Goal: Information Seeking & Learning: Learn about a topic

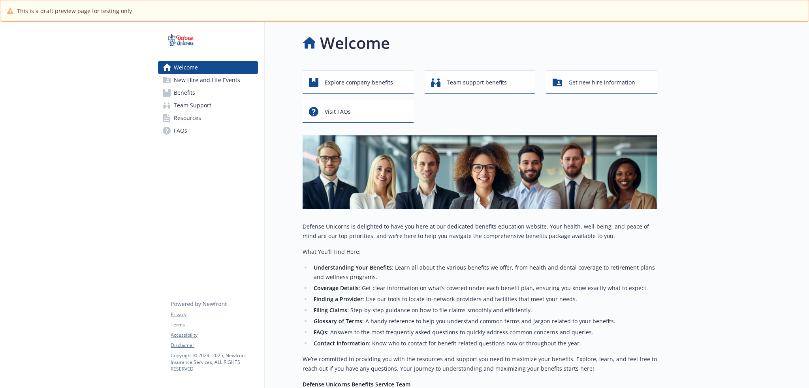
scroll to position [128, 0]
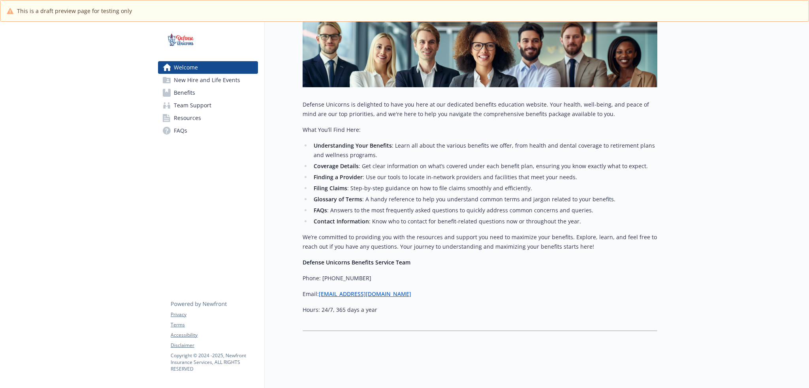
click at [363, 259] on strong "Defense Unicorns Benefits Service Team" at bounding box center [357, 263] width 108 height 8
click at [230, 84] on span "New Hire and Life Events" at bounding box center [207, 80] width 66 height 13
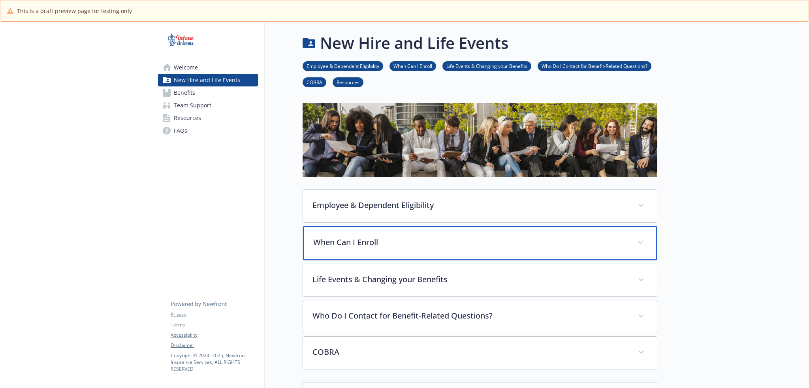
click at [377, 250] on div "When Can I Enroll" at bounding box center [480, 243] width 354 height 34
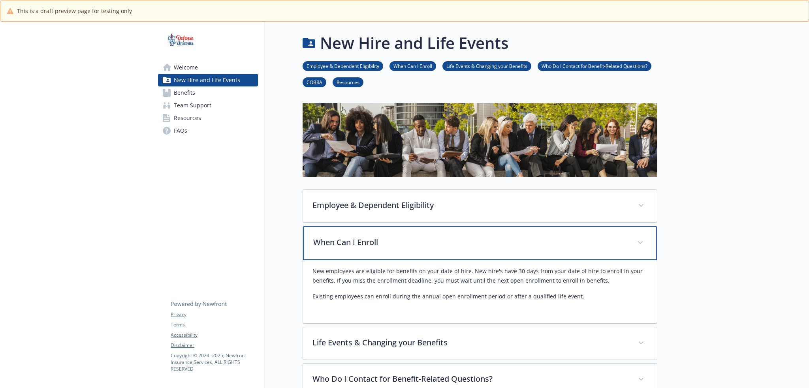
scroll to position [145, 0]
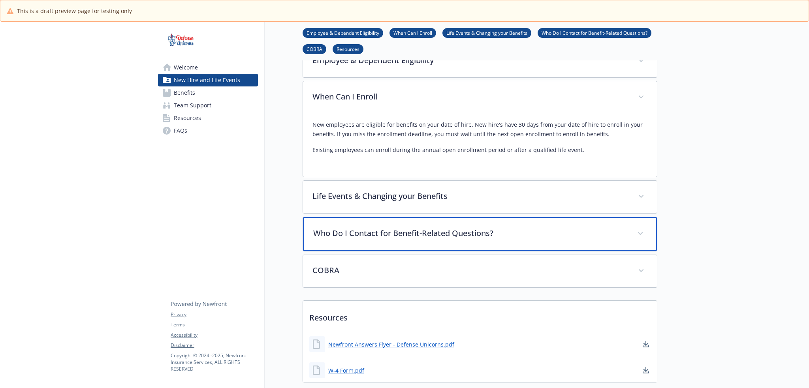
click at [395, 234] on p "Who Do I Contact for Benefit-Related Questions?" at bounding box center [470, 234] width 315 height 12
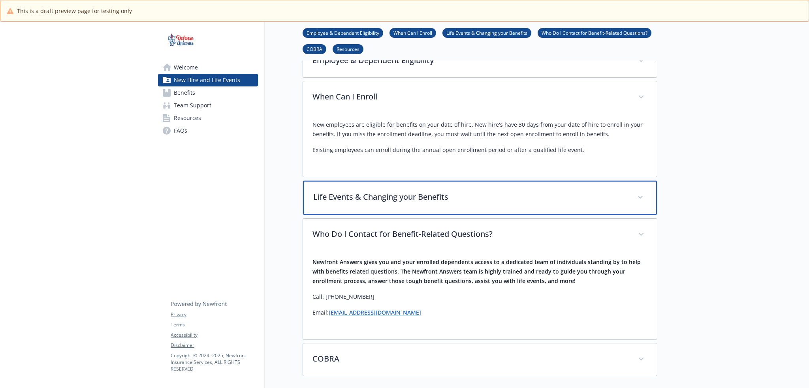
click at [377, 197] on p "Life Events & Changing your Benefits" at bounding box center [470, 197] width 315 height 12
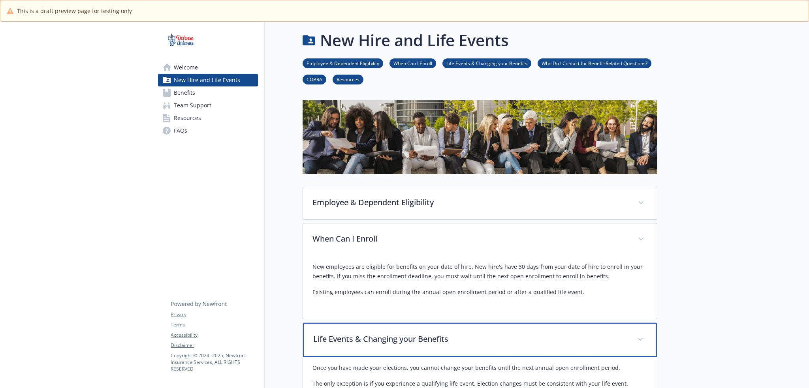
scroll to position [0, 0]
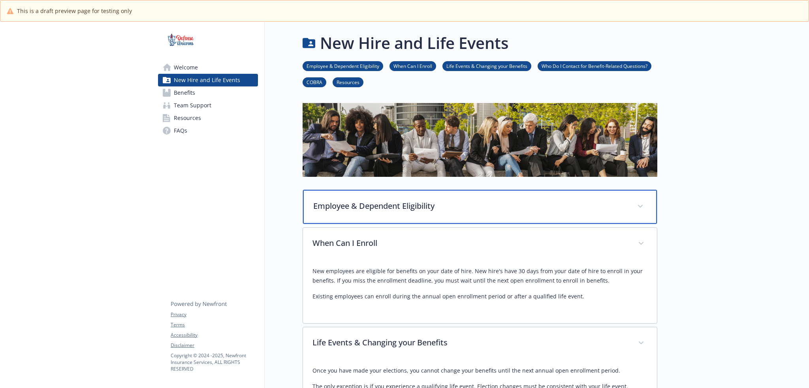
click at [413, 203] on p "Employee & Dependent Eligibility" at bounding box center [470, 206] width 315 height 12
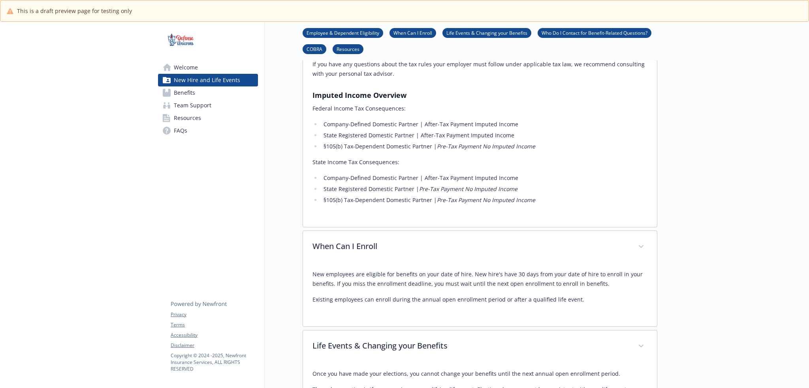
scroll to position [692, 0]
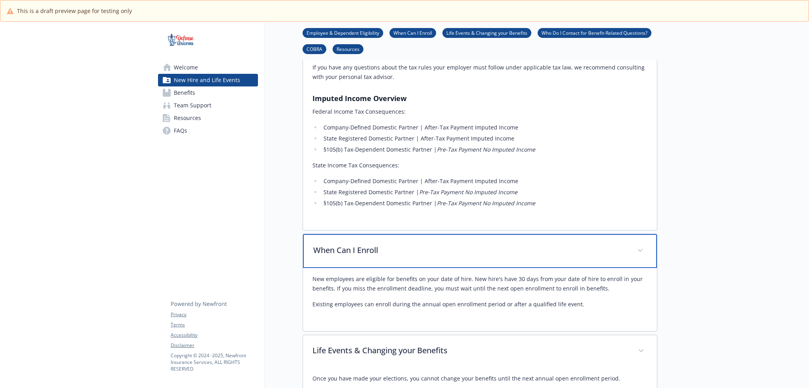
click at [385, 245] on p "When Can I Enroll" at bounding box center [470, 251] width 315 height 12
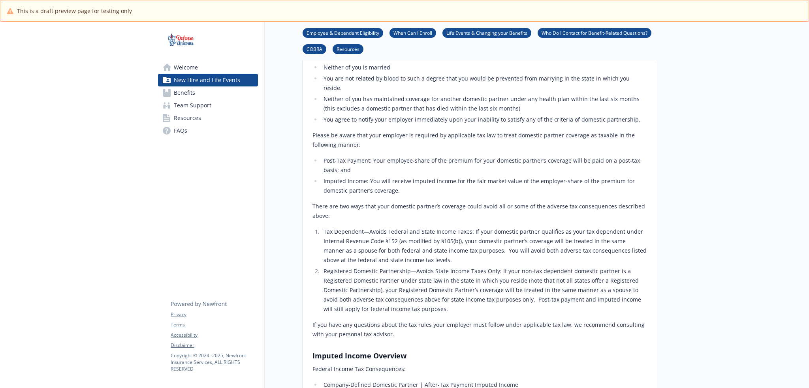
scroll to position [580, 0]
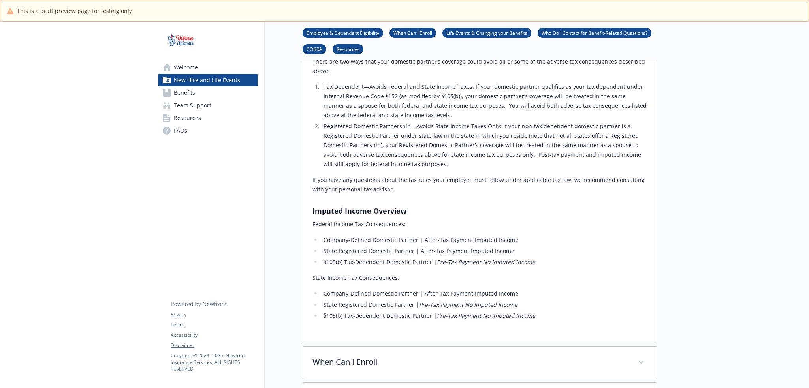
click at [314, 273] on p "State Income Tax Consequences:" at bounding box center [480, 277] width 335 height 9
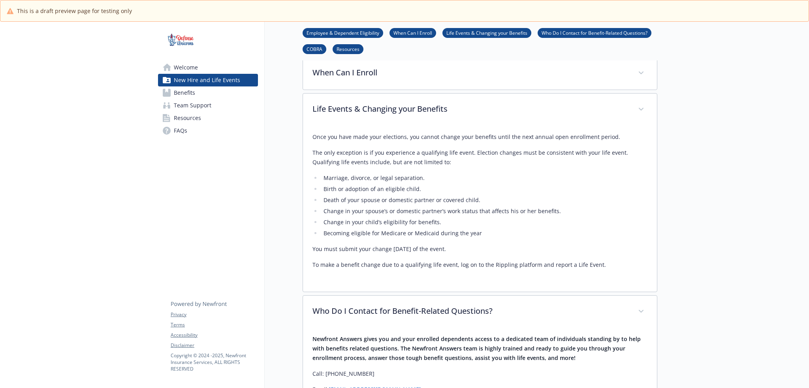
scroll to position [1014, 0]
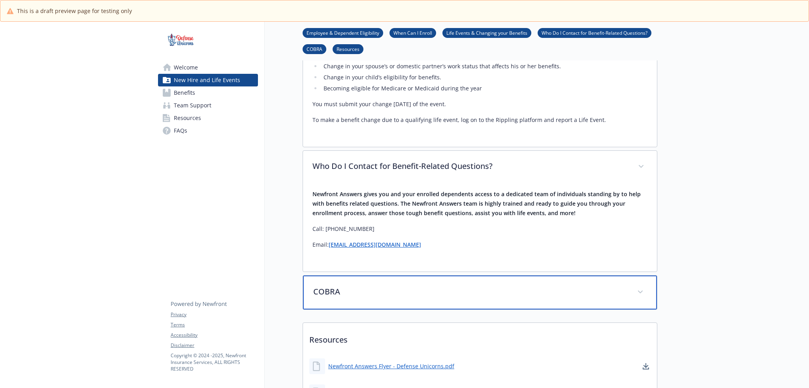
click at [448, 276] on div "COBRA" at bounding box center [480, 293] width 354 height 34
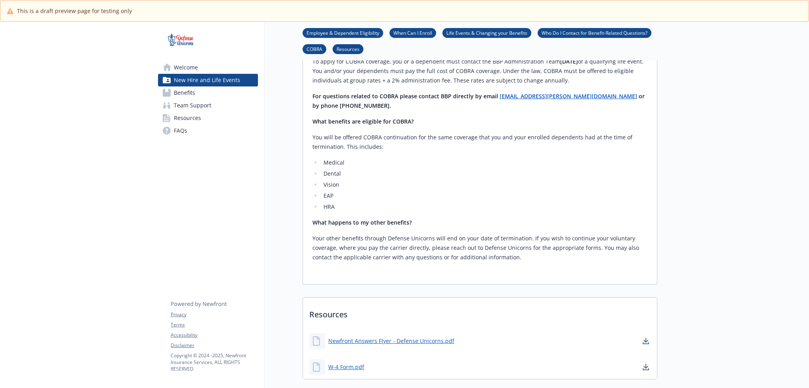
scroll to position [1530, 0]
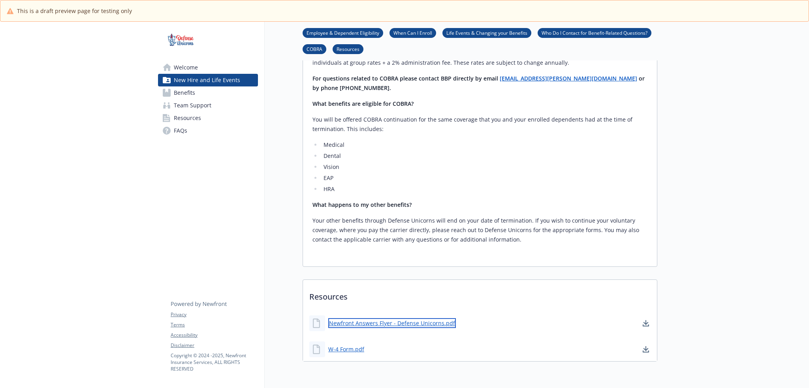
click at [402, 319] on link "Newfront Answers Flyer - Defense Unicorns.pdf" at bounding box center [392, 324] width 128 height 10
click at [212, 96] on link "Benefits" at bounding box center [208, 93] width 100 height 13
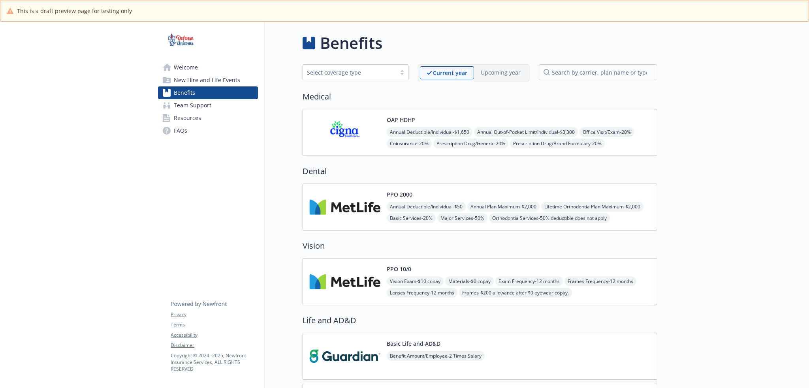
click at [468, 118] on div "OAP HDHP Annual Deductible/Individual - $1,650 Annual Out-of-Pocket Limit/Indiv…" at bounding box center [519, 133] width 264 height 34
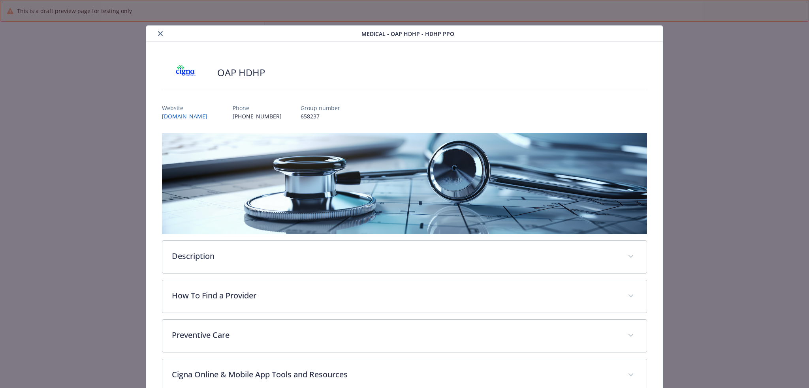
scroll to position [24, 0]
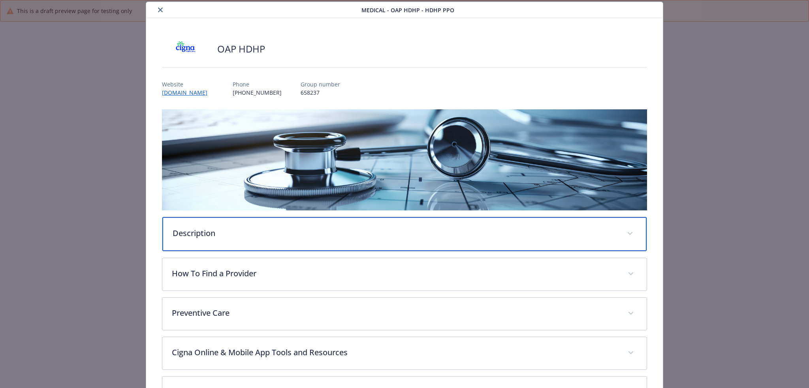
drag, startPoint x: 311, startPoint y: 241, endPoint x: 315, endPoint y: 241, distance: 4.0
click at [312, 241] on div "Description" at bounding box center [404, 234] width 485 height 34
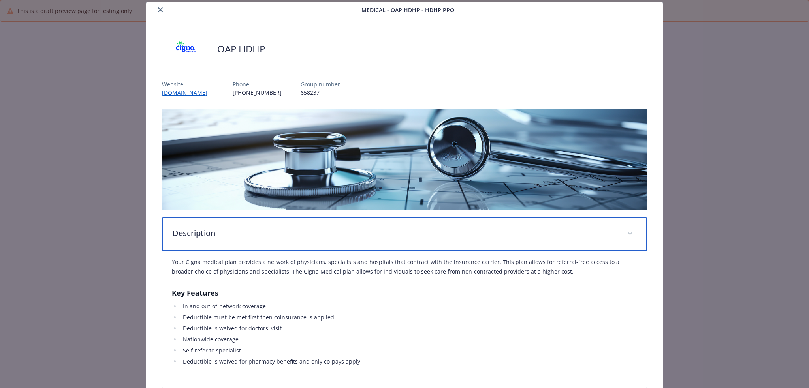
scroll to position [169, 0]
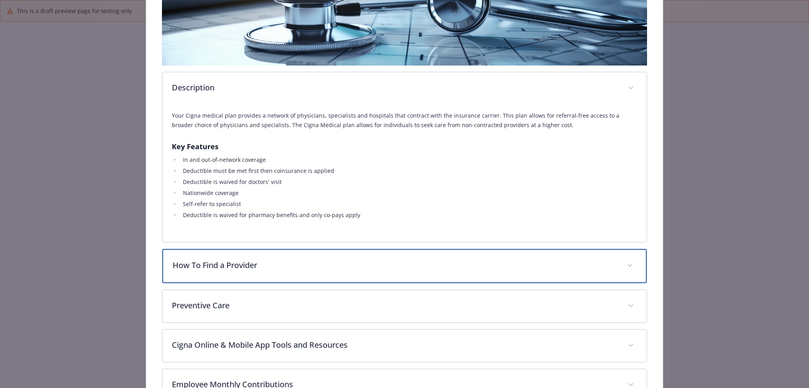
click at [234, 264] on p "How To Find a Provider" at bounding box center [395, 266] width 445 height 12
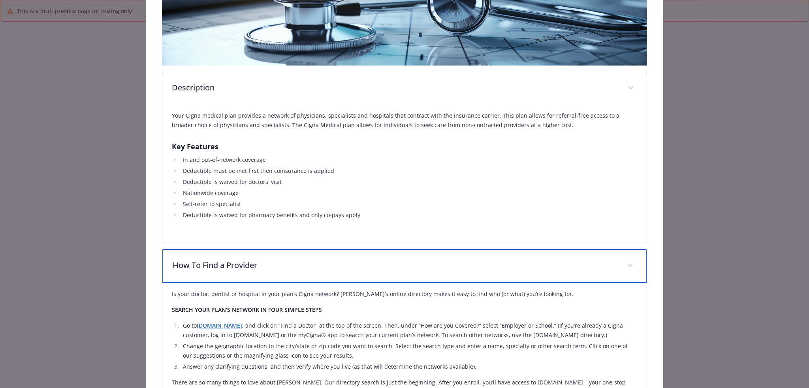
scroll to position [313, 0]
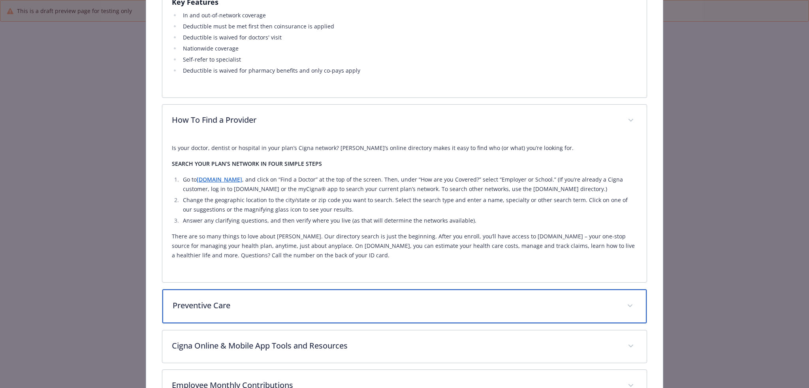
click at [282, 307] on p "Preventive Care" at bounding box center [395, 306] width 445 height 12
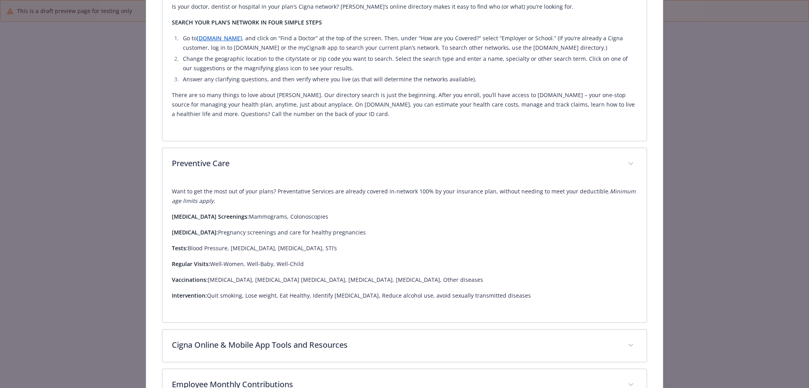
scroll to position [458, 0]
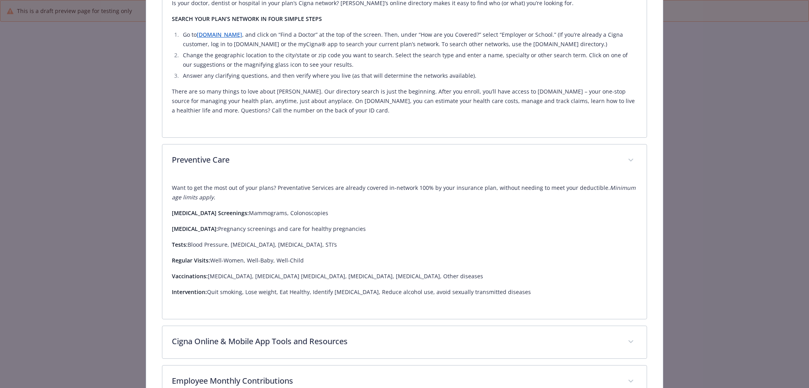
click at [215, 33] on link "Cigna.com" at bounding box center [219, 35] width 45 height 8
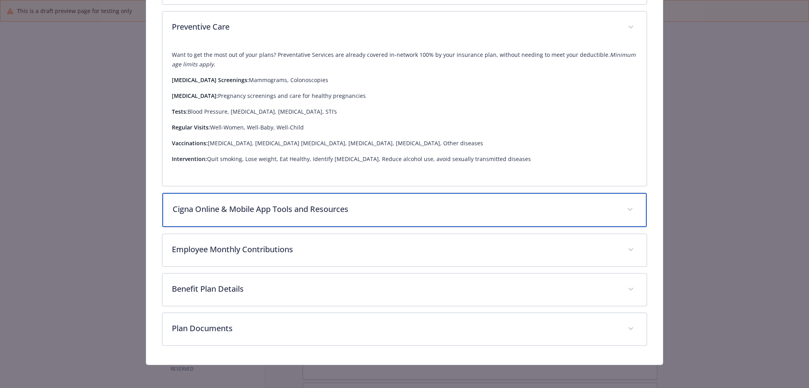
click at [271, 214] on div "Cigna Online & Mobile App Tools and Resources" at bounding box center [404, 210] width 485 height 34
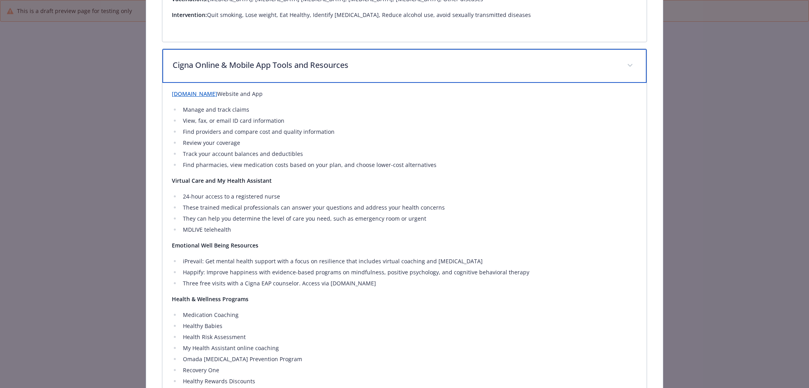
scroll to position [737, 0]
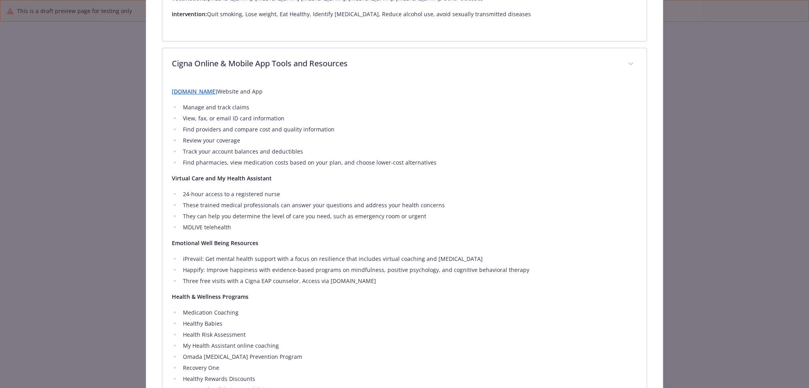
click at [285, 240] on p "Emotional Well Being Resources" at bounding box center [405, 243] width 466 height 9
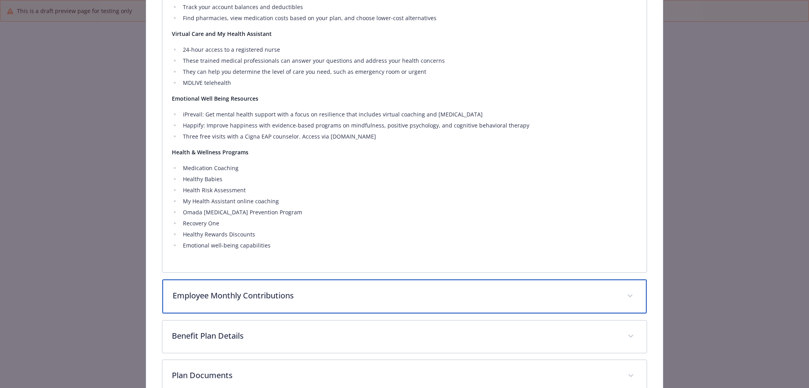
click at [315, 298] on p "Employee Monthly Contributions" at bounding box center [395, 296] width 445 height 12
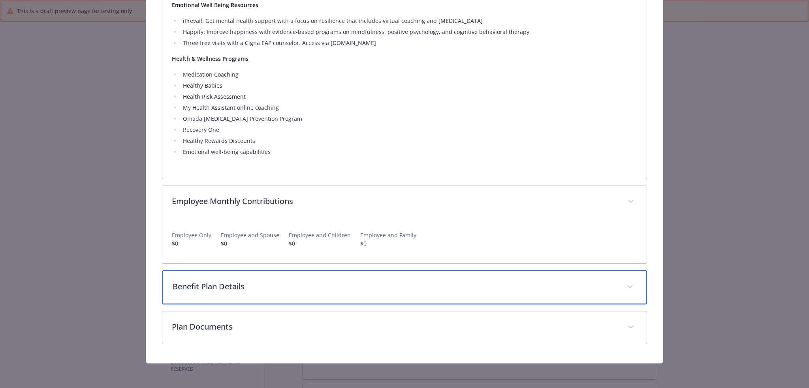
click at [317, 282] on p "Benefit Plan Details" at bounding box center [395, 287] width 445 height 12
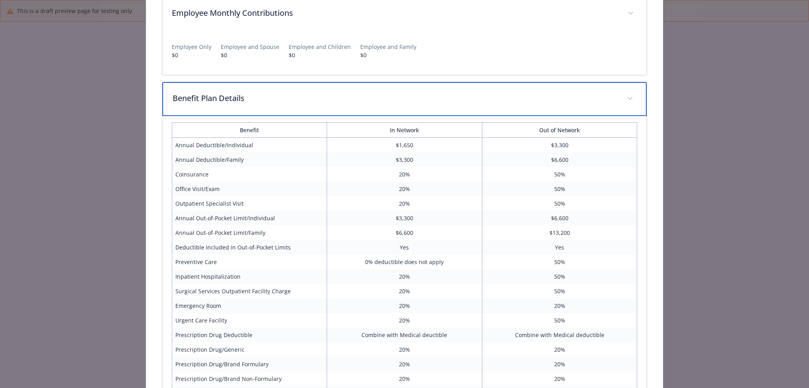
scroll to position [1265, 0]
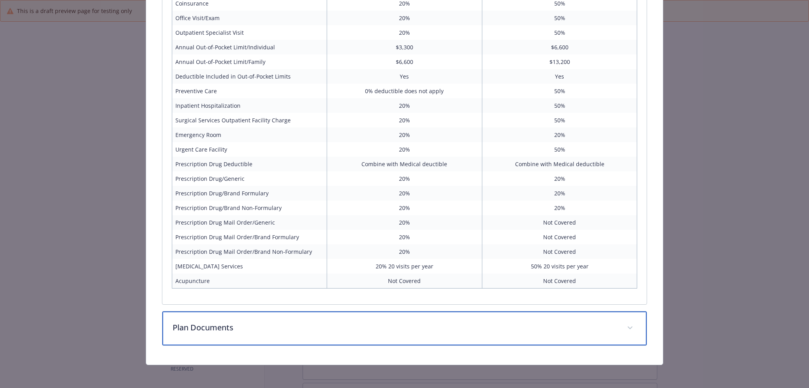
click at [321, 319] on div "Plan Documents" at bounding box center [404, 329] width 485 height 34
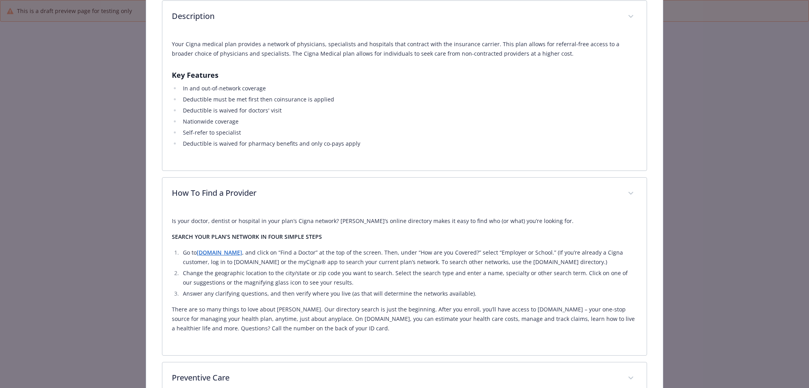
scroll to position [0, 0]
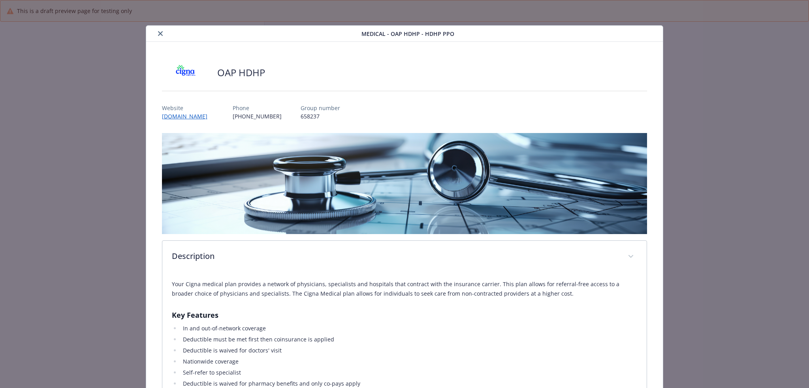
click at [156, 36] on button "close" at bounding box center [160, 33] width 9 height 9
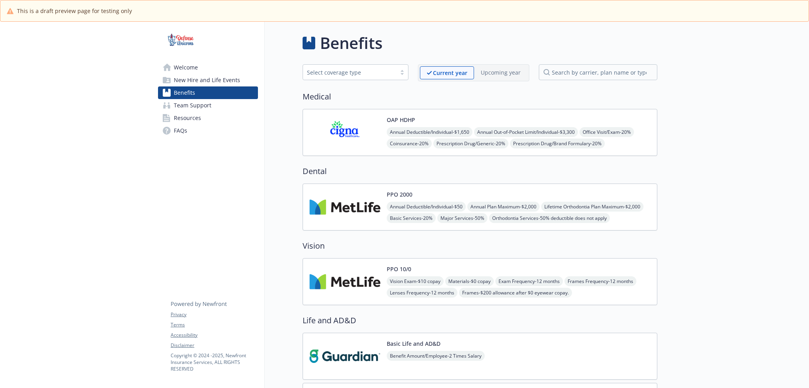
click at [511, 198] on div "PPO 2000 Annual Deductible/Individual - $50 Annual Plan Maximum - $2,000 Lifeti…" at bounding box center [519, 207] width 264 height 34
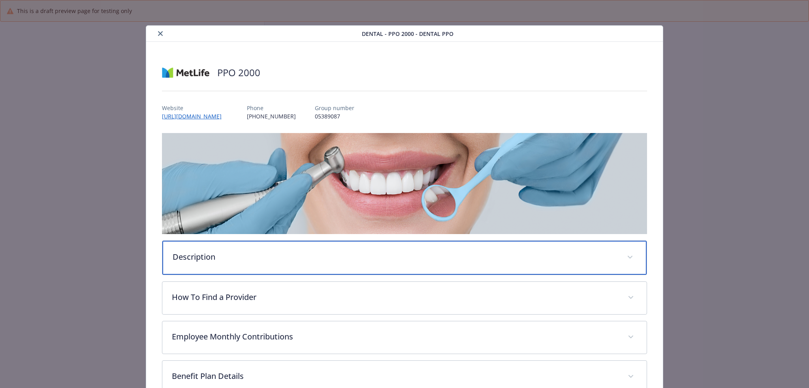
click at [303, 266] on div "Description" at bounding box center [404, 258] width 485 height 34
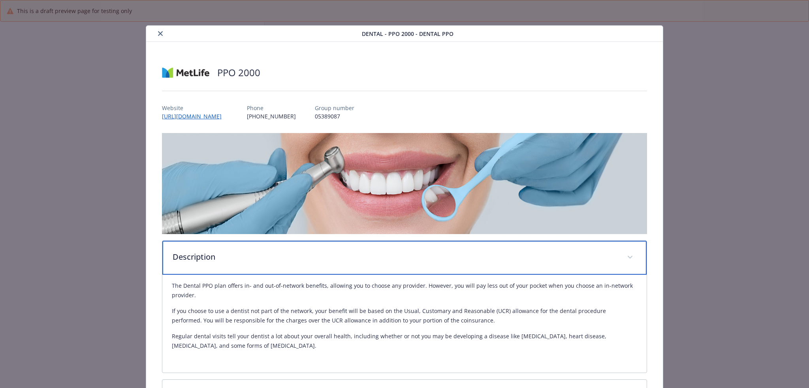
scroll to position [145, 0]
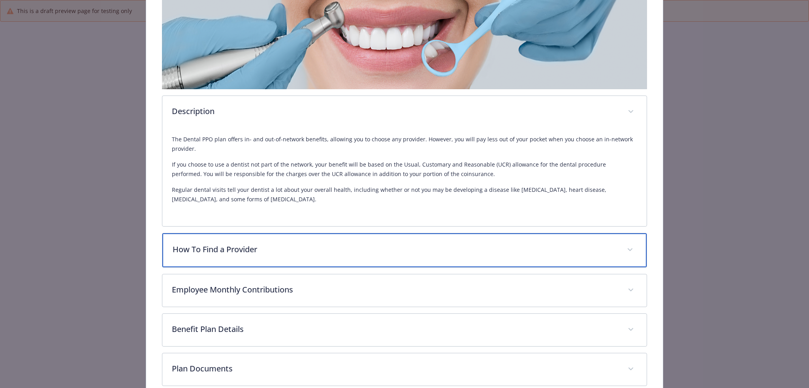
click at [311, 242] on div "How To Find a Provider" at bounding box center [404, 251] width 485 height 34
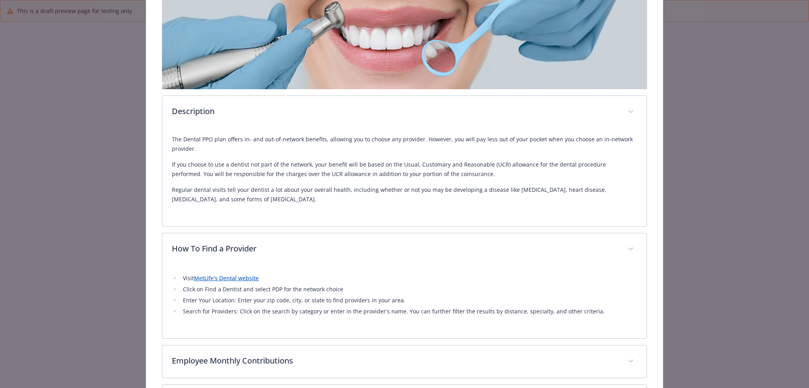
click at [242, 279] on link "MetLife's Dental website" at bounding box center [226, 279] width 65 height 8
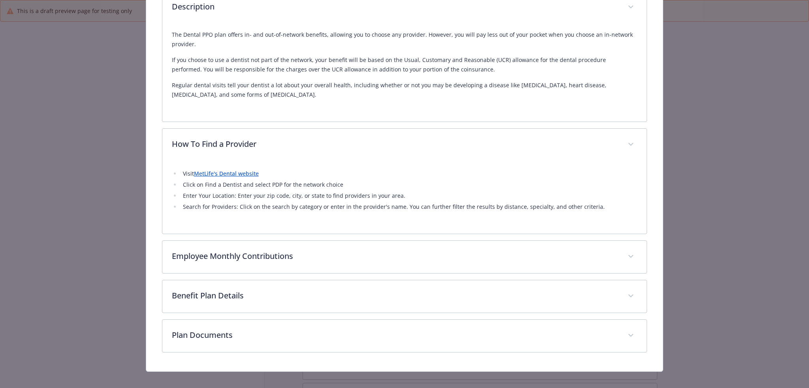
scroll to position [258, 0]
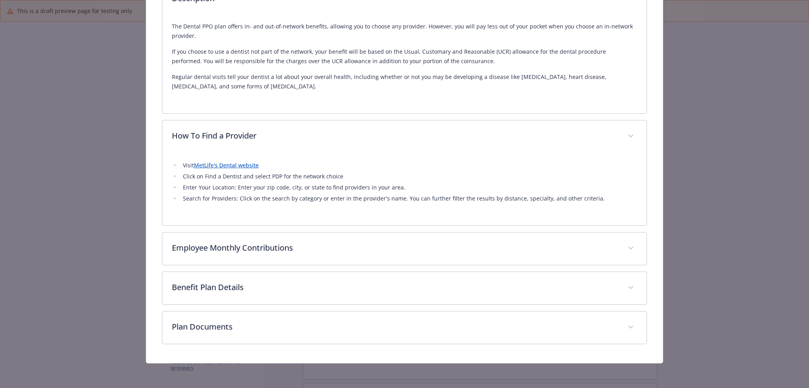
click at [343, 265] on div "Description The Dental PPO plan offers in- and out-of-network benefits, allowin…" at bounding box center [405, 109] width 486 height 469
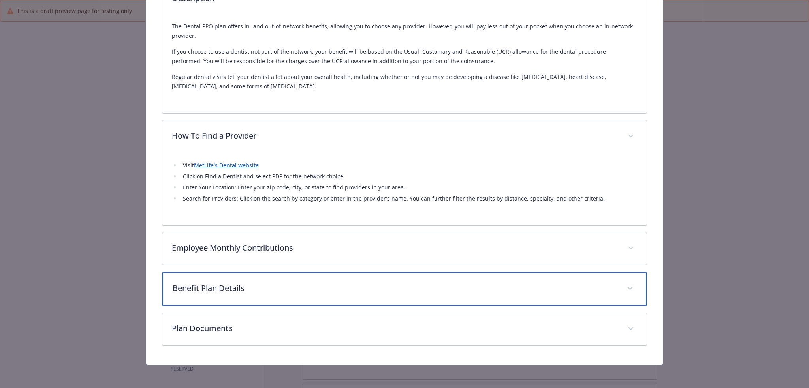
click at [330, 283] on p "Benefit Plan Details" at bounding box center [395, 289] width 445 height 12
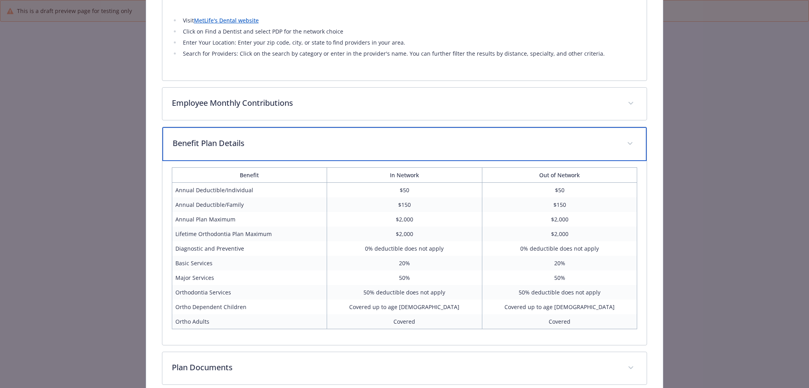
scroll to position [444, 0]
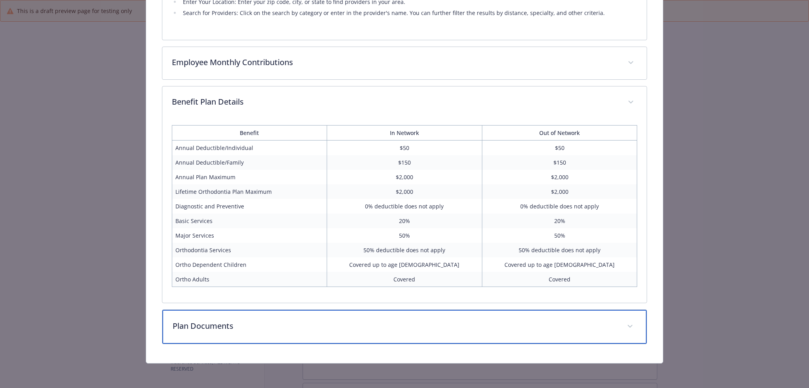
click at [247, 332] on div "Plan Documents" at bounding box center [404, 327] width 485 height 34
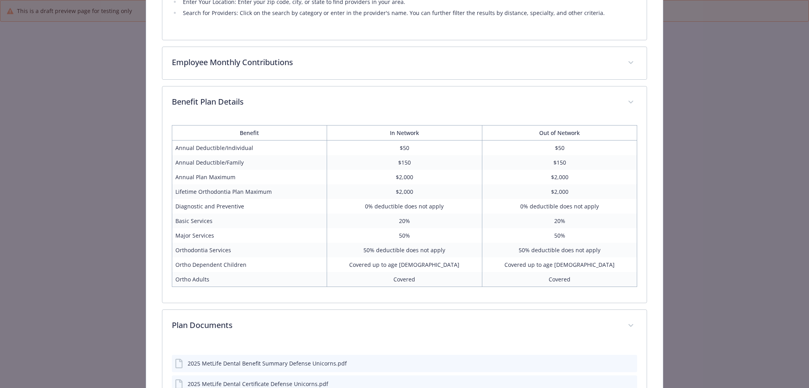
scroll to position [9, 0]
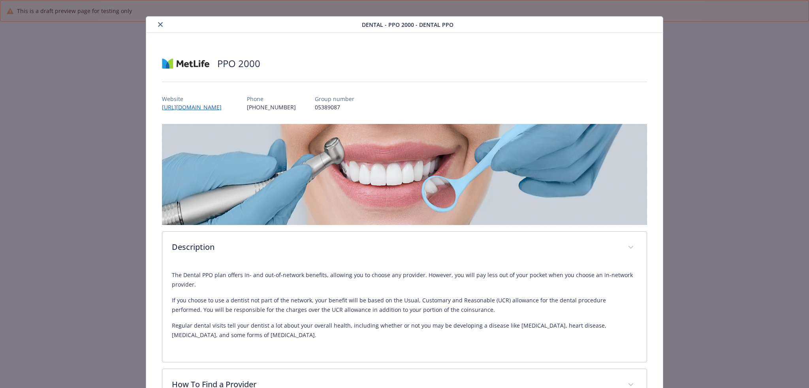
click at [160, 24] on icon "close" at bounding box center [160, 24] width 5 height 5
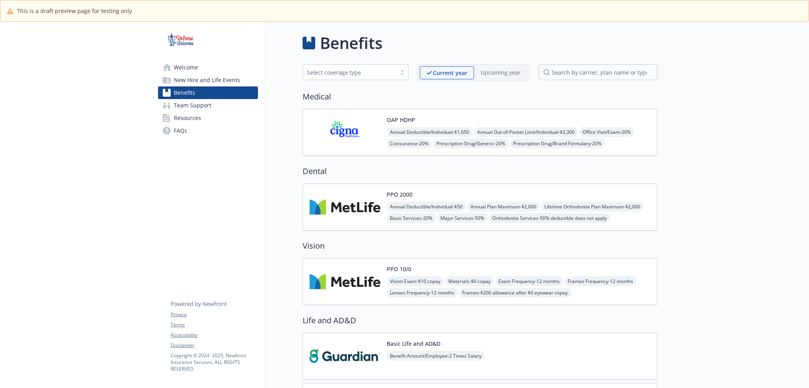
click at [460, 270] on div "PPO 10/0 Vision Exam - $10 copay Materials - $0 copay Exam Frequency - 12 month…" at bounding box center [519, 282] width 264 height 34
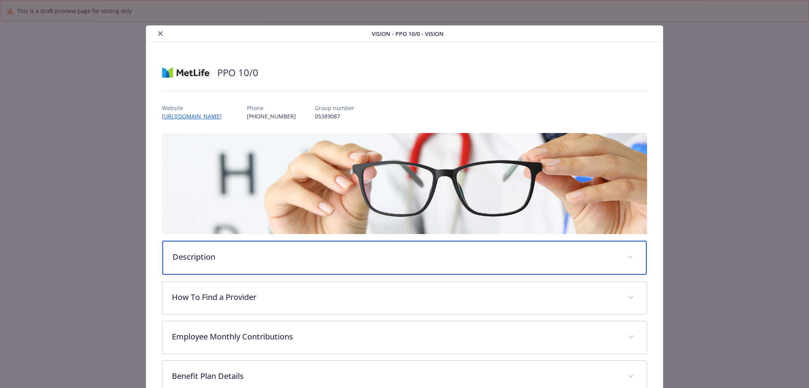
click at [233, 260] on p "Description" at bounding box center [395, 257] width 445 height 12
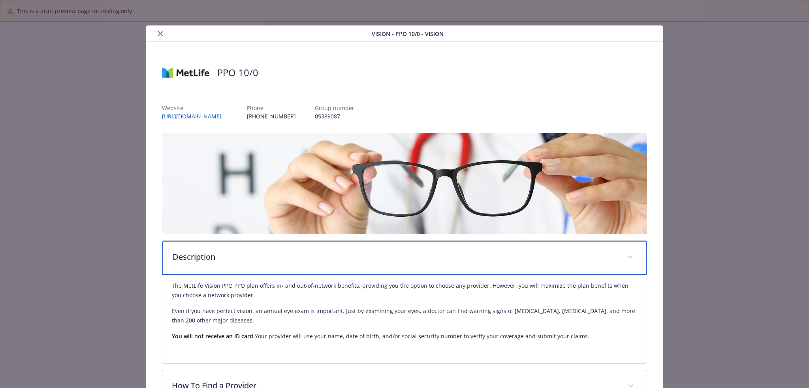
scroll to position [145, 0]
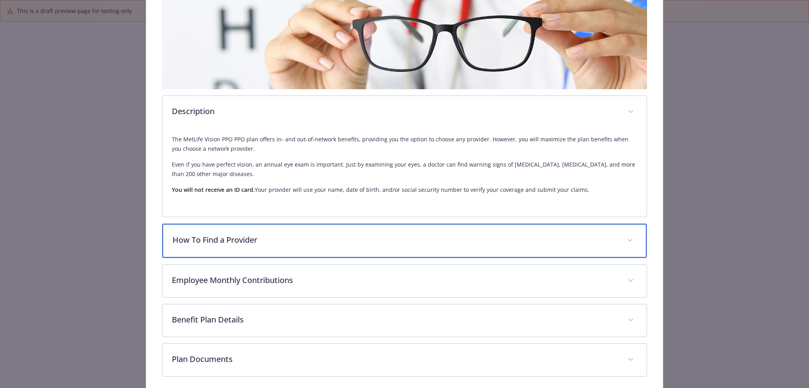
click at [274, 237] on p "How To Find a Provider" at bounding box center [395, 240] width 445 height 12
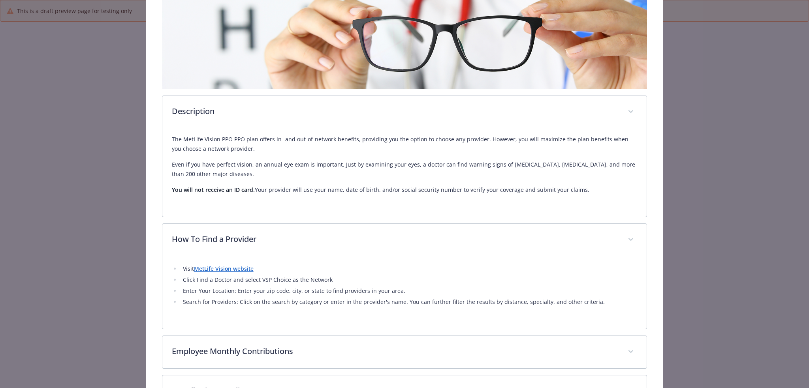
click at [250, 270] on link "MetLife Vision website" at bounding box center [224, 269] width 60 height 8
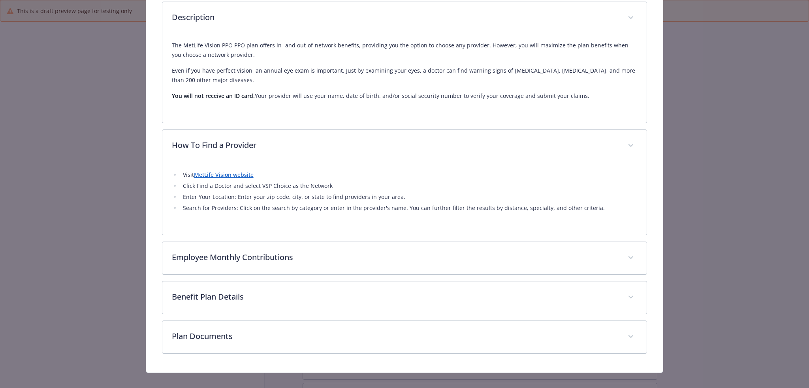
scroll to position [249, 0]
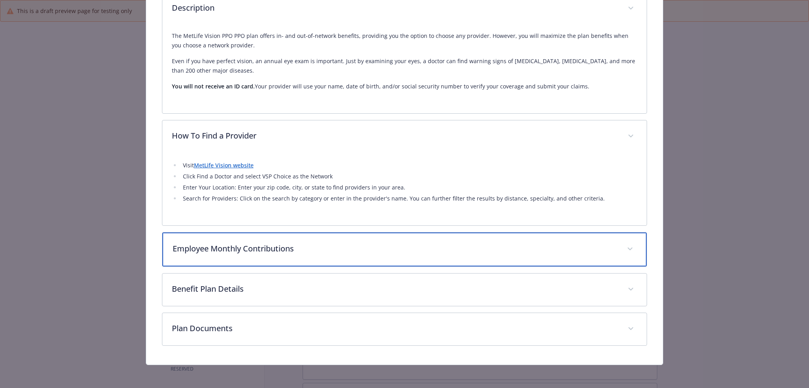
click at [377, 250] on p "Employee Monthly Contributions" at bounding box center [395, 249] width 445 height 12
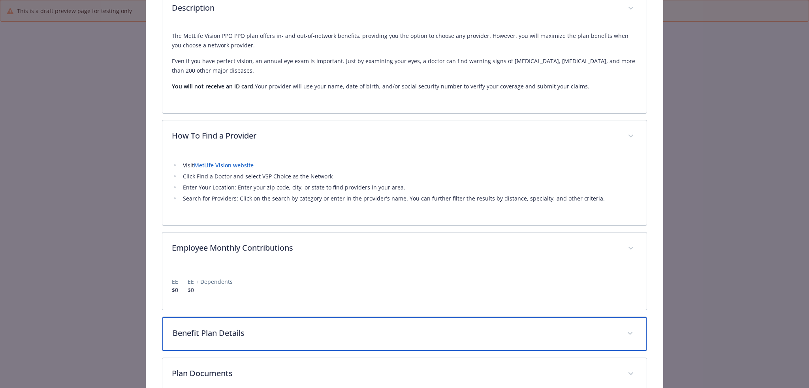
click at [345, 350] on div "Benefit Plan Details" at bounding box center [404, 334] width 485 height 34
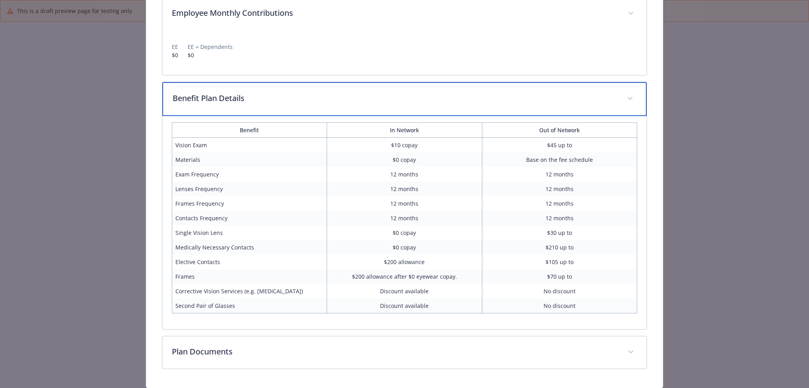
scroll to position [509, 0]
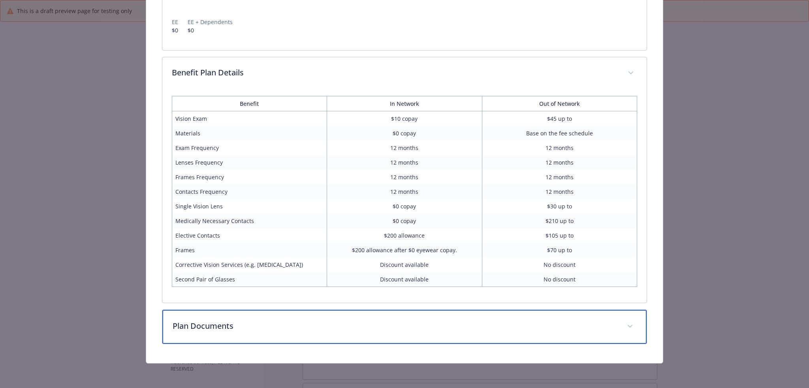
click at [334, 330] on p "Plan Documents" at bounding box center [395, 327] width 445 height 12
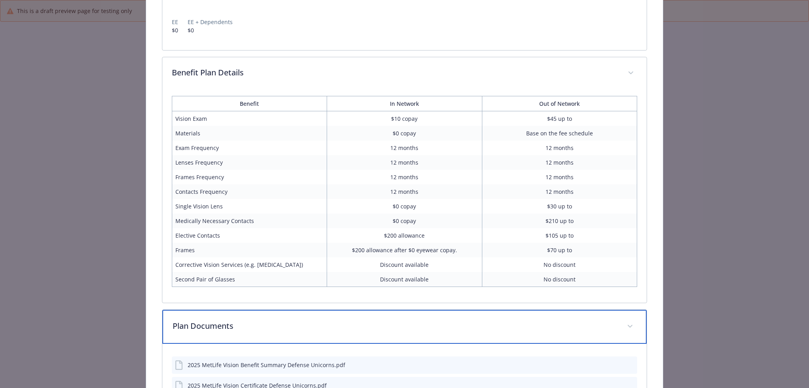
scroll to position [575, 0]
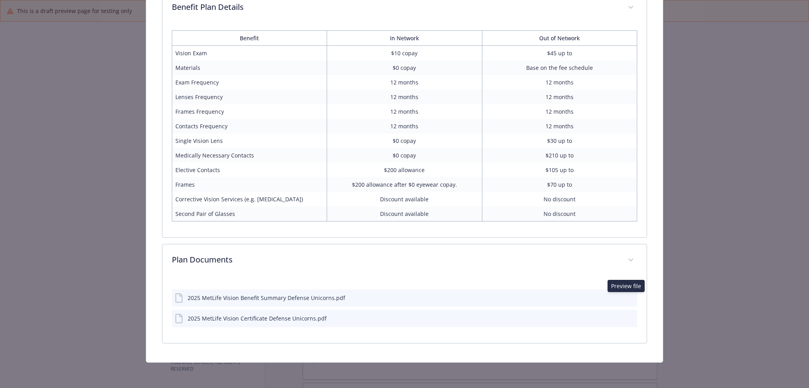
click at [627, 298] on icon "preview file" at bounding box center [629, 298] width 7 height 6
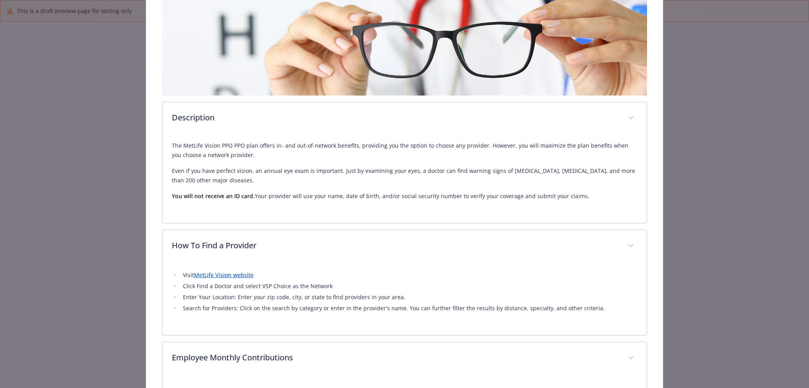
scroll to position [0, 0]
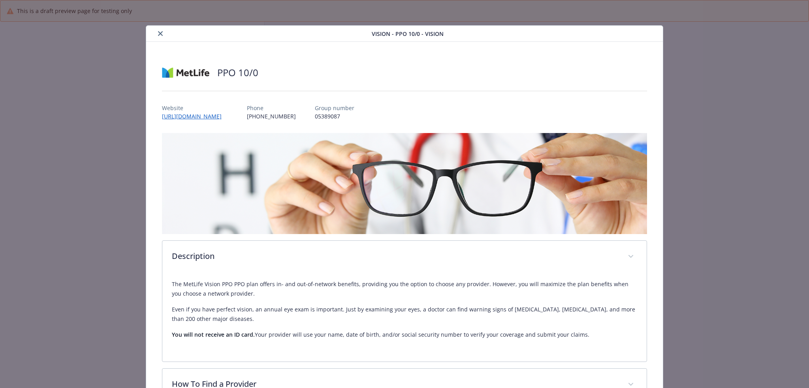
drag, startPoint x: 156, startPoint y: 32, endPoint x: 174, endPoint y: 55, distance: 29.9
click at [156, 32] on button "close" at bounding box center [160, 33] width 9 height 9
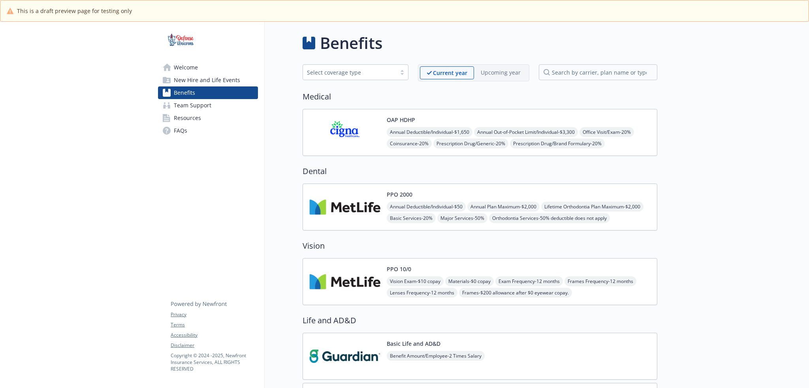
scroll to position [145, 0]
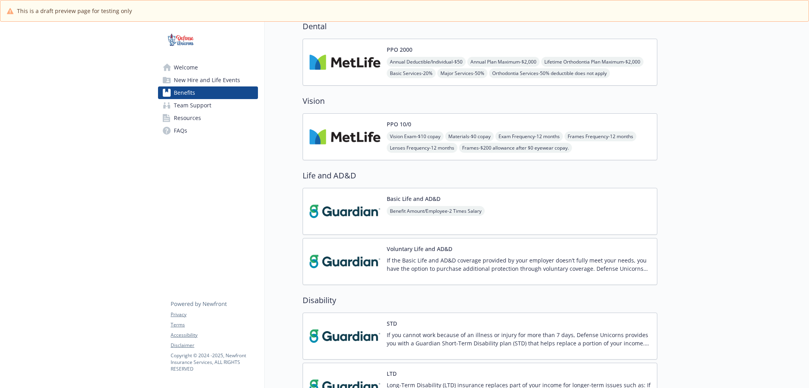
click at [490, 206] on div "Basic Life and AD&D Benefit Amount/Employee - 2 Times Salary" at bounding box center [480, 211] width 355 height 47
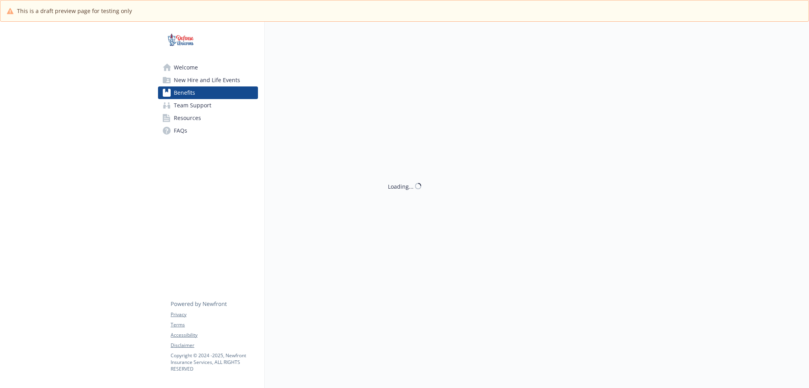
scroll to position [145, 0]
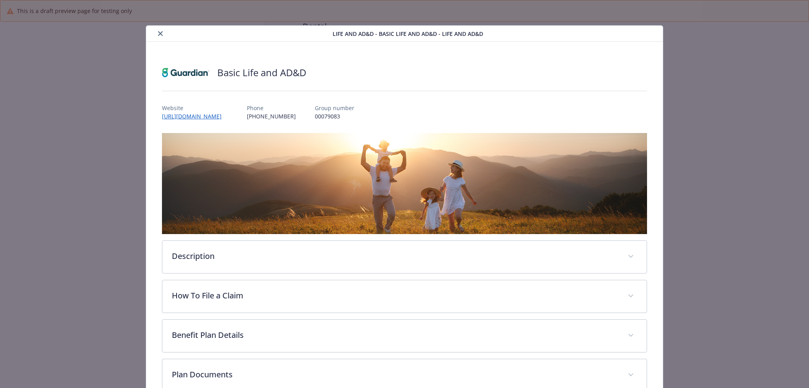
click at [332, 273] on div "Description Basic Life Insurance offers protection for your loved ones for a sp…" at bounding box center [405, 257] width 486 height 33
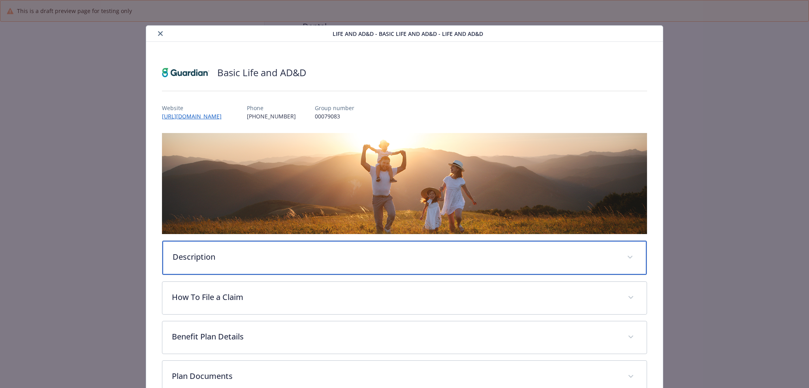
click at [333, 266] on div "Description" at bounding box center [404, 258] width 485 height 34
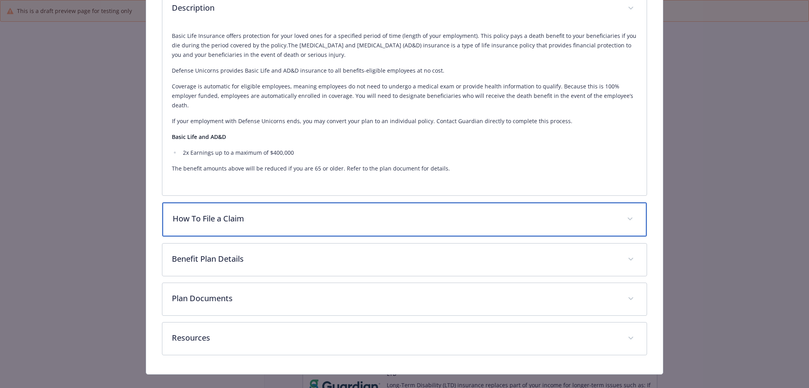
click at [258, 213] on p "How To File a Claim" at bounding box center [395, 219] width 445 height 12
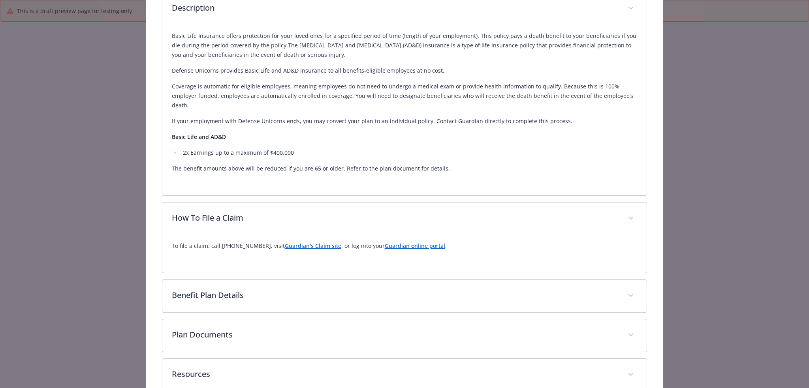
click at [303, 242] on link "Guardian's Claim site" at bounding box center [313, 246] width 57 height 8
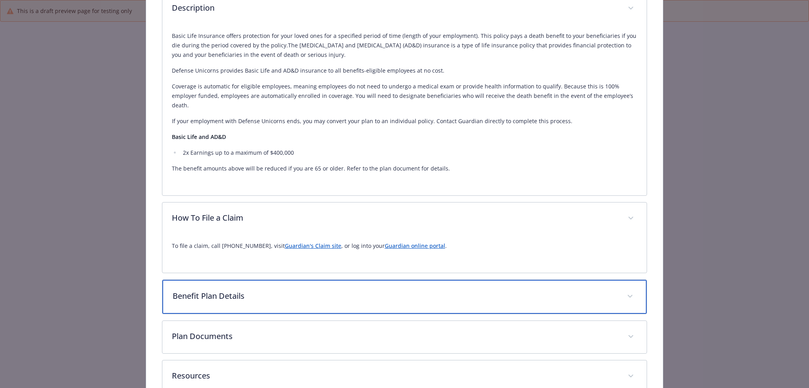
click at [386, 290] on p "Benefit Plan Details" at bounding box center [395, 296] width 445 height 12
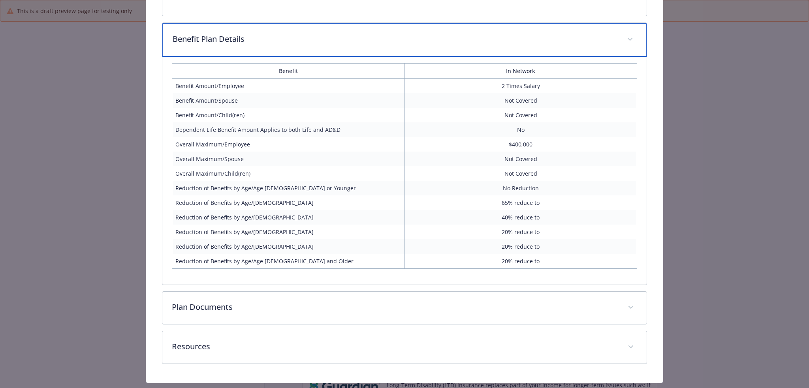
scroll to position [516, 0]
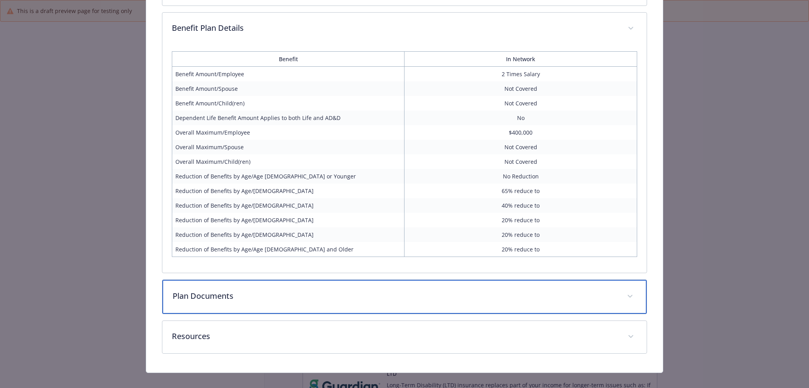
click at [371, 290] on p "Plan Documents" at bounding box center [395, 296] width 445 height 12
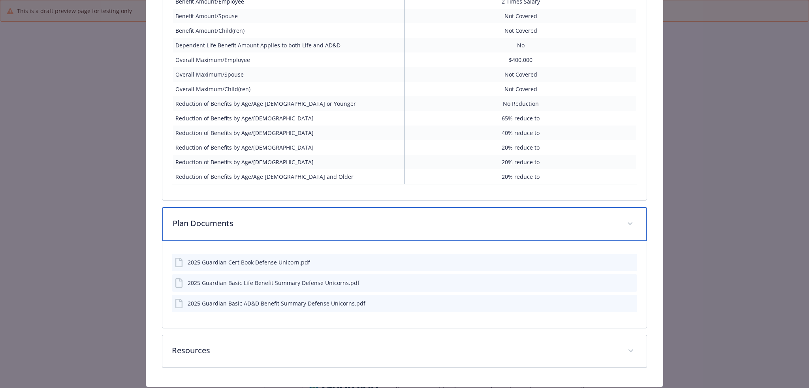
scroll to position [603, 0]
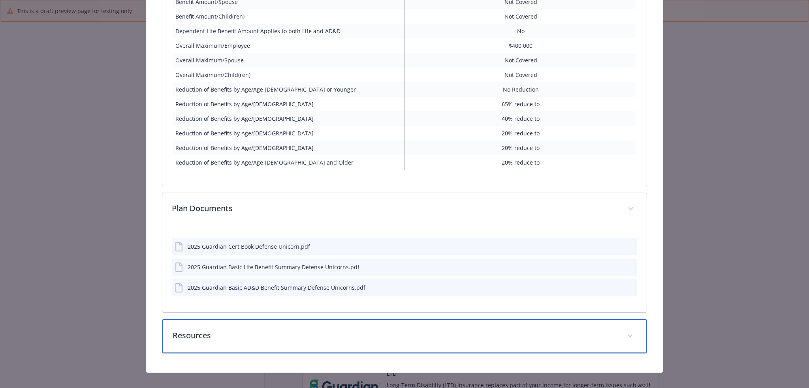
click at [371, 330] on p "Resources" at bounding box center [395, 336] width 445 height 12
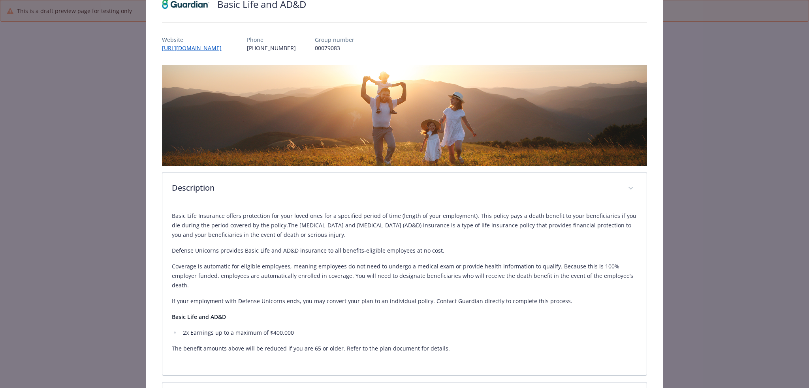
scroll to position [0, 0]
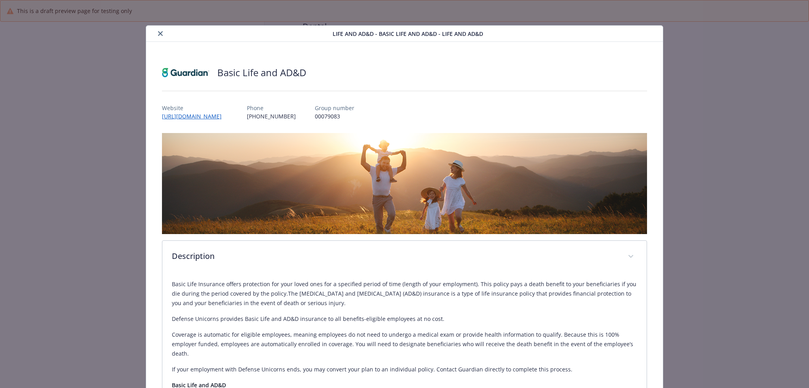
click at [161, 33] on icon "close" at bounding box center [160, 33] width 5 height 5
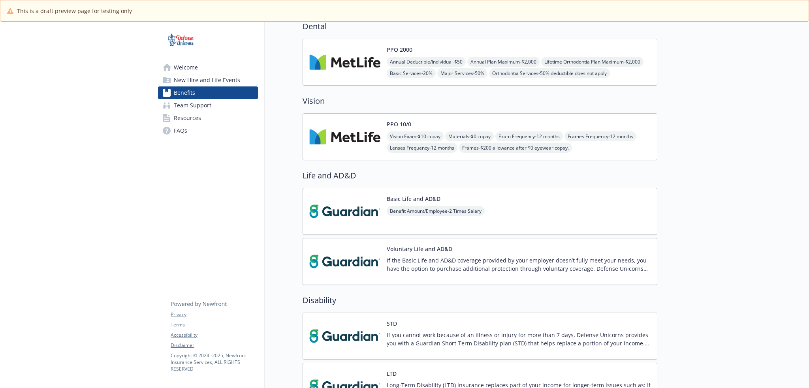
click at [485, 253] on div "Voluntary Life and AD&D If the Basic Life and AD&D coverage provided by your em…" at bounding box center [519, 262] width 264 height 34
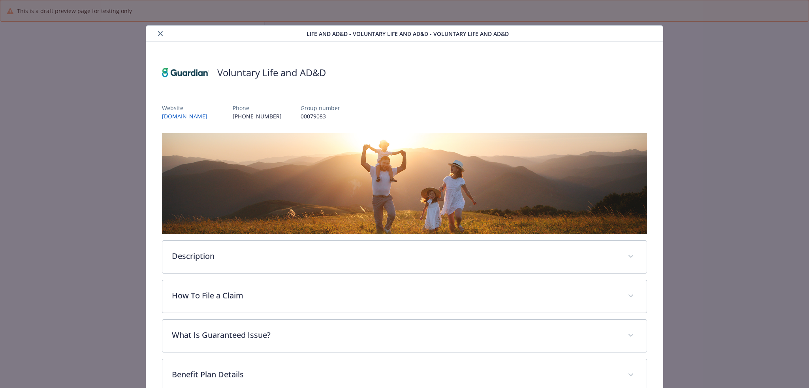
scroll to position [145, 0]
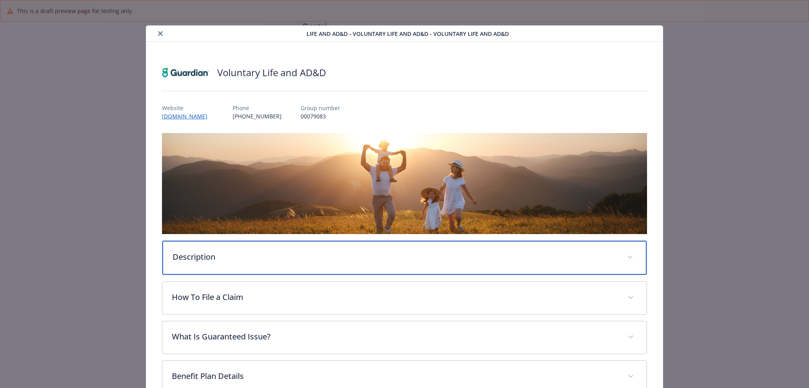
click at [412, 267] on div "Description" at bounding box center [404, 258] width 485 height 34
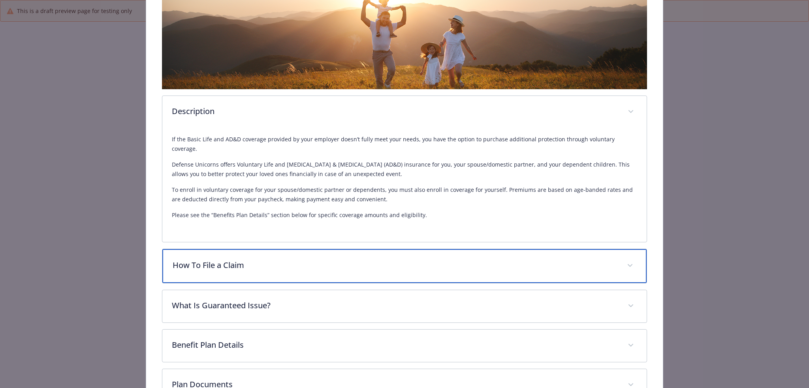
click at [307, 249] on div "How To File a Claim" at bounding box center [404, 266] width 485 height 34
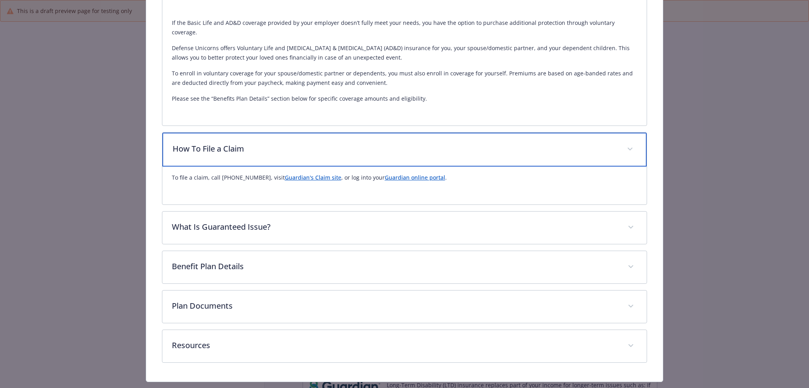
scroll to position [271, 0]
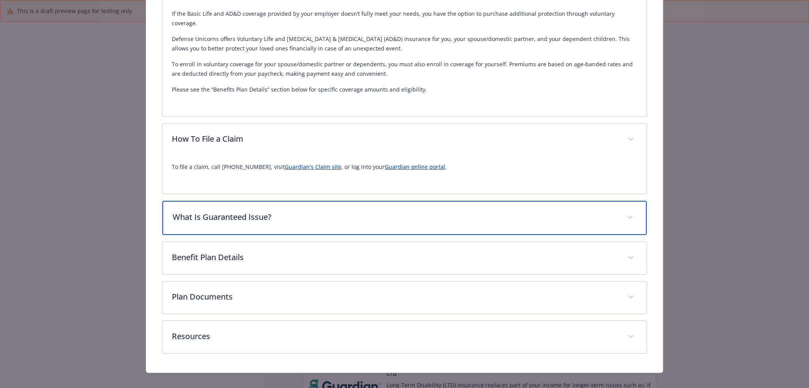
click at [345, 201] on div "What Is Guaranteed Issue?" at bounding box center [404, 218] width 485 height 34
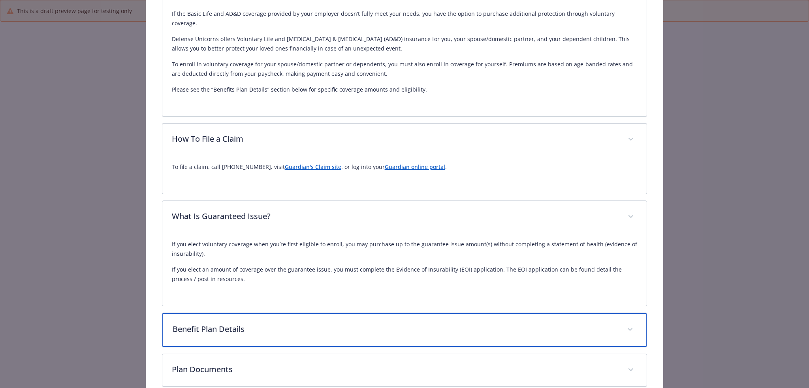
click at [293, 313] on div "Benefit Plan Details" at bounding box center [404, 330] width 485 height 34
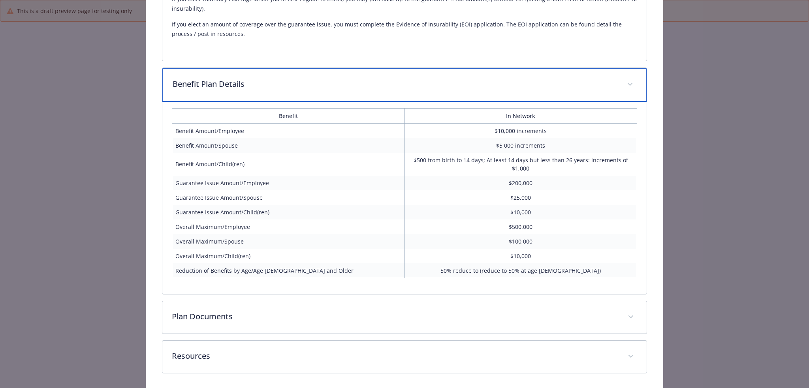
scroll to position [536, 0]
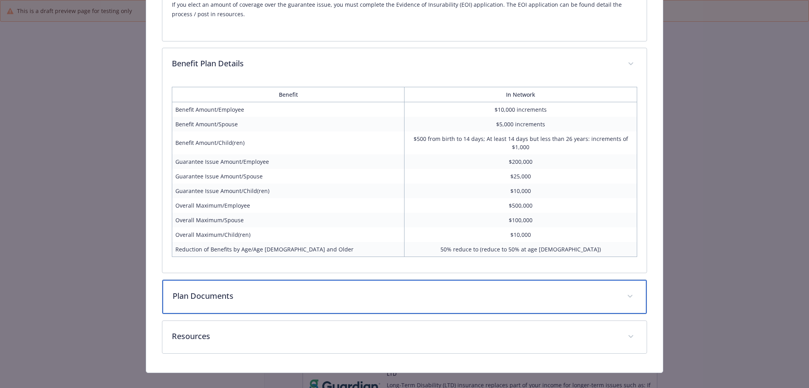
drag, startPoint x: 302, startPoint y: 286, endPoint x: 303, endPoint y: 291, distance: 4.8
click at [303, 290] on p "Plan Documents" at bounding box center [395, 296] width 445 height 12
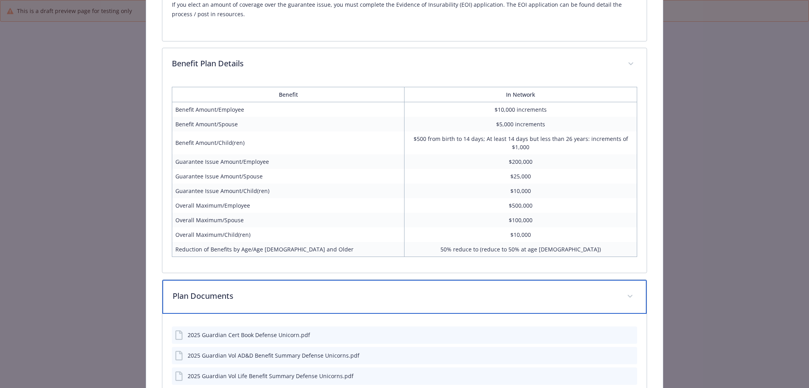
scroll to position [623, 0]
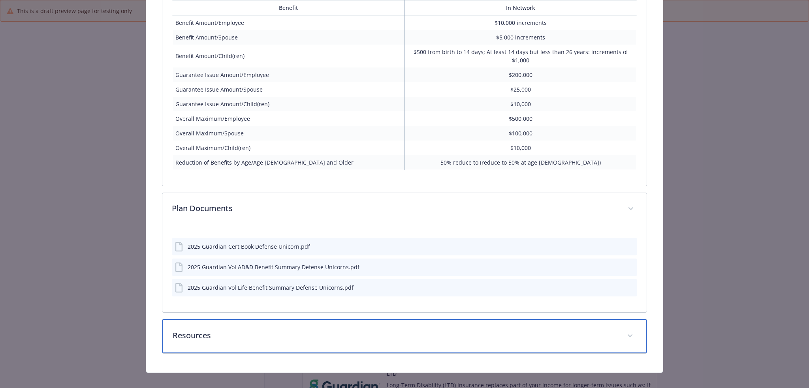
click at [300, 330] on p "Resources" at bounding box center [395, 336] width 445 height 12
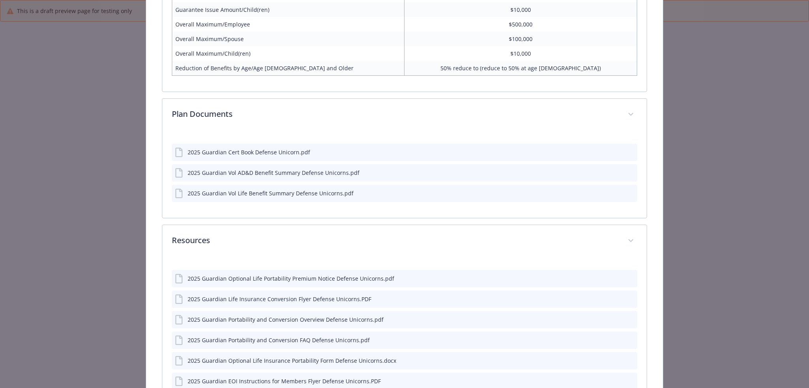
scroll to position [768, 0]
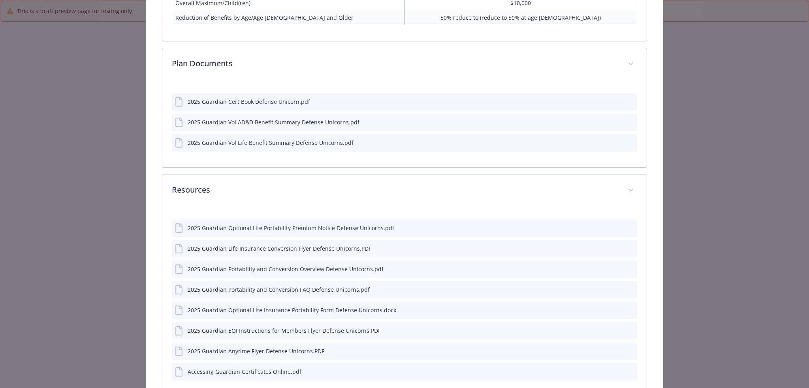
click at [265, 327] on div "2025 Guardian EOI Instructions for Members Flyer Defense Unicorns.PDF" at bounding box center [284, 331] width 193 height 8
click at [628, 328] on icon "preview file" at bounding box center [629, 331] width 7 height 6
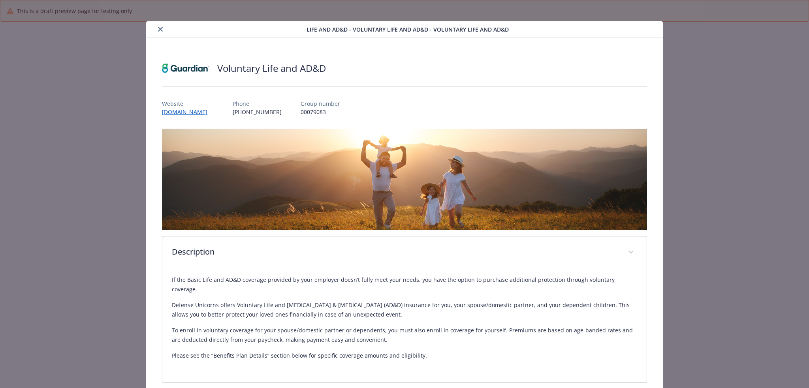
scroll to position [0, 0]
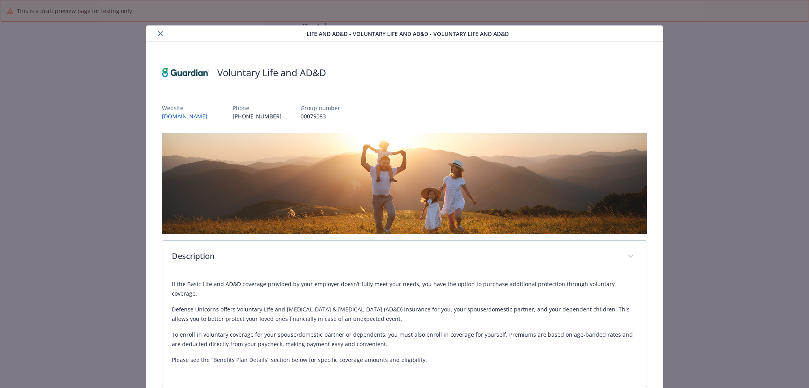
drag, startPoint x: 162, startPoint y: 36, endPoint x: 258, endPoint y: 86, distance: 108.4
click at [162, 36] on button "close" at bounding box center [160, 33] width 9 height 9
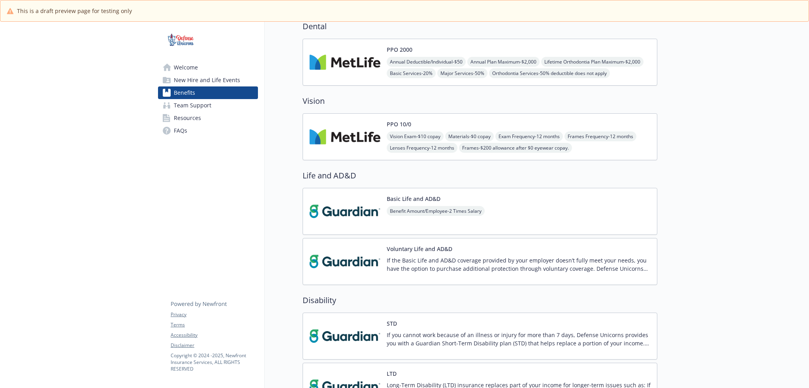
click at [473, 325] on div "STD If you cannot work because of an illness or injury for more than 7 days, De…" at bounding box center [519, 337] width 264 height 34
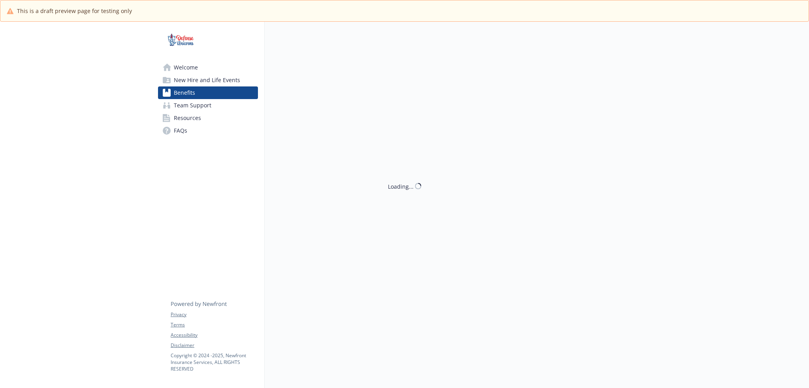
scroll to position [145, 0]
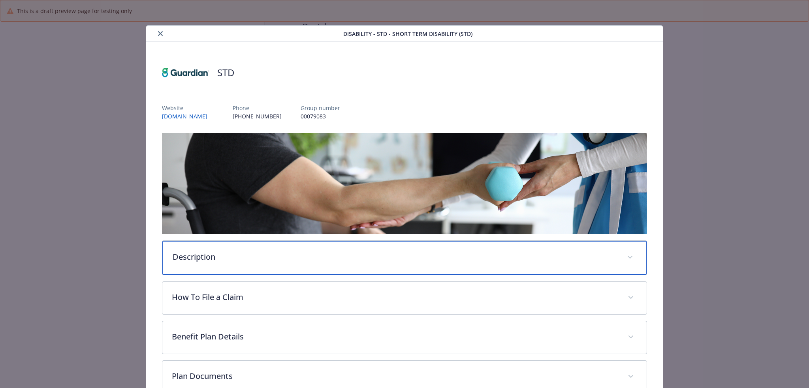
click at [296, 261] on p "Description" at bounding box center [395, 257] width 445 height 12
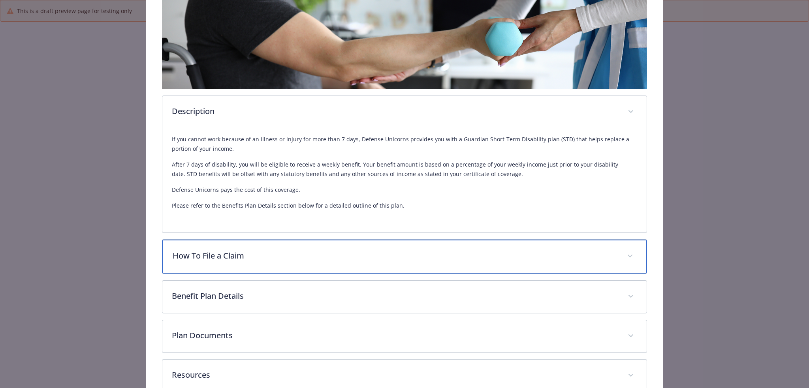
click at [324, 262] on div "How To File a Claim" at bounding box center [404, 257] width 485 height 34
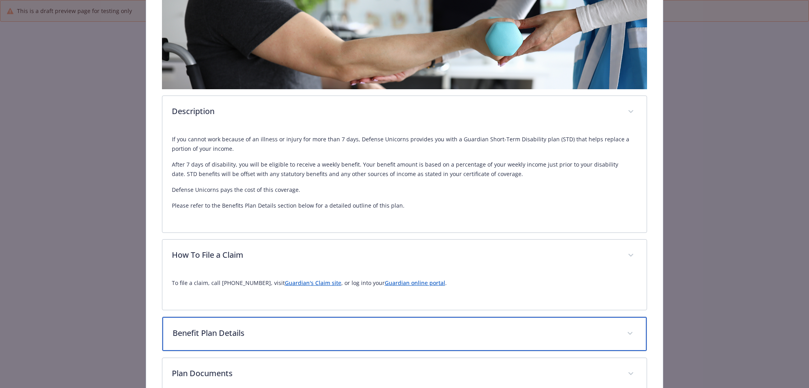
click at [327, 336] on p "Benefit Plan Details" at bounding box center [395, 334] width 445 height 12
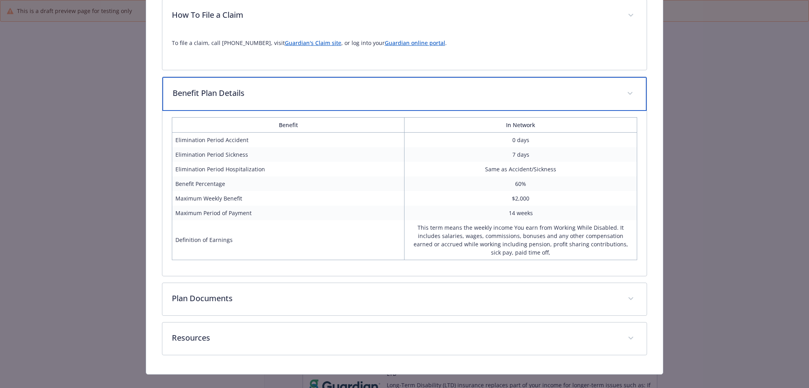
scroll to position [396, 0]
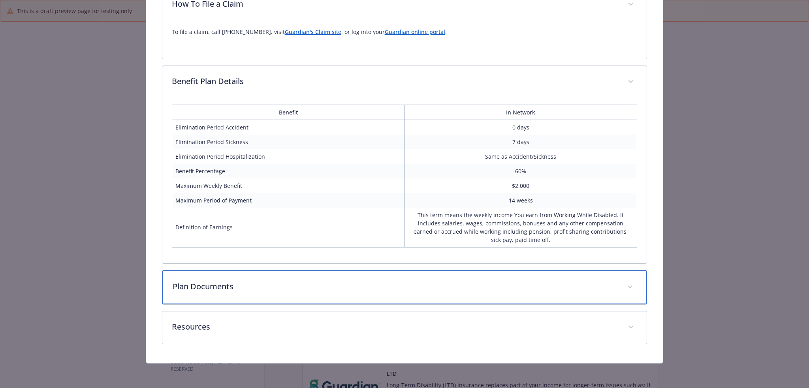
click at [424, 276] on div "Plan Documents" at bounding box center [404, 288] width 485 height 34
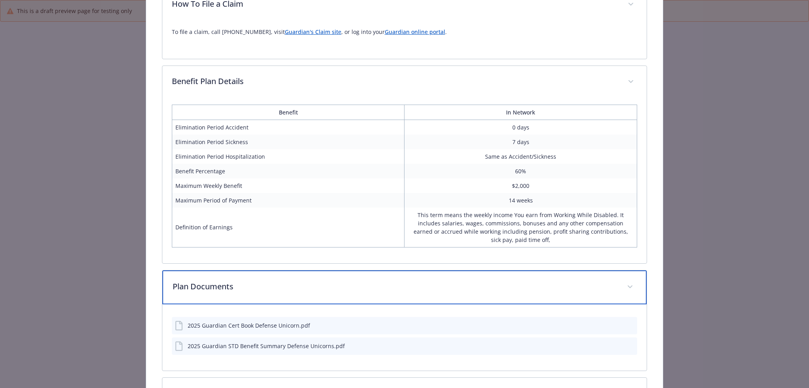
scroll to position [463, 0]
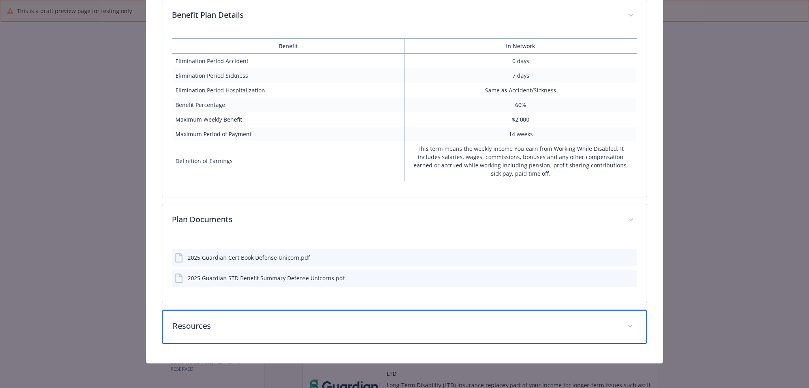
click at [398, 322] on p "Resources" at bounding box center [395, 327] width 445 height 12
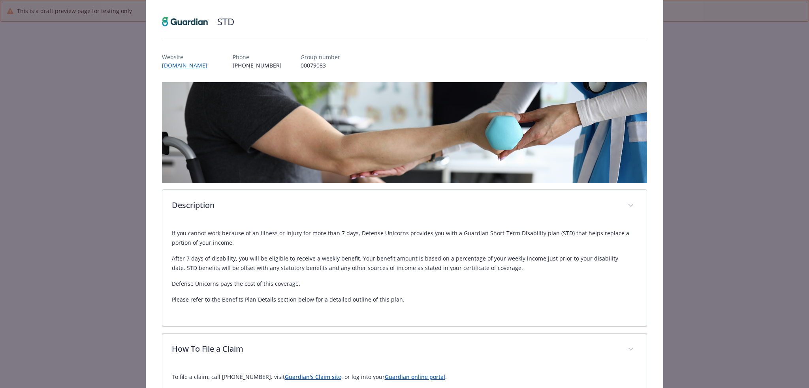
scroll to position [0, 0]
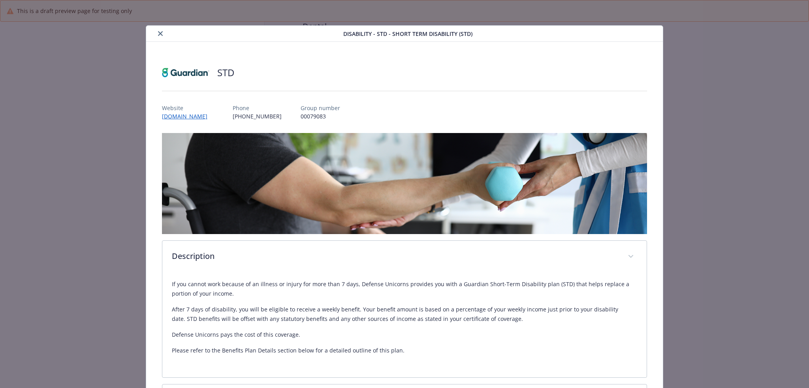
drag, startPoint x: 160, startPoint y: 36, endPoint x: 226, endPoint y: 88, distance: 83.9
click at [160, 36] on button "close" at bounding box center [160, 33] width 9 height 9
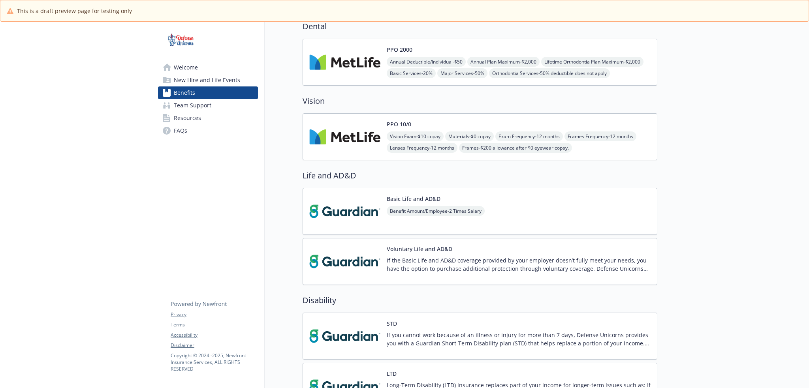
scroll to position [290, 0]
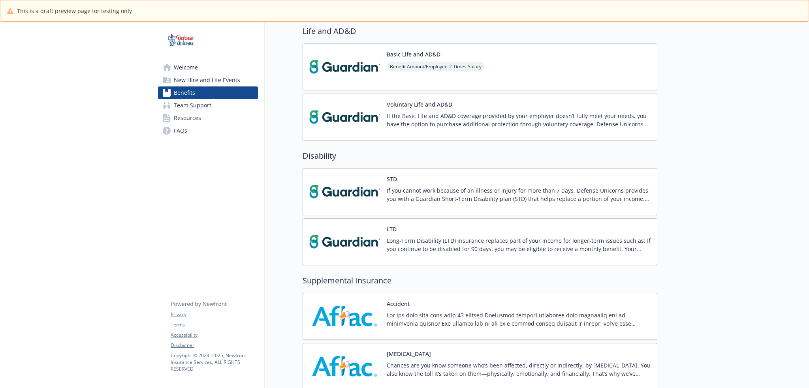
click at [405, 249] on p "Long-Term Disability (LTD) insurance replaces part of your income for longer-te…" at bounding box center [519, 245] width 264 height 17
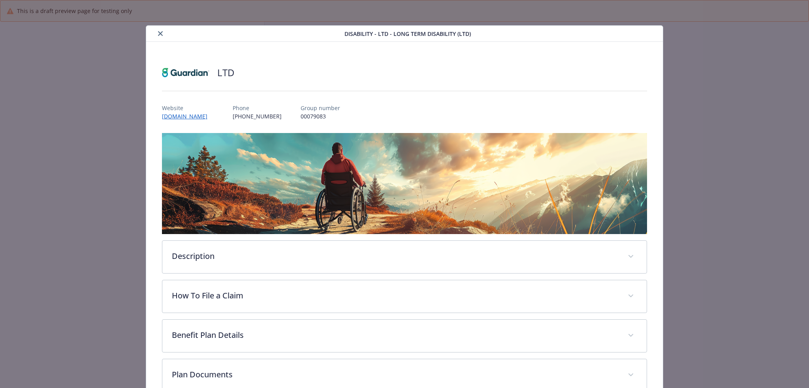
scroll to position [290, 0]
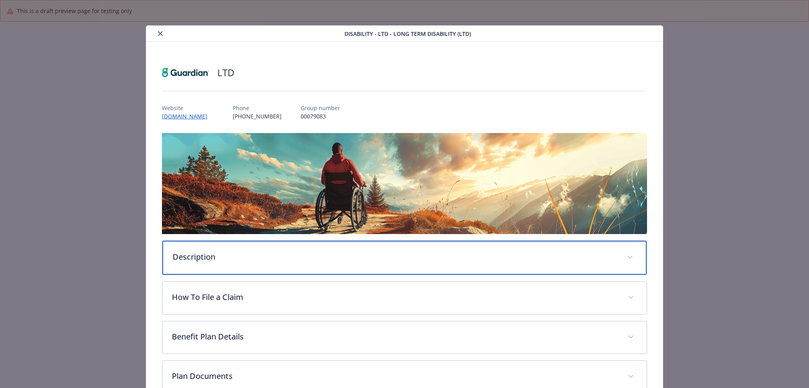
click at [265, 253] on p "Description" at bounding box center [395, 257] width 445 height 12
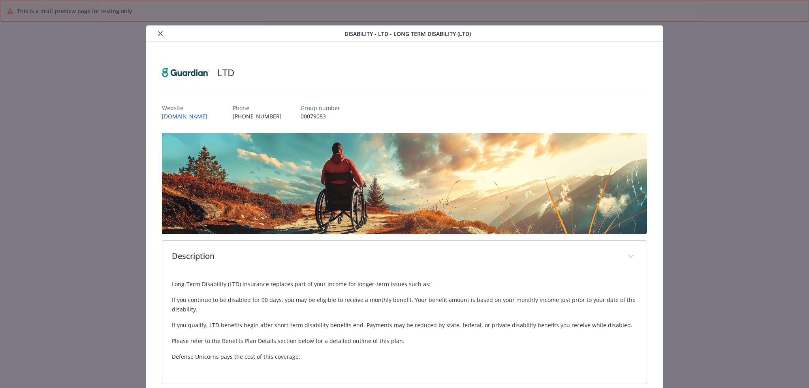
scroll to position [145, 0]
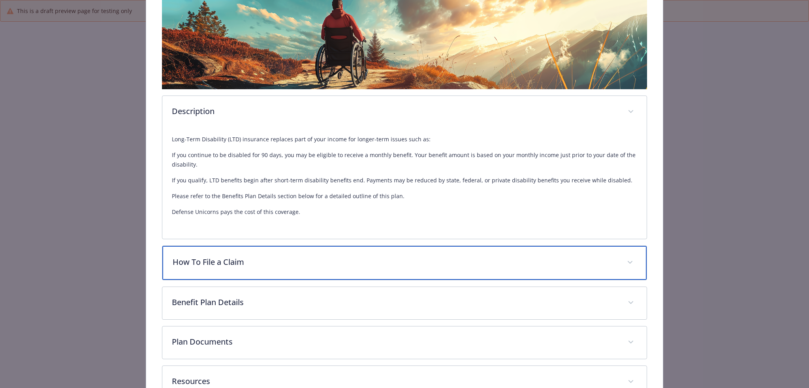
click at [321, 272] on div "How To File a Claim" at bounding box center [404, 263] width 485 height 34
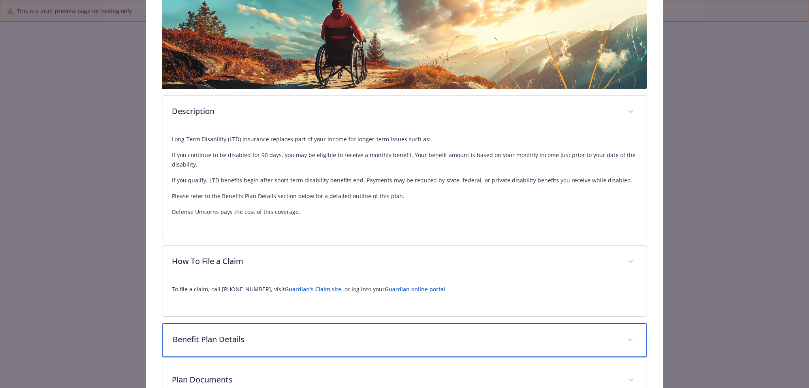
click at [321, 339] on p "Benefit Plan Details" at bounding box center [395, 340] width 445 height 12
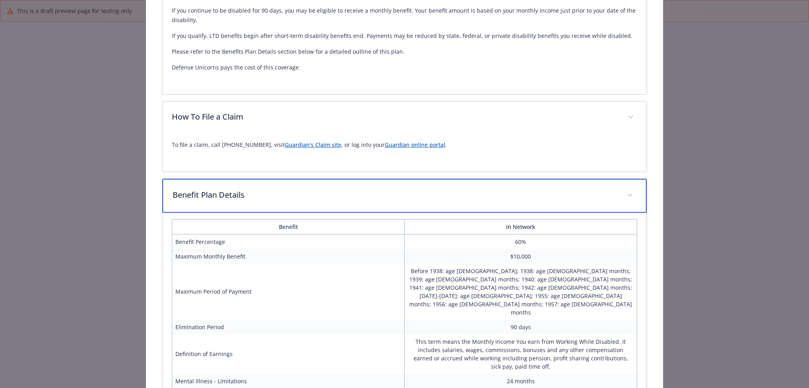
scroll to position [413, 0]
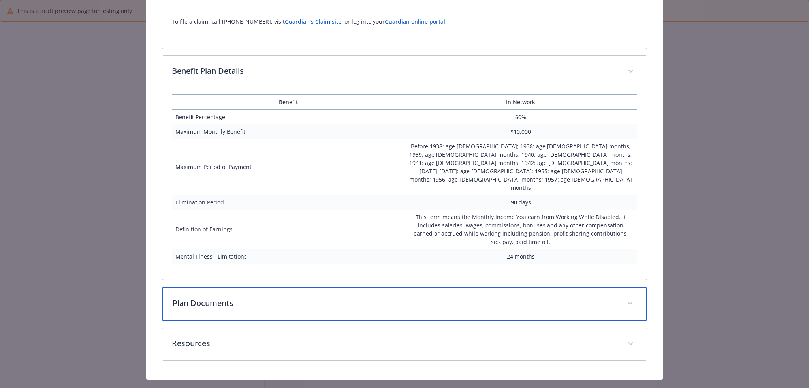
click at [306, 287] on div "Plan Documents" at bounding box center [404, 304] width 485 height 34
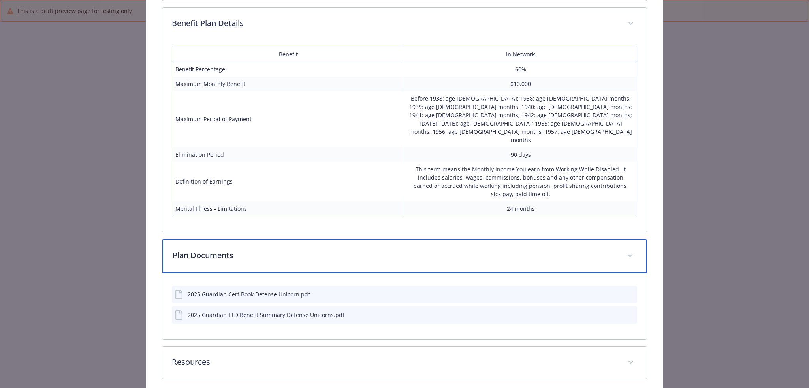
scroll to position [479, 0]
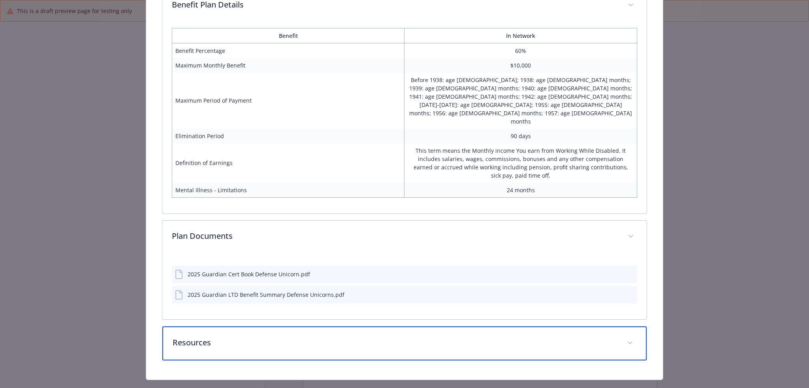
click at [303, 337] on p "Resources" at bounding box center [395, 343] width 445 height 12
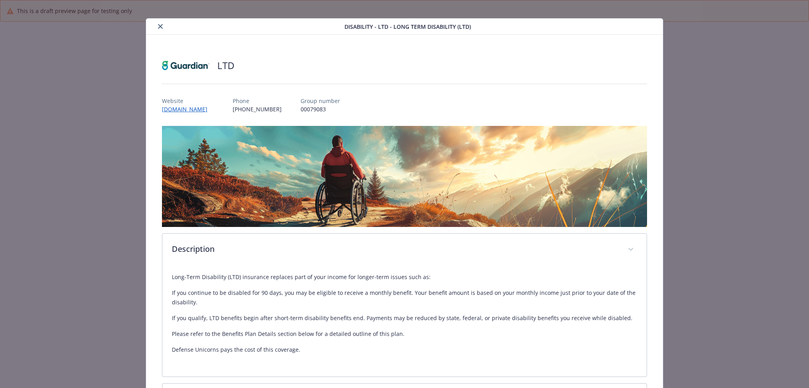
scroll to position [0, 0]
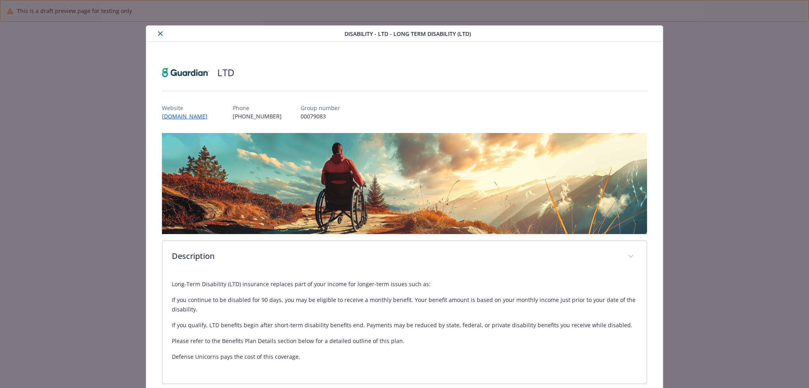
click at [160, 38] on div "Disability - LTD - Long Term Disability (LTD)" at bounding box center [404, 34] width 517 height 16
click at [160, 34] on icon "close" at bounding box center [160, 33] width 5 height 5
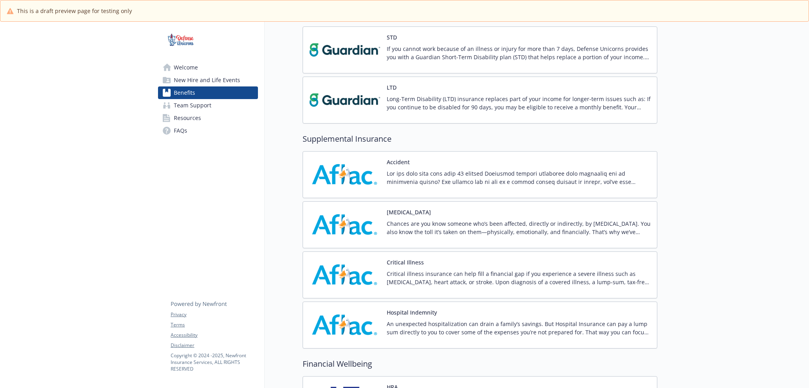
scroll to position [435, 0]
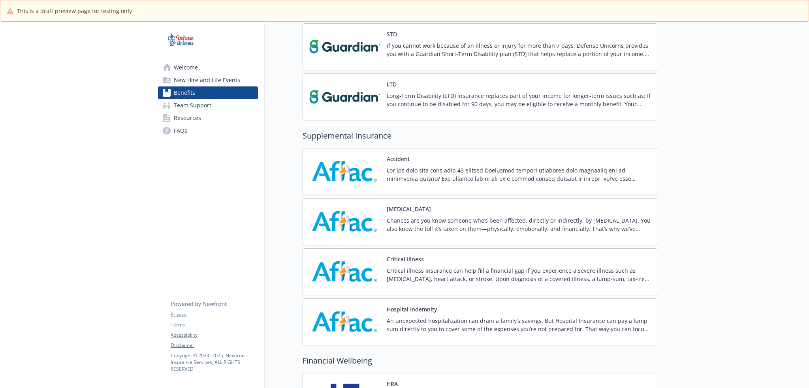
click at [460, 175] on p at bounding box center [519, 174] width 264 height 17
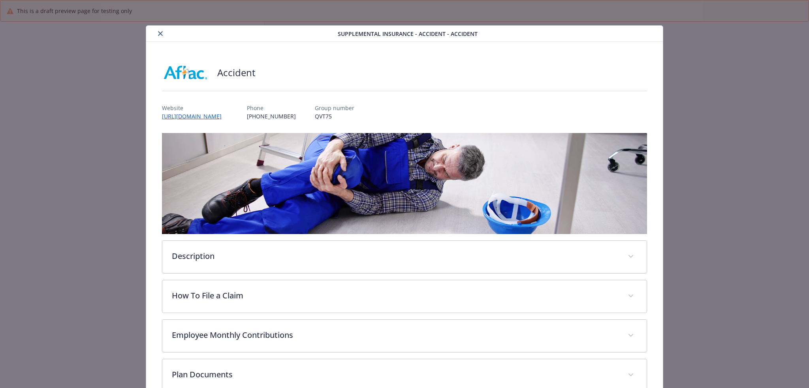
scroll to position [435, 0]
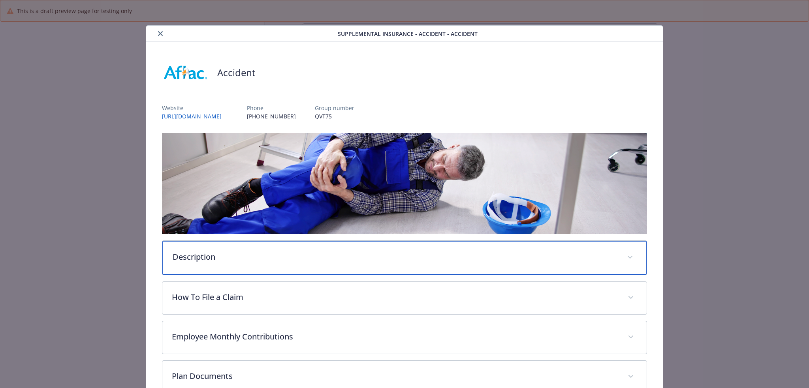
click at [285, 261] on p "Description" at bounding box center [395, 257] width 445 height 12
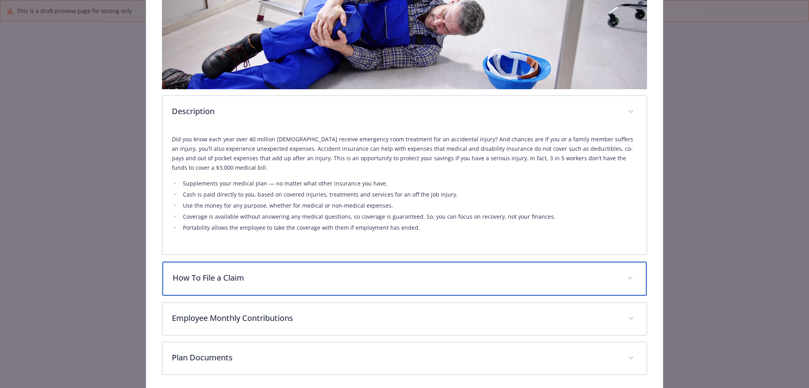
click at [283, 280] on p "How To File a Claim" at bounding box center [395, 278] width 445 height 12
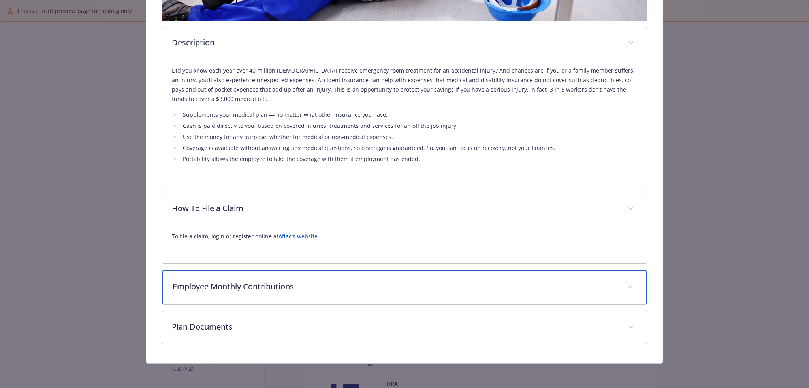
click at [281, 277] on div "Employee Monthly Contributions" at bounding box center [404, 288] width 485 height 34
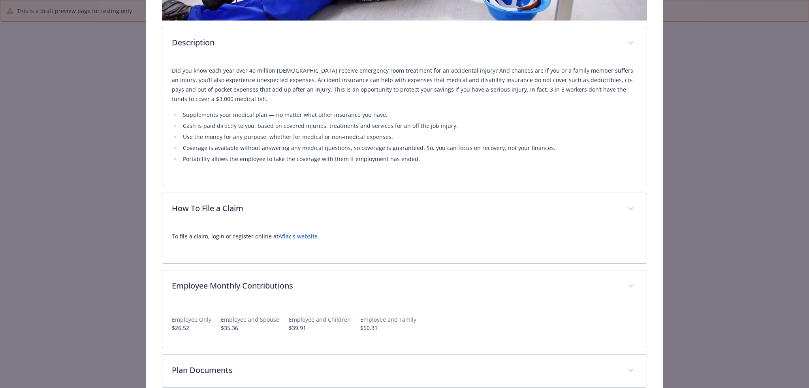
click at [298, 239] on link "Aflac's website" at bounding box center [298, 237] width 39 height 8
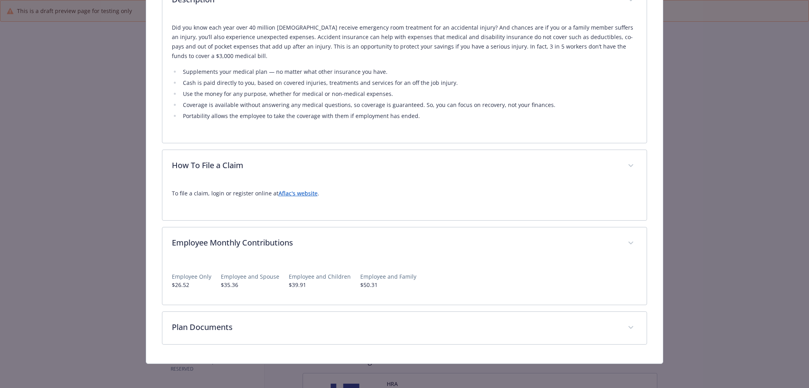
scroll to position [257, 0]
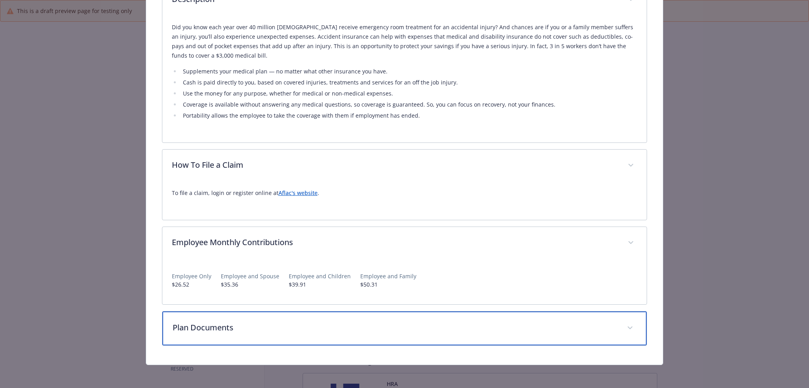
click at [252, 337] on div "Plan Documents" at bounding box center [404, 329] width 485 height 34
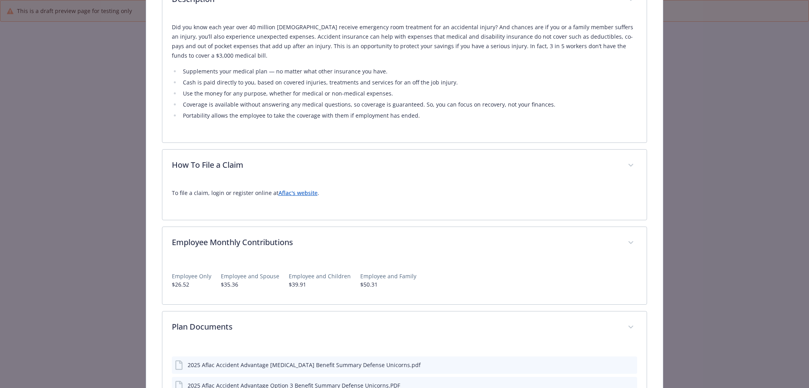
click at [622, 364] on div "details for plan Supplemental Insurance - Accident - Accident" at bounding box center [625, 365] width 20 height 8
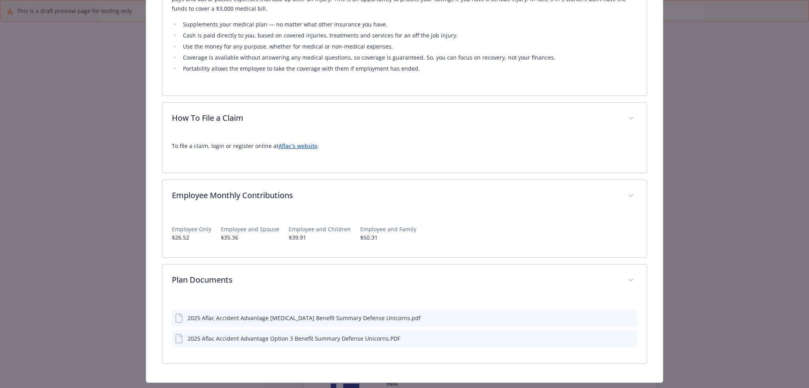
scroll to position [324, 0]
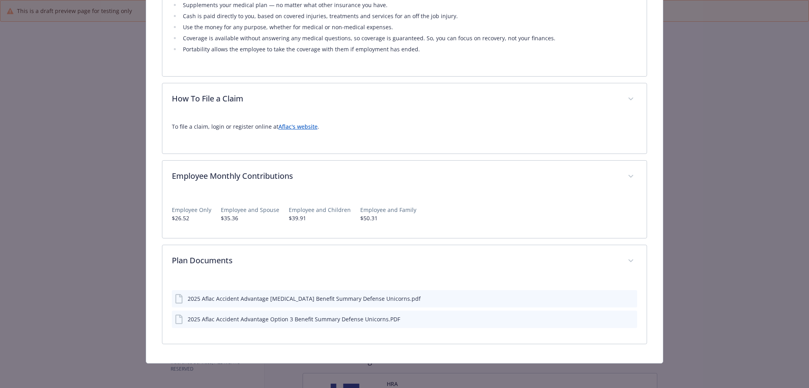
click at [627, 300] on icon "preview file" at bounding box center [629, 299] width 7 height 6
click at [289, 127] on link "Aflac's website" at bounding box center [298, 127] width 39 height 8
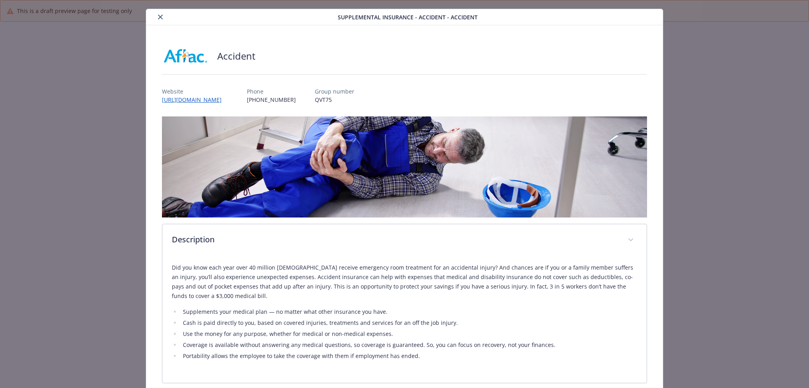
scroll to position [0, 0]
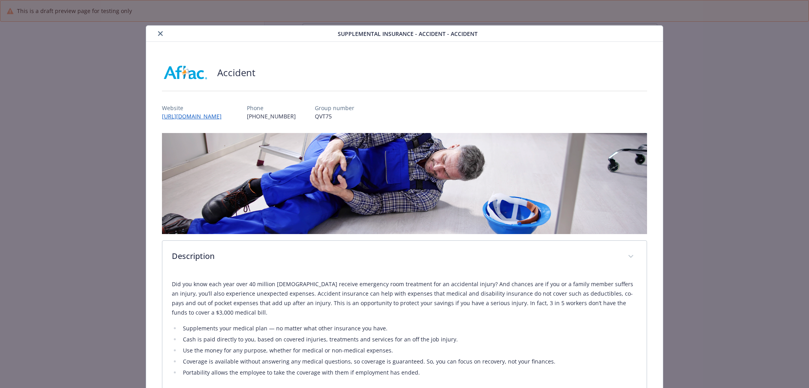
click at [160, 29] on button "close" at bounding box center [160, 33] width 9 height 9
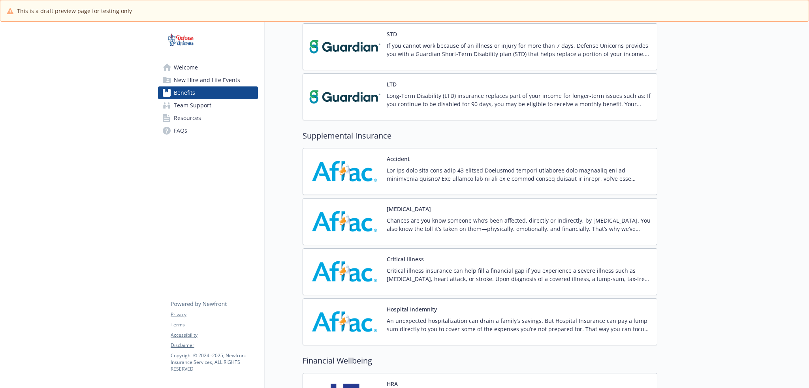
scroll to position [580, 0]
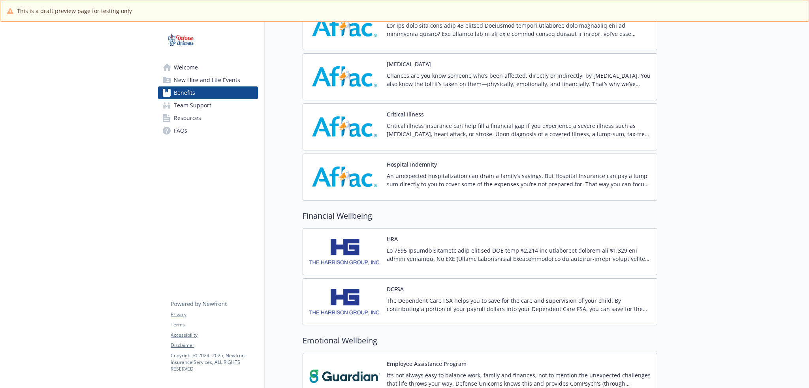
click at [470, 258] on p at bounding box center [519, 255] width 264 height 17
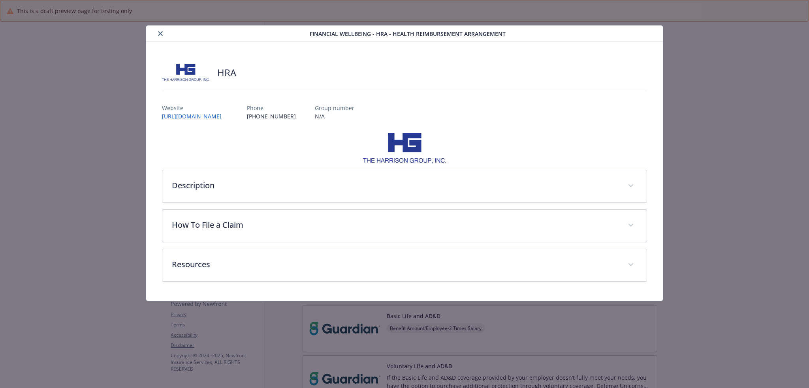
scroll to position [580, 0]
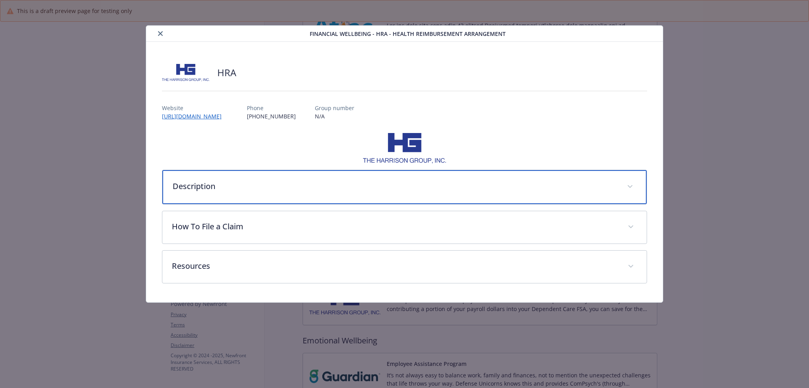
click at [375, 189] on p "Description" at bounding box center [395, 187] width 445 height 12
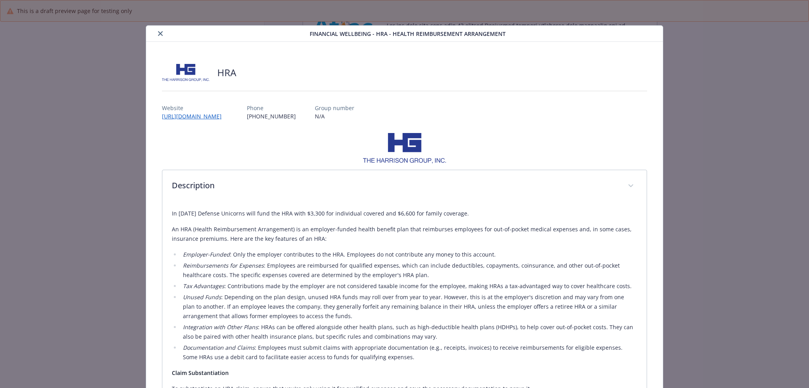
click at [160, 34] on icon "close" at bounding box center [160, 33] width 5 height 5
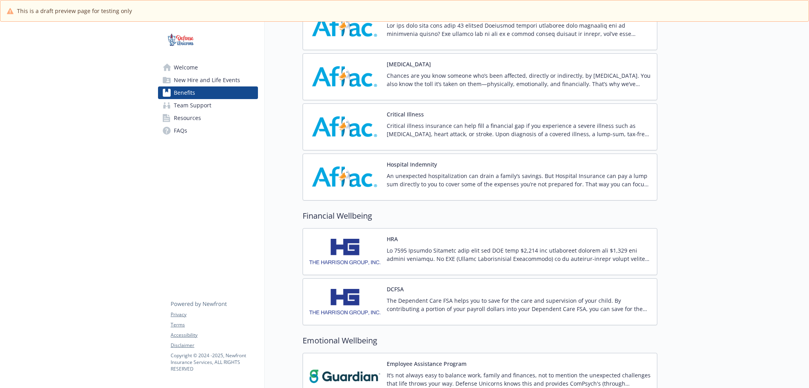
click at [487, 245] on div "HRA" at bounding box center [519, 252] width 264 height 34
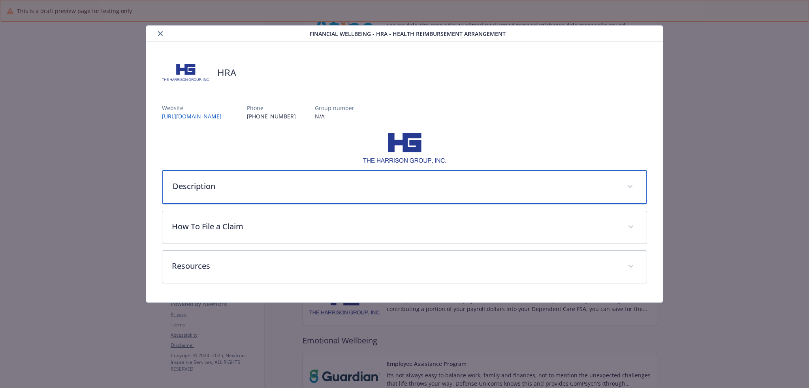
click at [314, 195] on div "Description" at bounding box center [404, 187] width 485 height 34
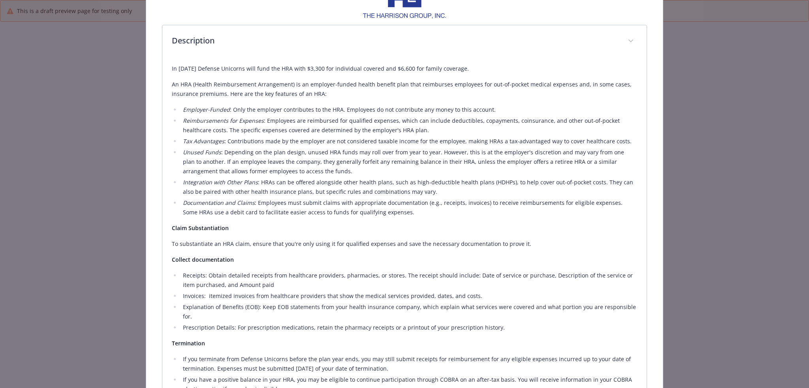
scroll to position [288, 0]
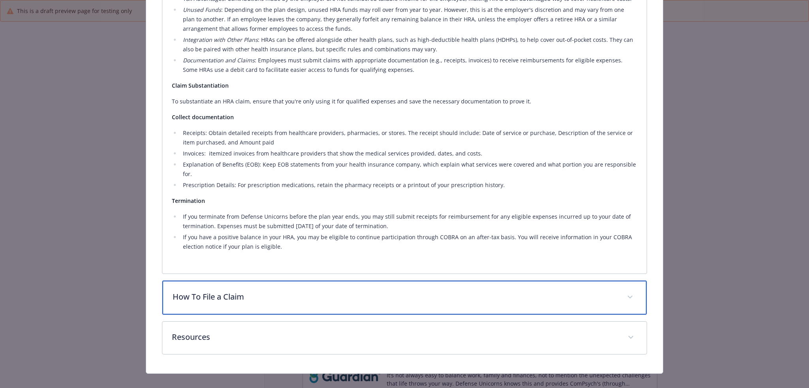
click at [257, 291] on p "How To File a Claim" at bounding box center [395, 297] width 445 height 12
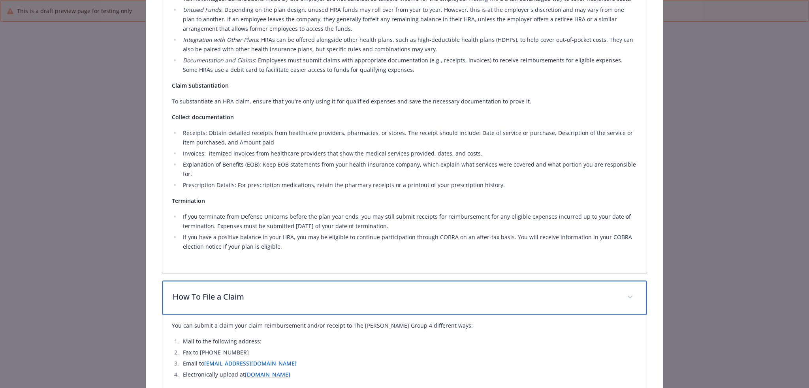
scroll to position [376, 0]
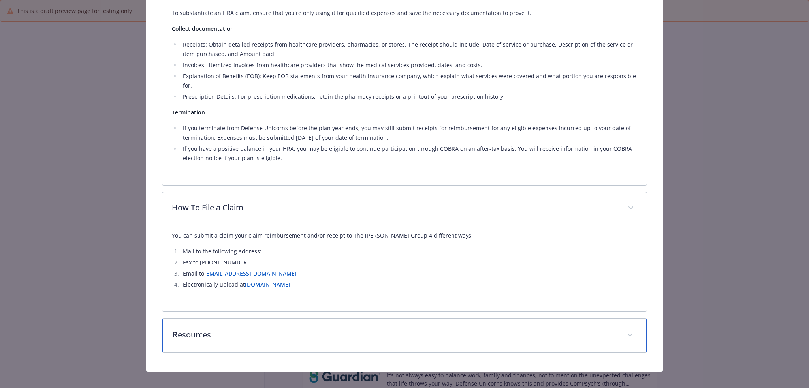
click at [261, 329] on p "Resources" at bounding box center [395, 335] width 445 height 12
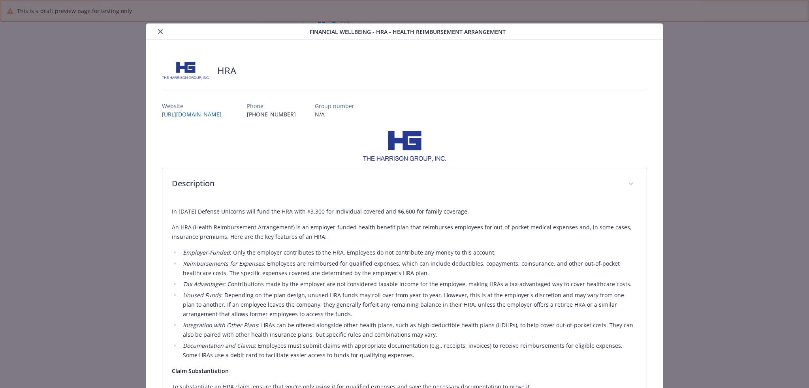
scroll to position [0, 0]
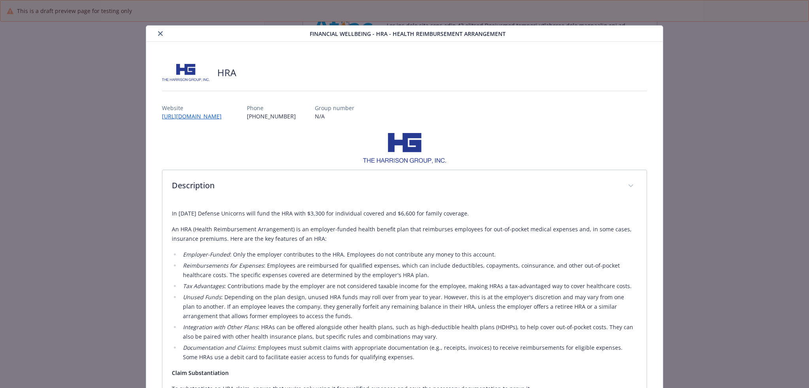
click at [158, 35] on icon "close" at bounding box center [160, 33] width 5 height 5
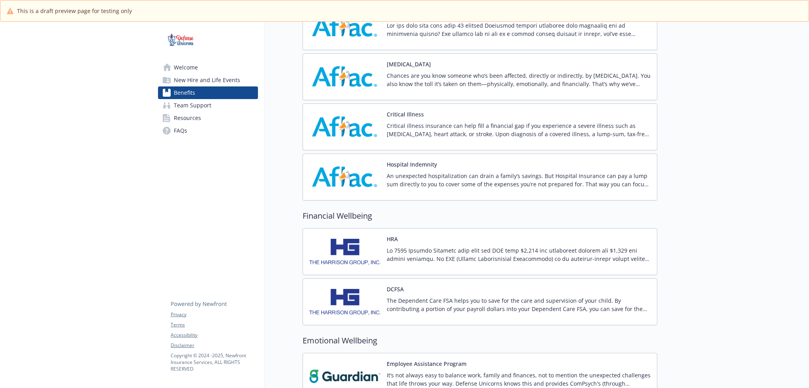
click at [453, 288] on div "DCFSA The Dependent Care FSA helps you to save for the care and supervision of …" at bounding box center [519, 302] width 264 height 34
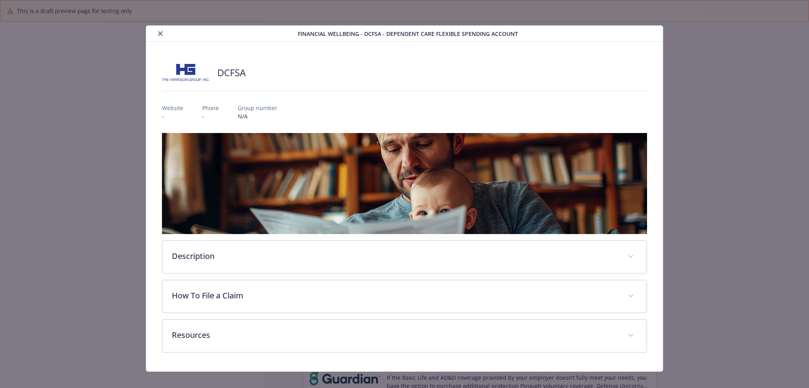
scroll to position [580, 0]
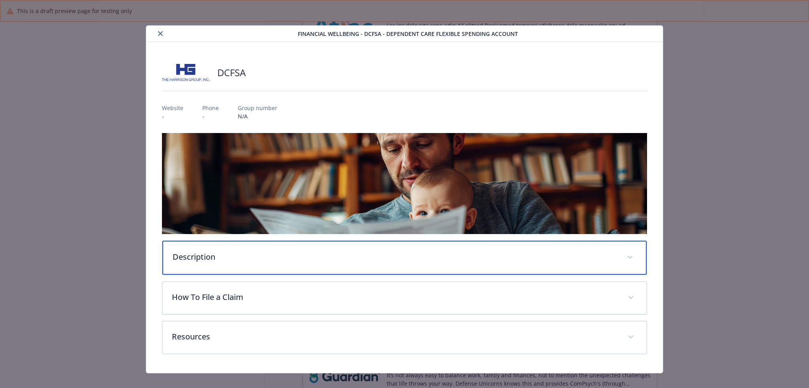
click at [366, 264] on div "Description" at bounding box center [404, 258] width 485 height 34
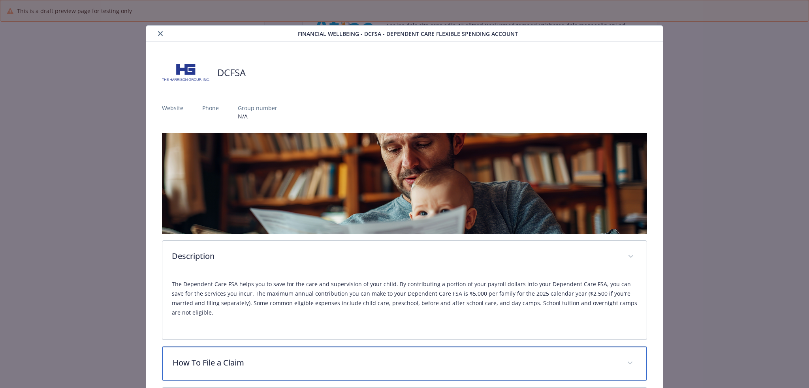
click at [401, 360] on p "How To File a Claim" at bounding box center [395, 363] width 445 height 12
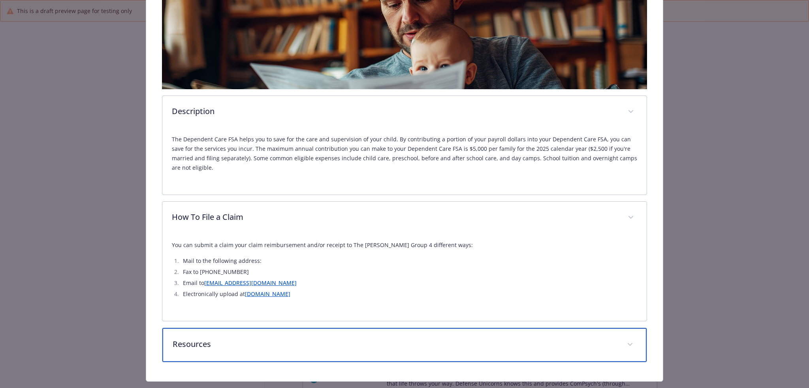
click at [393, 346] on p "Resources" at bounding box center [395, 345] width 445 height 12
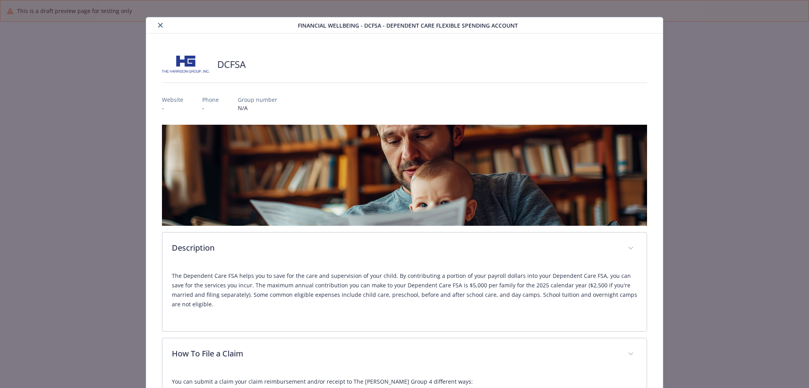
scroll to position [0, 0]
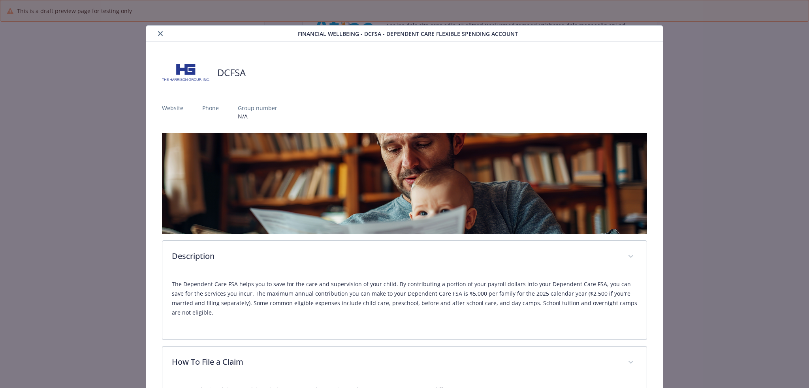
click at [158, 32] on icon "close" at bounding box center [160, 33] width 5 height 5
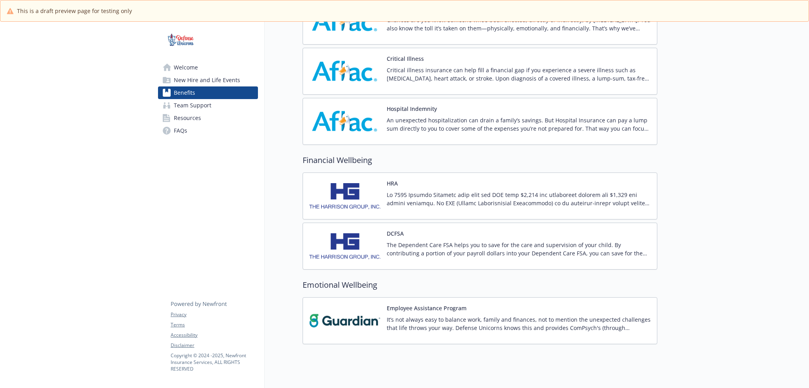
scroll to position [654, 0]
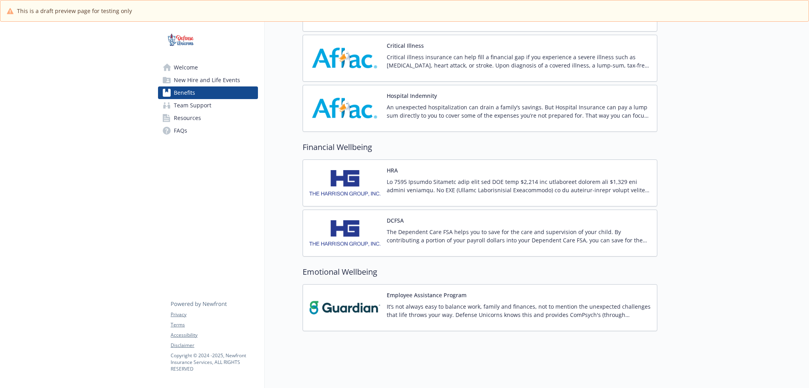
click at [526, 294] on div "Employee Assistance Program It’s not always easy to balance work, family and fi…" at bounding box center [519, 308] width 264 height 34
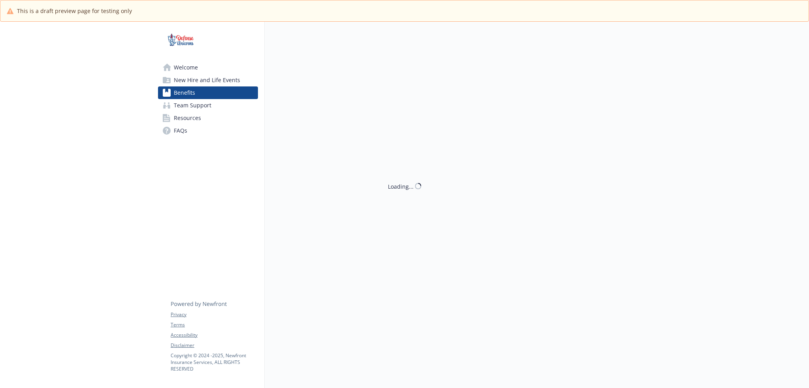
scroll to position [654, 0]
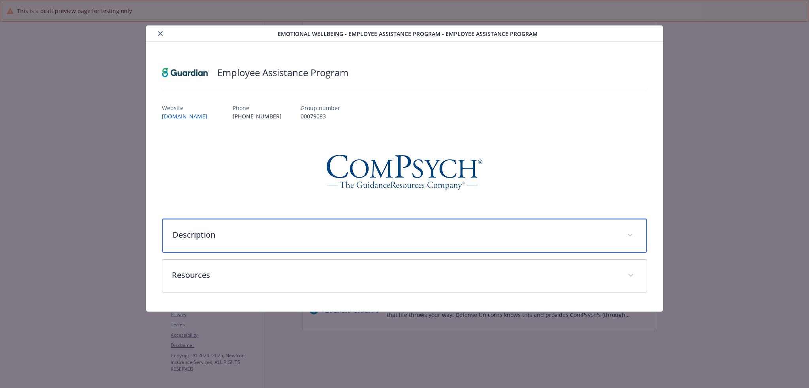
click at [321, 233] on p "Description" at bounding box center [395, 235] width 445 height 12
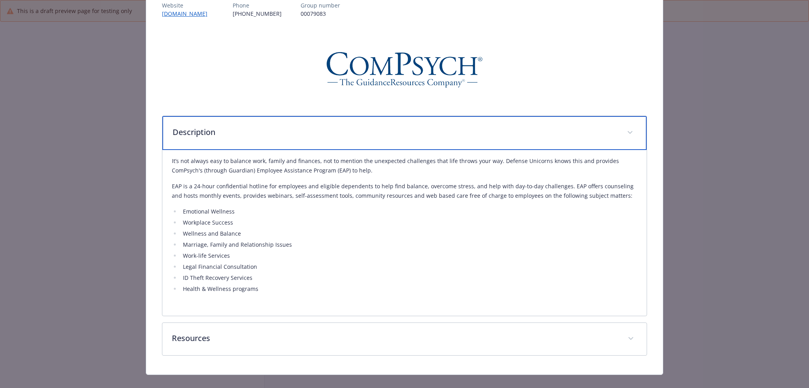
scroll to position [115, 0]
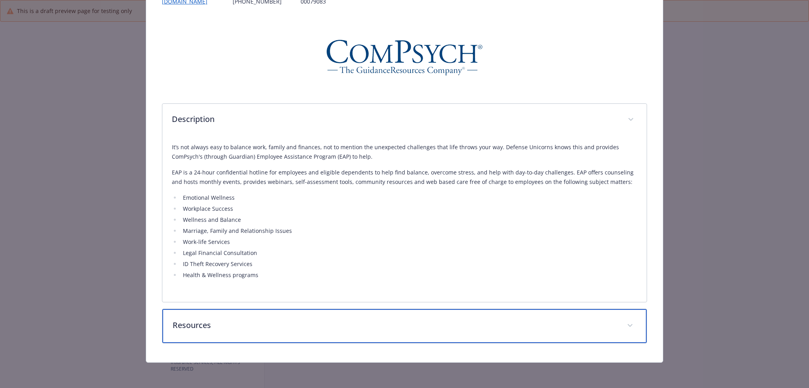
click at [334, 330] on p "Resources" at bounding box center [395, 326] width 445 height 12
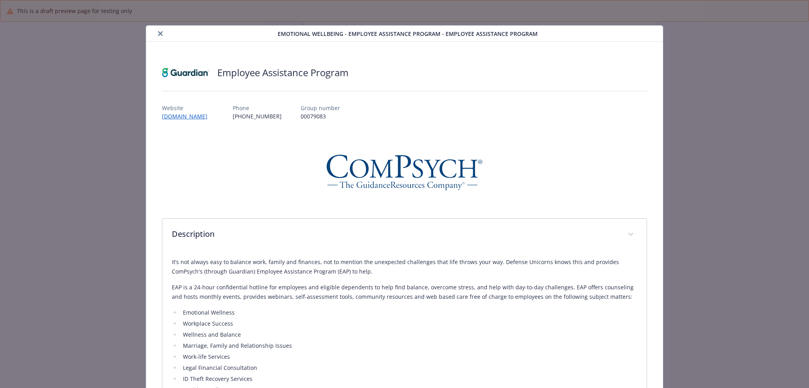
scroll to position [145, 0]
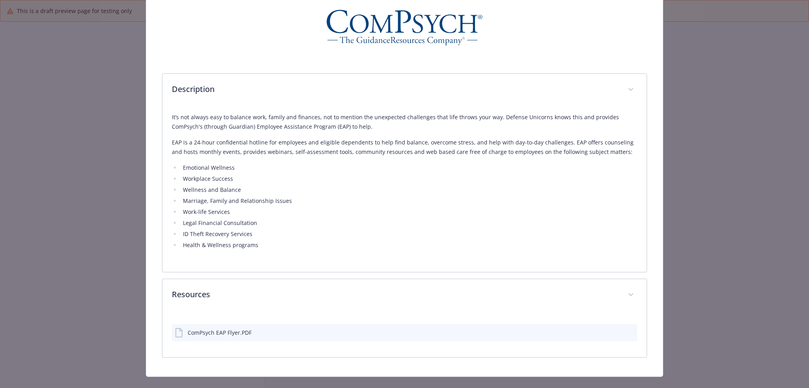
click at [622, 336] on div "details for plan Emotional Wellbeing - Employee Assistance Program - Employee A…" at bounding box center [625, 333] width 20 height 8
click at [627, 332] on icon "preview file" at bounding box center [629, 333] width 7 height 6
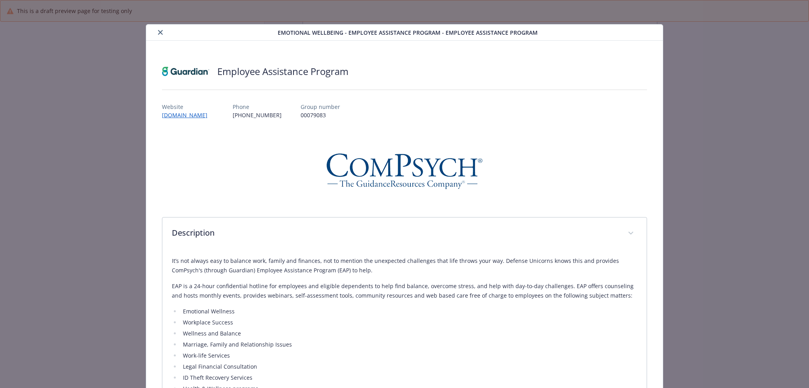
scroll to position [0, 0]
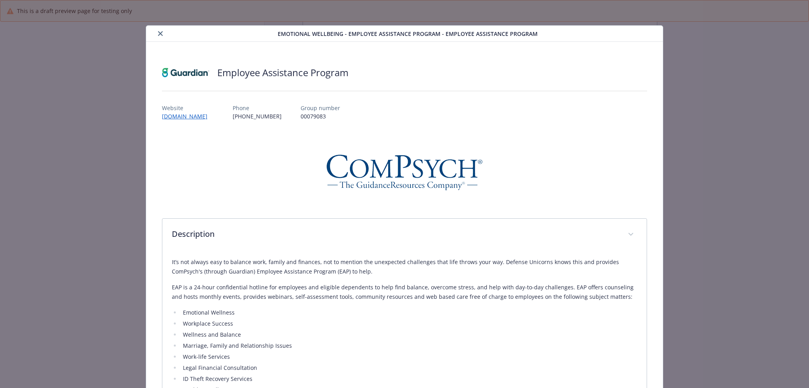
click at [158, 31] on icon "close" at bounding box center [160, 33] width 5 height 5
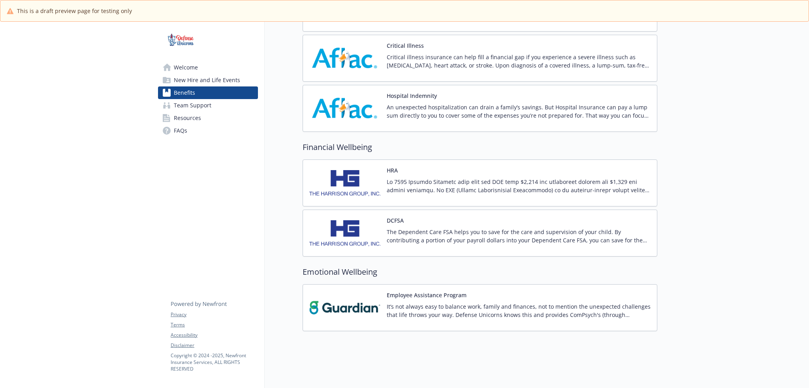
click at [207, 105] on span "Team Support" at bounding box center [193, 105] width 38 height 13
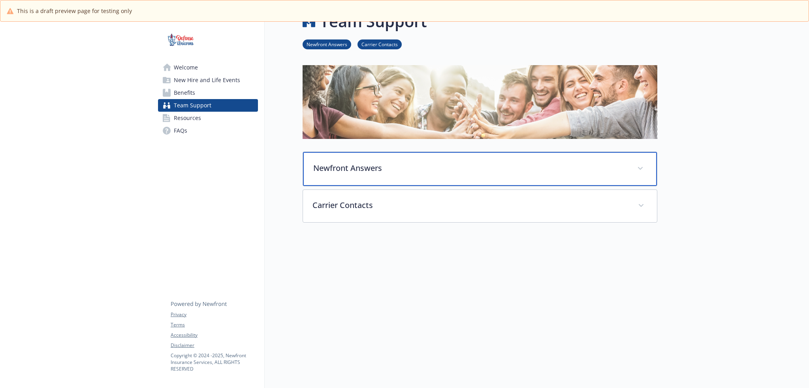
click at [401, 162] on p "Newfront Answers" at bounding box center [470, 168] width 315 height 12
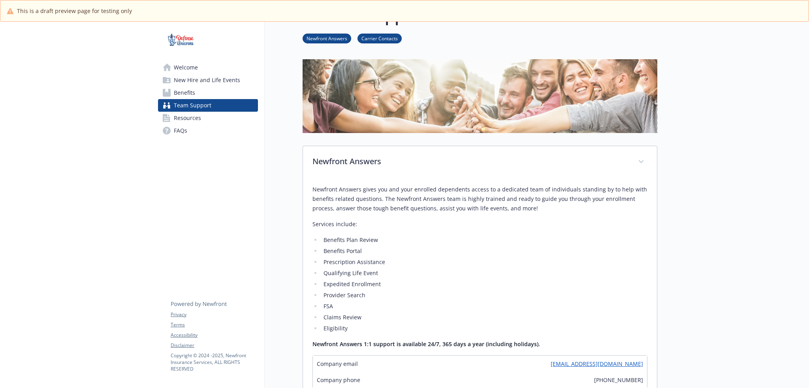
scroll to position [173, 0]
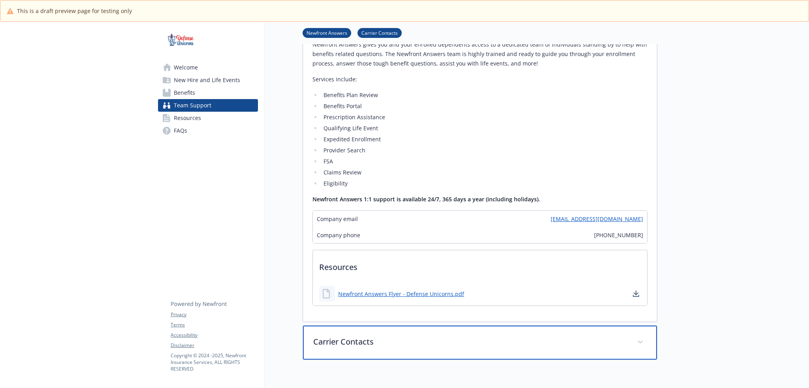
click at [388, 338] on p "Carrier Contacts" at bounding box center [470, 342] width 315 height 12
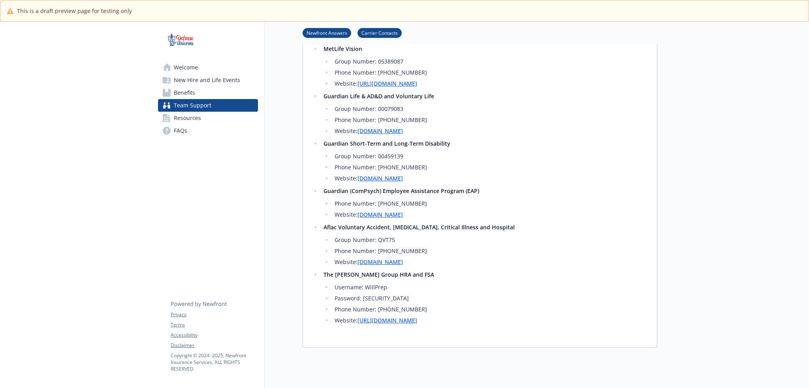
scroll to position [607, 0]
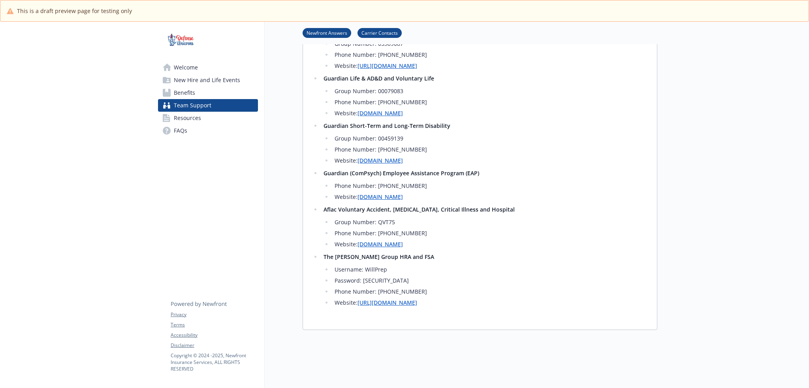
click at [205, 124] on link "Resources" at bounding box center [208, 118] width 100 height 13
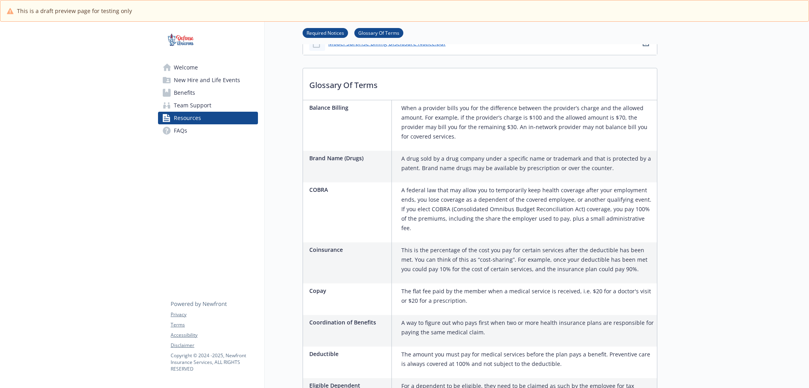
scroll to position [462, 0]
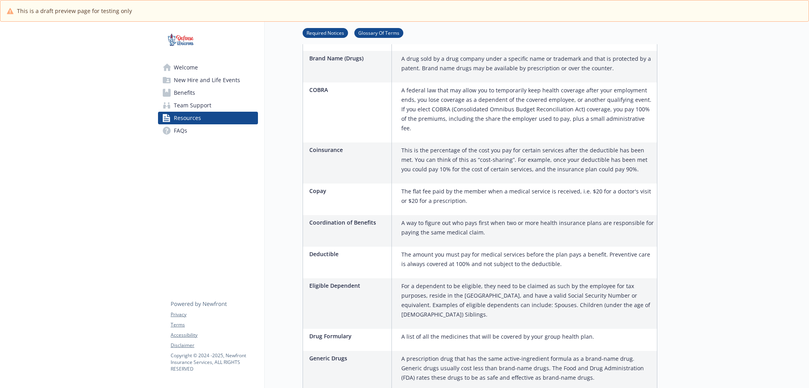
click at [221, 137] on link "FAQs" at bounding box center [208, 130] width 100 height 13
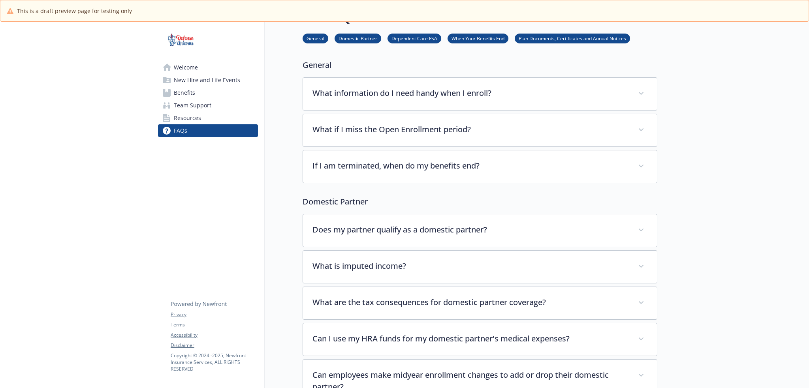
scroll to position [462, 0]
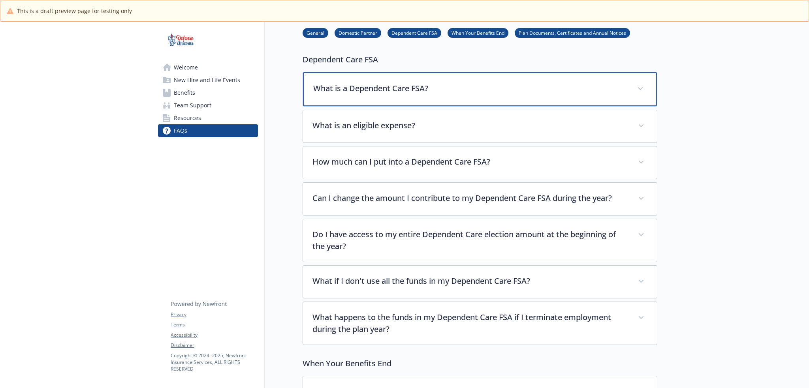
click at [488, 92] on p "What is a Dependent Care FSA?" at bounding box center [470, 89] width 315 height 12
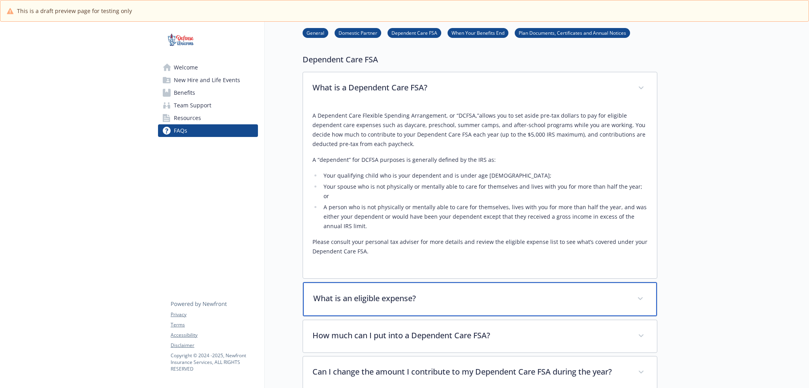
click at [489, 283] on div "What is an eligible expense?" at bounding box center [480, 300] width 354 height 34
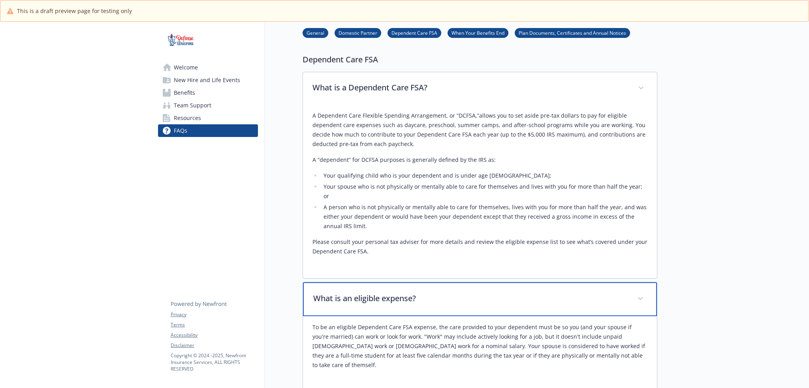
scroll to position [607, 0]
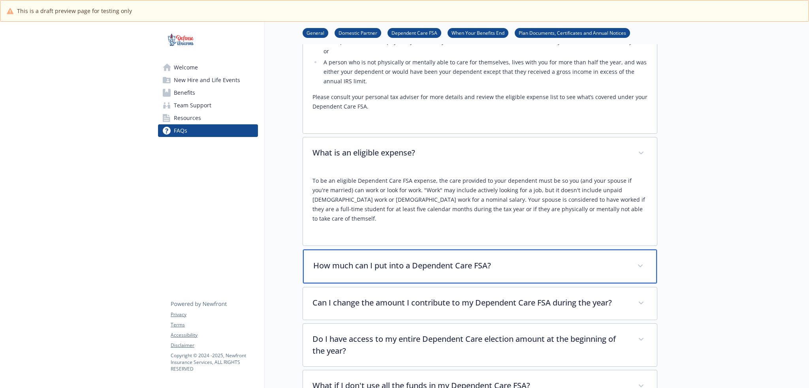
click at [535, 260] on p "How much can I put into a Dependent Care FSA?" at bounding box center [470, 266] width 315 height 12
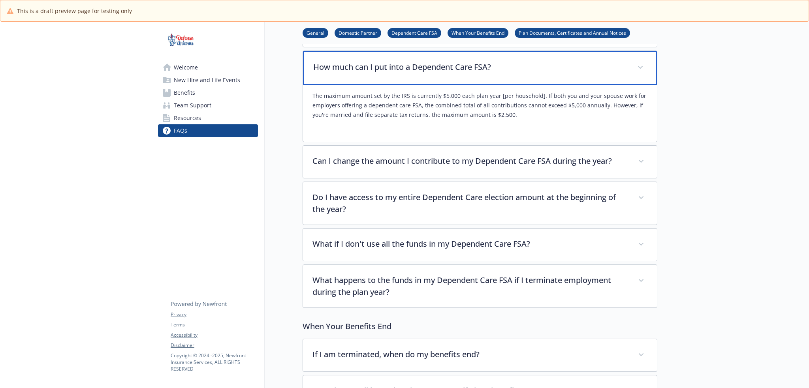
scroll to position [897, 0]
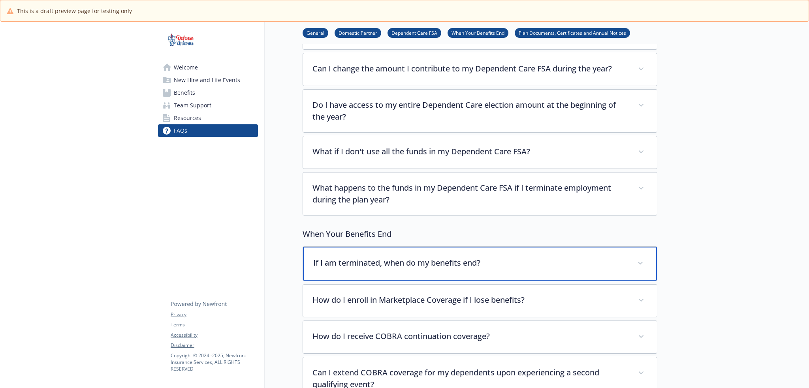
click at [541, 247] on div "If I am terminated, when do my benefits end?" at bounding box center [480, 264] width 354 height 34
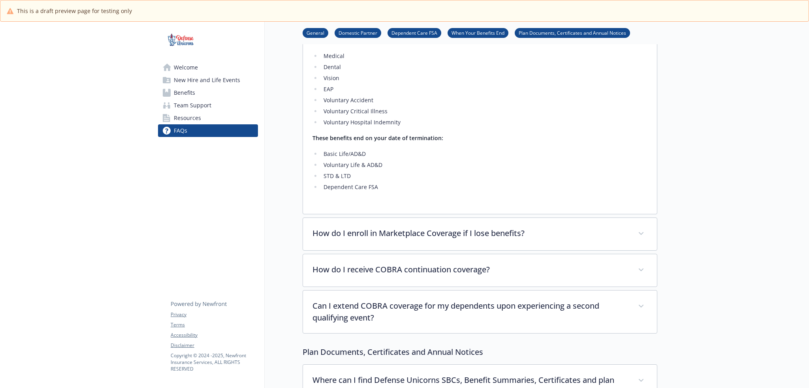
scroll to position [1187, 0]
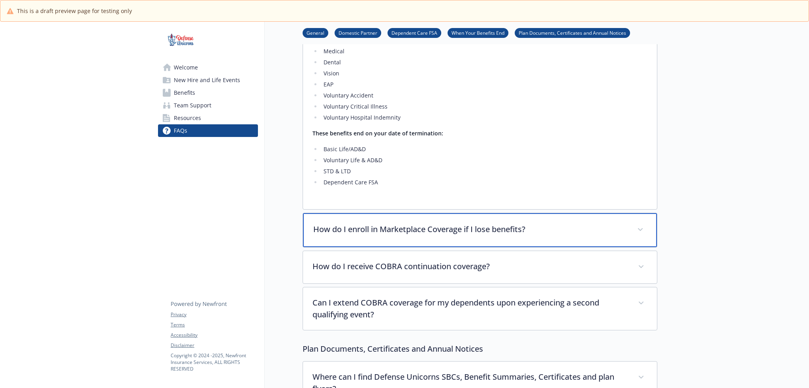
click at [320, 218] on div "How do I enroll in Marketplace Coverage if I lose benefits?" at bounding box center [480, 230] width 354 height 34
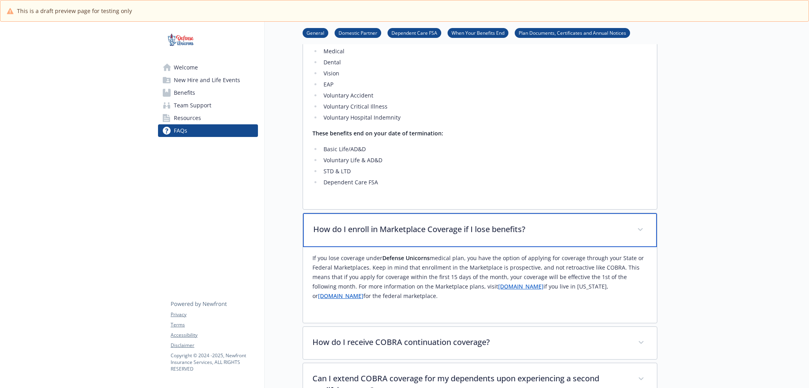
scroll to position [1332, 0]
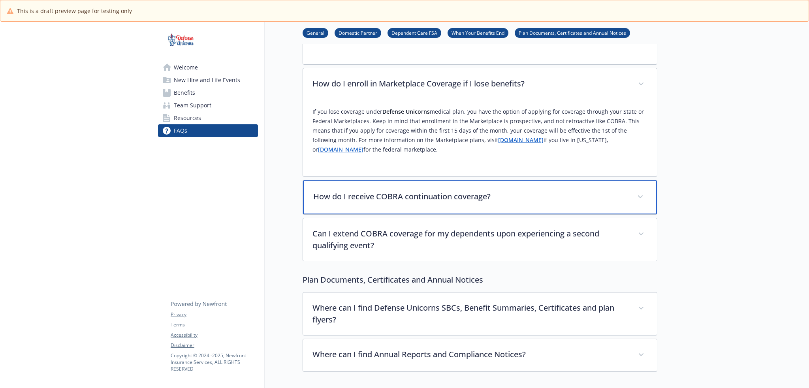
click at [373, 191] on p "How do I receive COBRA continuation coverage?" at bounding box center [470, 197] width 315 height 12
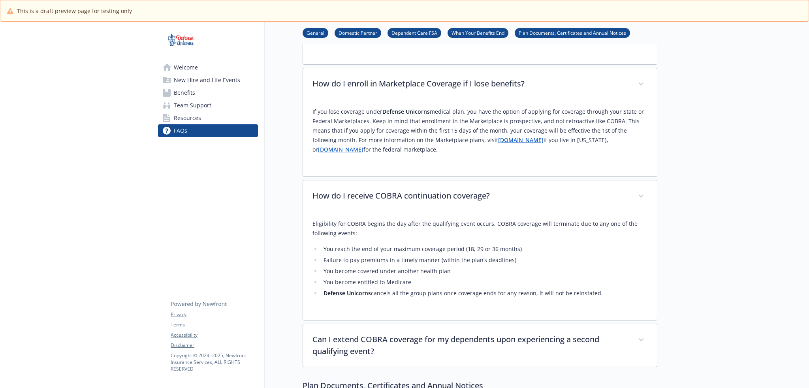
click at [532, 289] on li "Defense Unicorns cancels all the group plans once coverage ends for any reason,…" at bounding box center [484, 293] width 326 height 9
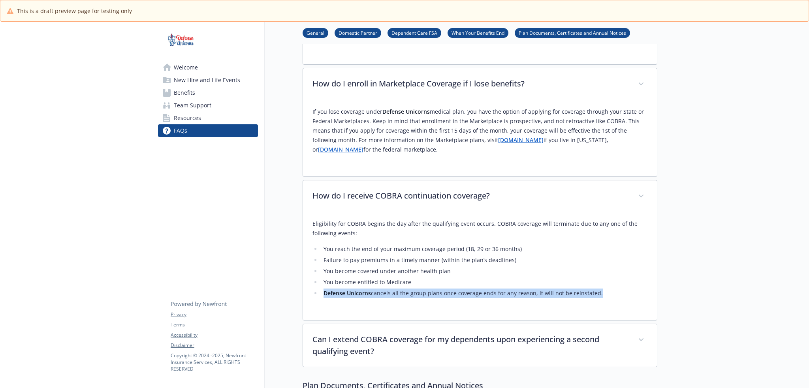
drag, startPoint x: 324, startPoint y: 274, endPoint x: 594, endPoint y: 276, distance: 270.3
click at [594, 289] on li "Defense Unicorns cancels all the group plans once coverage ends for any reason,…" at bounding box center [484, 293] width 326 height 9
copy li "Defense Unicorns cancels all the group plans once coverage ends for any reason,…"
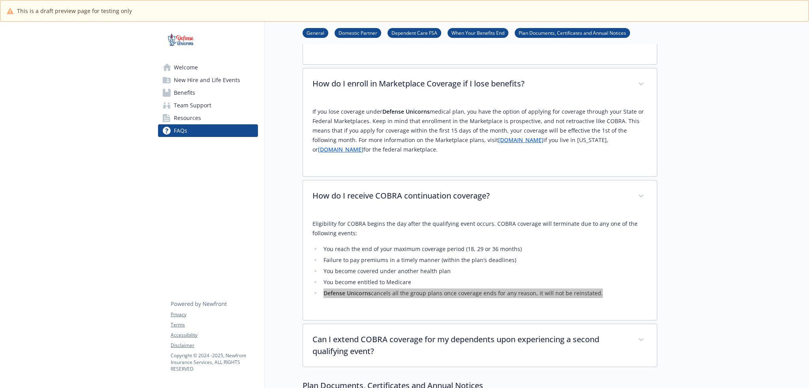
scroll to position [1477, 0]
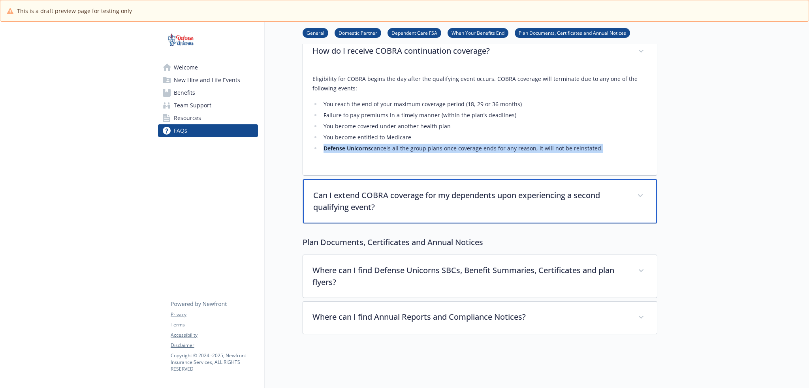
click at [467, 190] on p "Can I extend COBRA coverage for my dependents upon experiencing a second qualif…" at bounding box center [470, 202] width 315 height 24
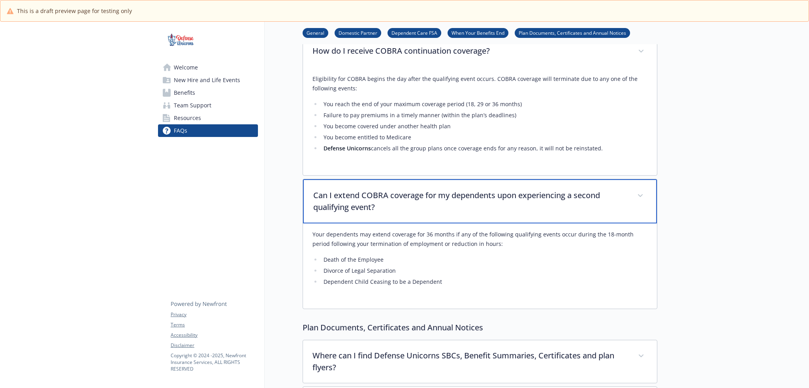
scroll to position [1612, 0]
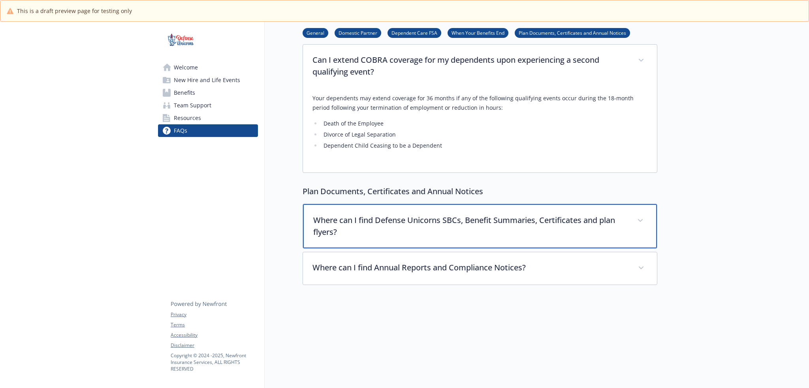
click at [441, 215] on p "Where can I find Defense Unicorns SBCs, Benefit Summaries, Certificates and pla…" at bounding box center [470, 227] width 315 height 24
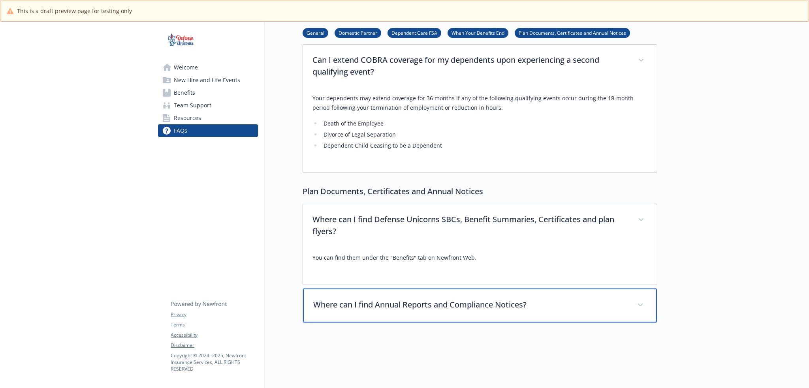
click at [506, 289] on div "Where can I find Annual Reports and Compliance Notices?" at bounding box center [480, 306] width 354 height 34
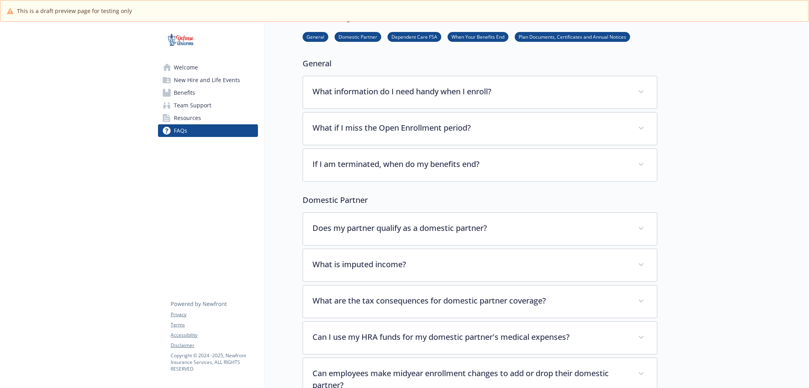
scroll to position [0, 0]
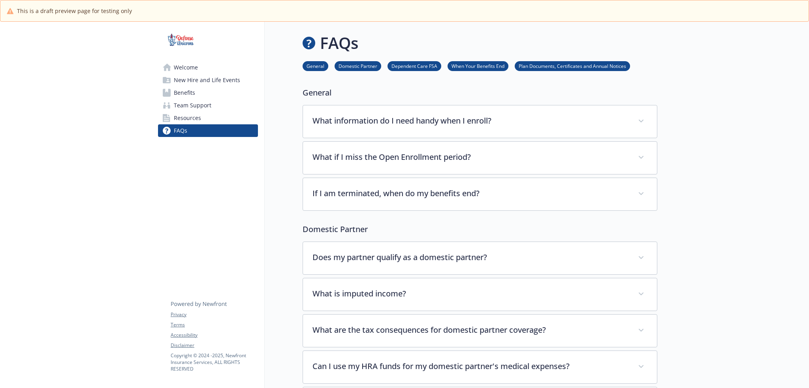
click at [543, 62] on link "Plan Documents, Certificates and Annual Notices" at bounding box center [572, 66] width 115 height 8
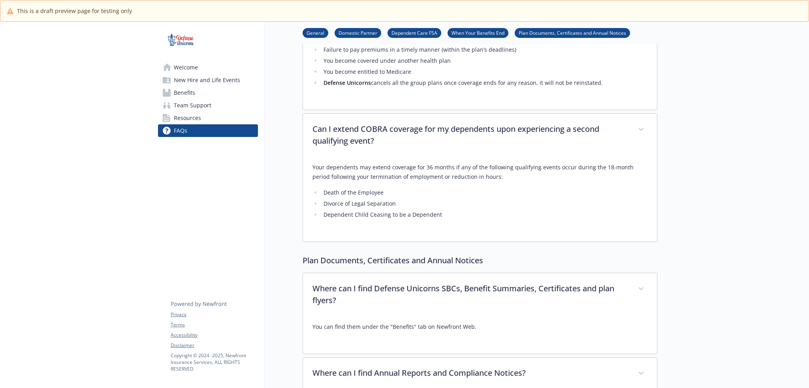
scroll to position [1541, 6]
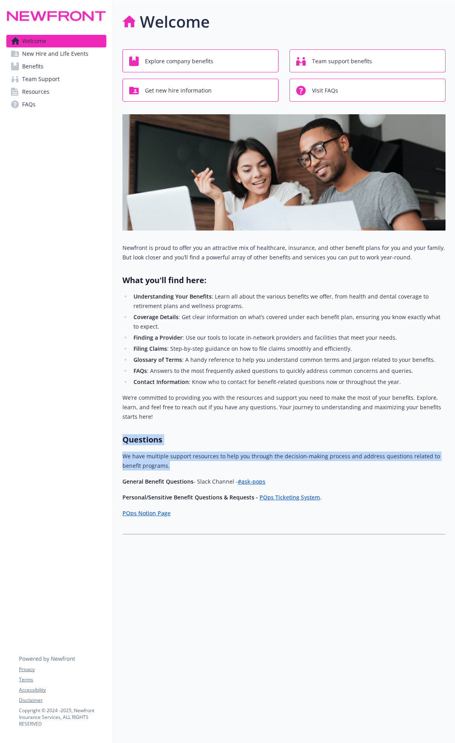
drag, startPoint x: 125, startPoint y: 438, endPoint x: 256, endPoint y: 467, distance: 134.0
click at [256, 388] on div "Newfront is proud to offer you an attractive mix of healthcare, insurance, and …" at bounding box center [284, 380] width 323 height 275
copy div "Questions We have multiple support resources to help you through the decision-m…"
click at [87, 57] on link "New Hire and Life Events" at bounding box center [56, 53] width 100 height 13
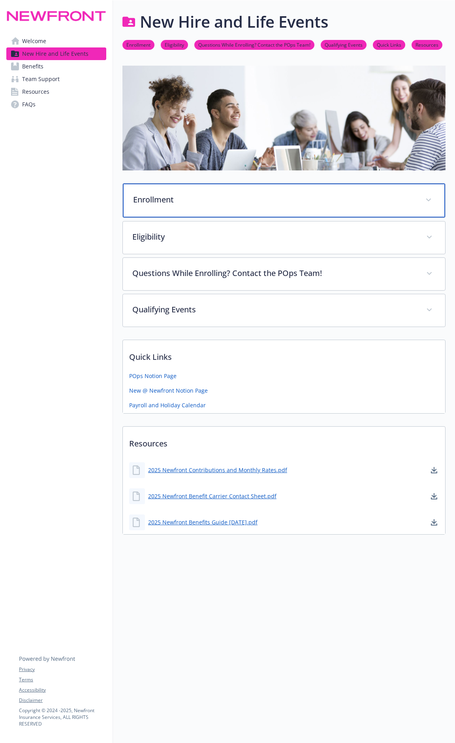
click at [222, 211] on div "Enrollment" at bounding box center [284, 200] width 322 height 34
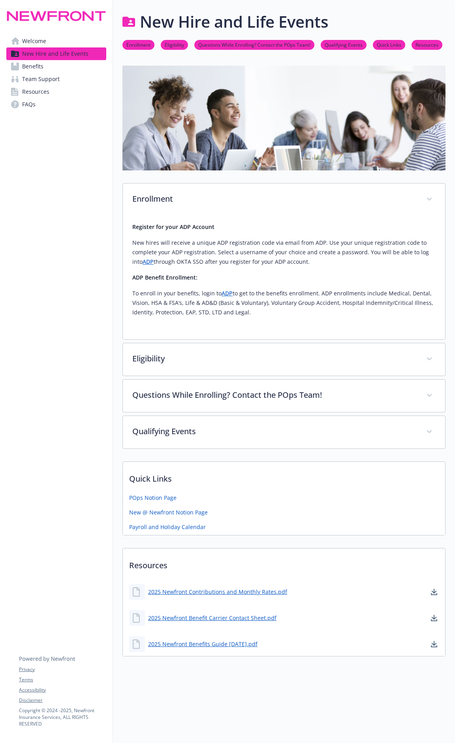
drag, startPoint x: 134, startPoint y: 294, endPoint x: 277, endPoint y: 316, distance: 145.2
click at [277, 316] on p "To enroll in your benefits, login to ADP to get to the benefits enrollment. ADP…" at bounding box center [284, 302] width 304 height 28
copy p "To enroll in your benefits, login to ADP to get to the benefits enrollment. ADP…"
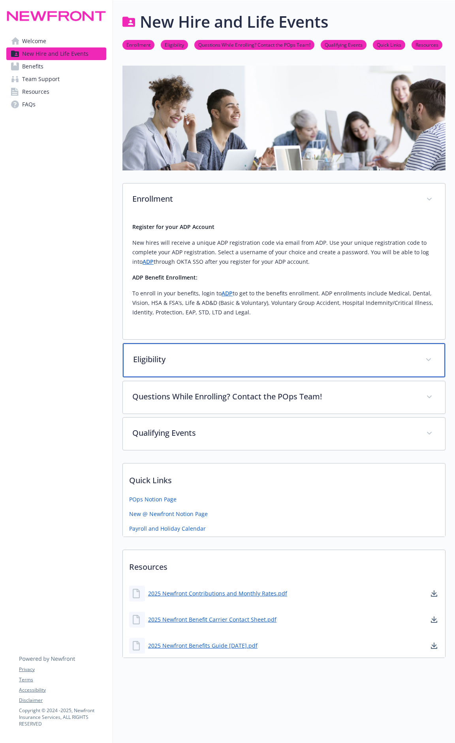
click at [263, 363] on p "Eligibility" at bounding box center [274, 359] width 283 height 12
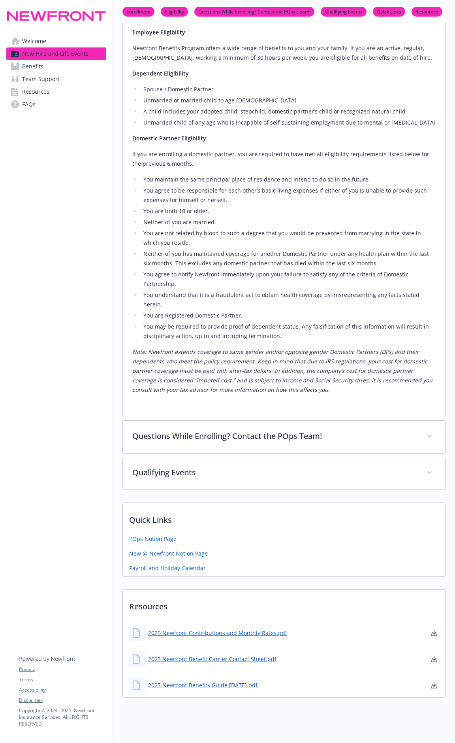
scroll to position [353, 0]
click at [54, 67] on link "Benefits" at bounding box center [56, 66] width 100 height 13
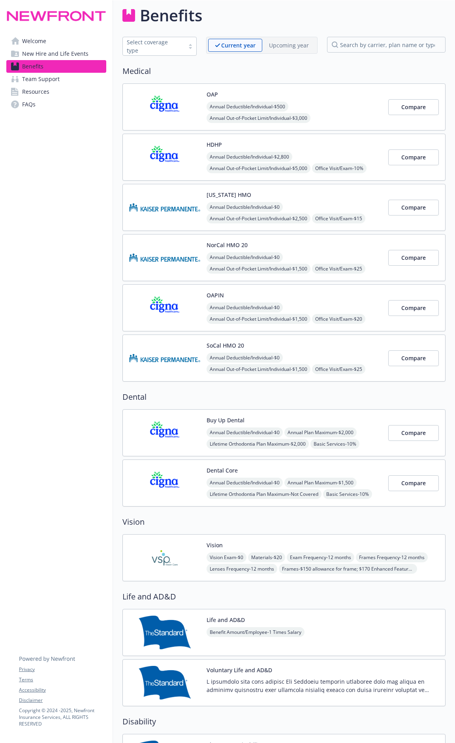
scroll to position [353, 0]
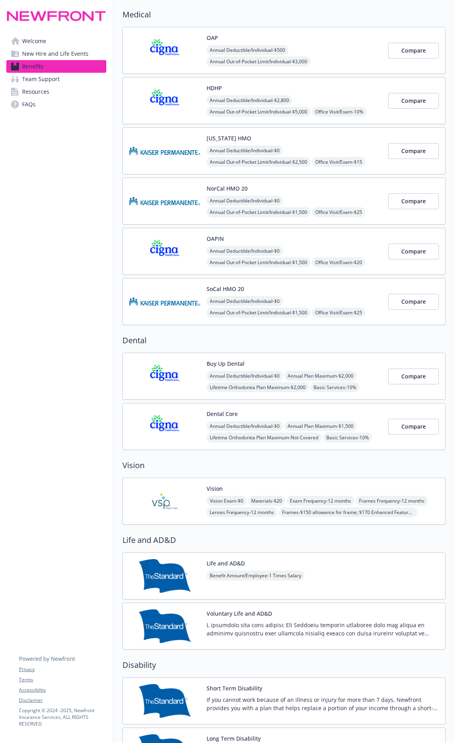
click at [328, 49] on div "Annual Deductible/Individual - $500 Annual Out-of-Pocket Limit/Individual - $3,…" at bounding box center [294, 84] width 175 height 79
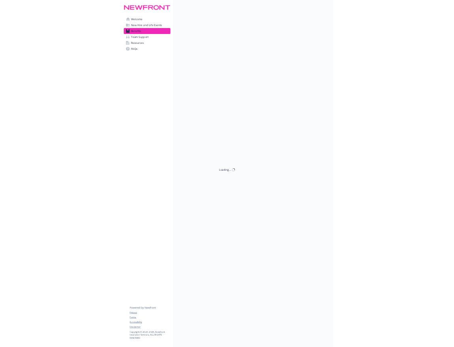
scroll to position [63, 0]
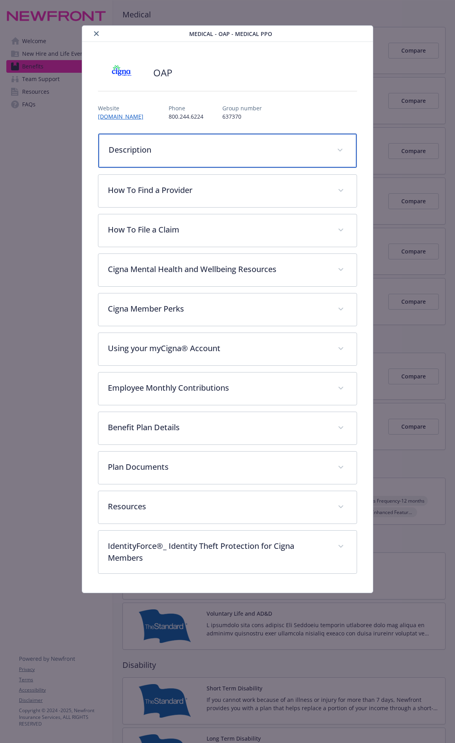
click at [245, 160] on div "Description" at bounding box center [227, 151] width 258 height 34
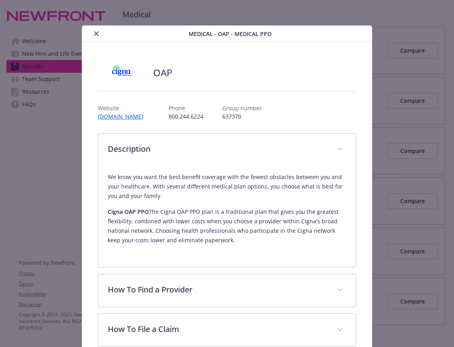
drag, startPoint x: 109, startPoint y: 212, endPoint x: 235, endPoint y: 243, distance: 129.9
click at [235, 243] on p "Cigna OAP PPO The Cigna OAP PPO plan is a traditional plan that gives you the g…" at bounding box center [227, 226] width 239 height 38
click at [110, 209] on strong "Cigna OAP PPO" at bounding box center [128, 212] width 41 height 8
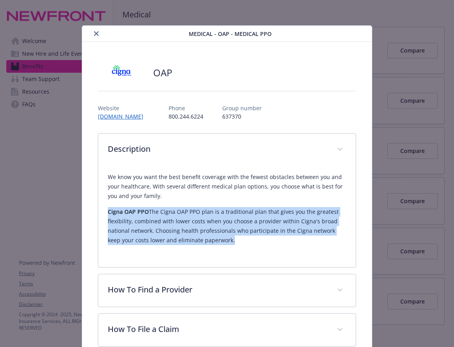
drag, startPoint x: 107, startPoint y: 210, endPoint x: 214, endPoint y: 241, distance: 111.6
click at [214, 241] on p "Cigna OAP PPO The Cigna OAP PPO plan is a traditional plan that gives you the g…" at bounding box center [227, 226] width 239 height 38
copy p "Cigna OAP PPO The Cigna OAP PPO plan is a traditional plan that gives you the g…"
click at [97, 33] on icon "close" at bounding box center [96, 33] width 5 height 5
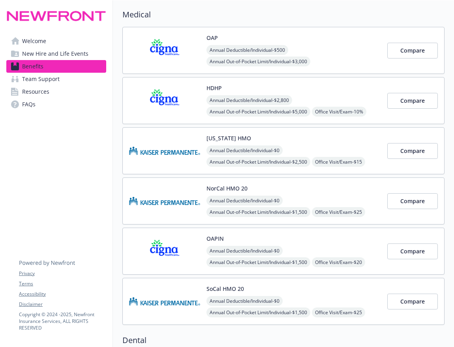
click at [189, 41] on img at bounding box center [164, 51] width 71 height 34
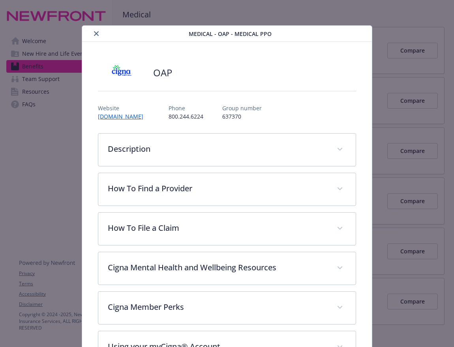
scroll to position [24, 0]
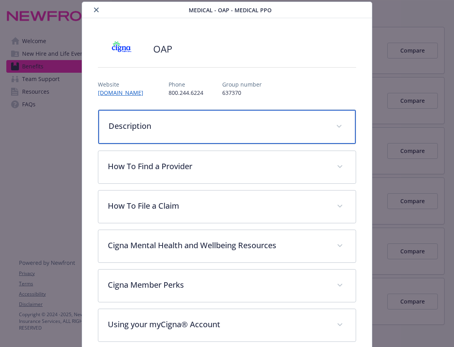
click at [210, 128] on p "Description" at bounding box center [218, 126] width 218 height 12
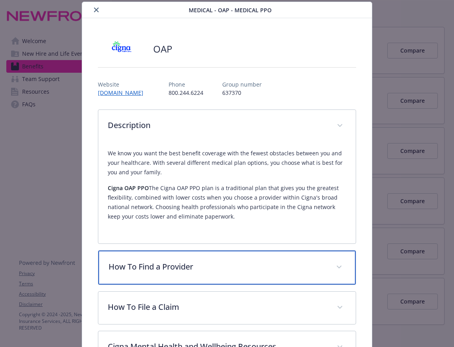
click at [216, 266] on p "How To Find a Provider" at bounding box center [218, 267] width 218 height 12
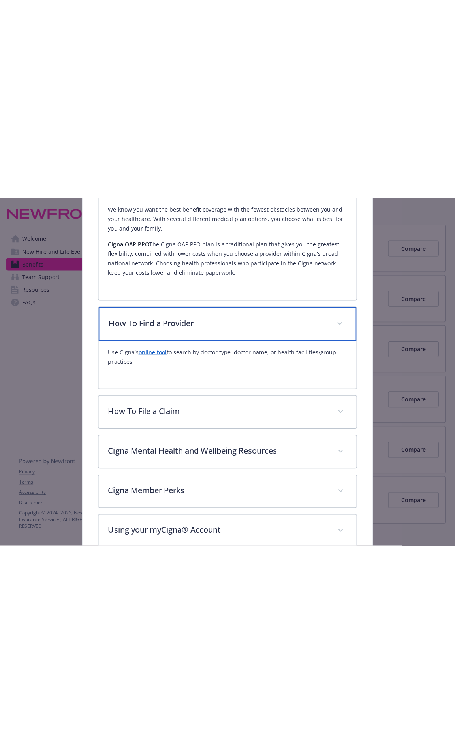
scroll to position [169, 0]
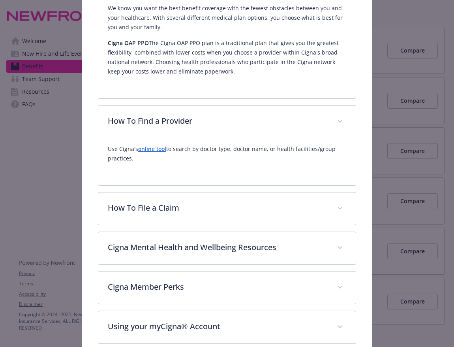
click at [153, 151] on link "online tool" at bounding box center [152, 149] width 28 height 8
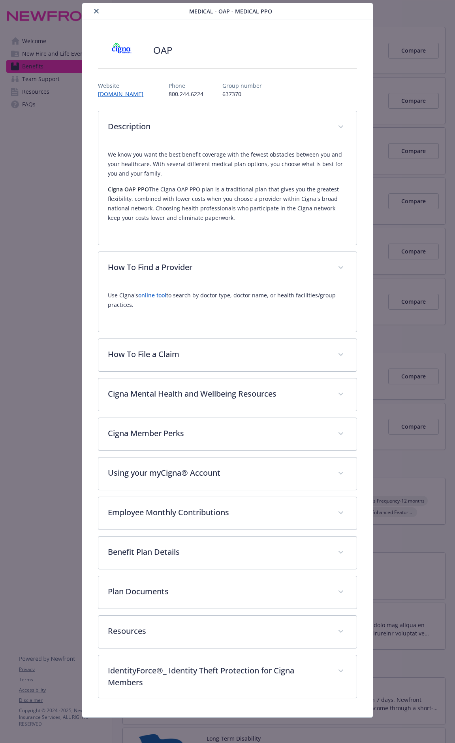
scroll to position [23, 0]
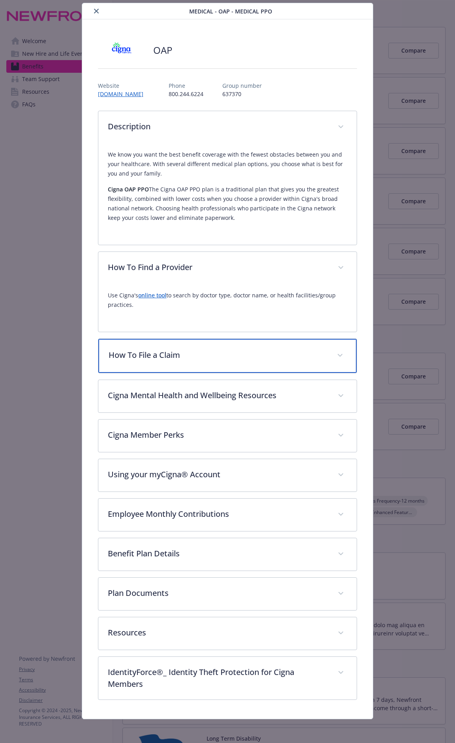
click at [245, 359] on div "How To File a Claim" at bounding box center [227, 356] width 258 height 34
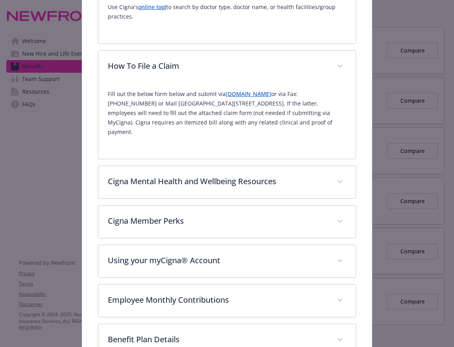
scroll to position [314, 0]
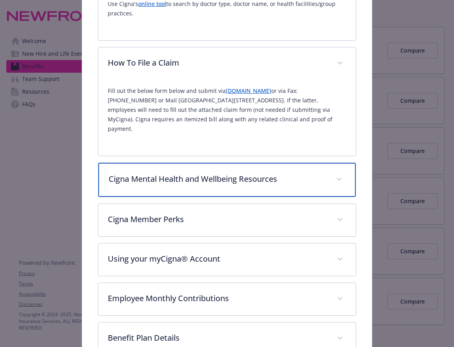
click at [216, 179] on div "Cigna Mental Health and Wellbeing Resources" at bounding box center [227, 180] width 258 height 34
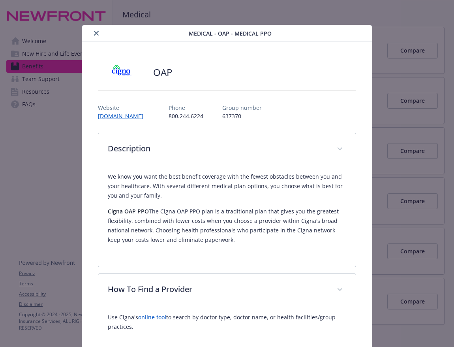
scroll to position [0, 0]
click at [92, 35] on button "close" at bounding box center [96, 33] width 9 height 9
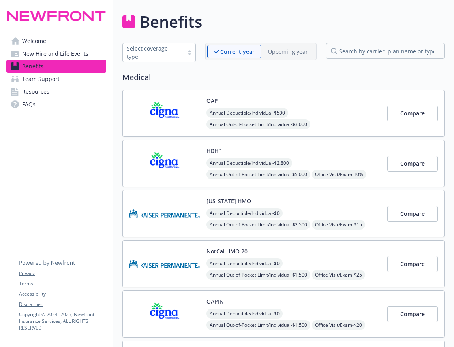
drag, startPoint x: 328, startPoint y: 104, endPoint x: 328, endPoint y: 108, distance: 4.0
click at [329, 104] on div "OAP Annual Deductible/Individual - $500 Annual Out-of-Pocket Limit/Individual -…" at bounding box center [294, 113] width 175 height 34
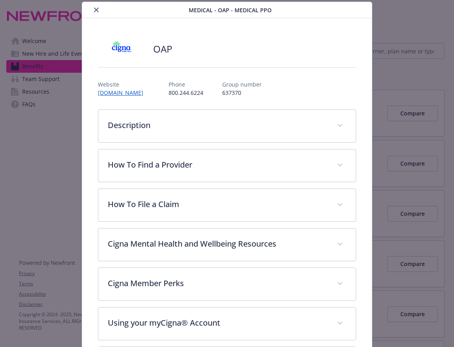
scroll to position [169, 0]
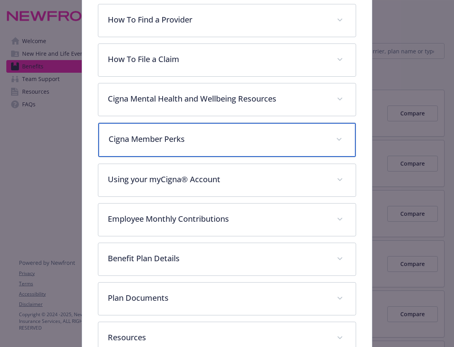
click at [199, 139] on p "Cigna Member Perks" at bounding box center [218, 139] width 218 height 12
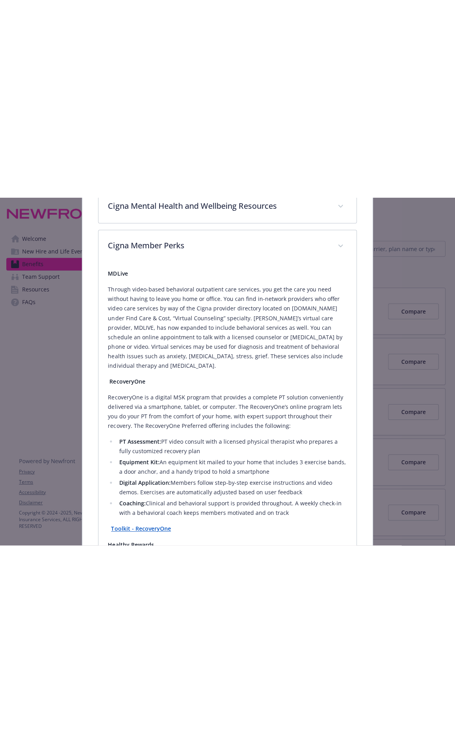
scroll to position [22, 0]
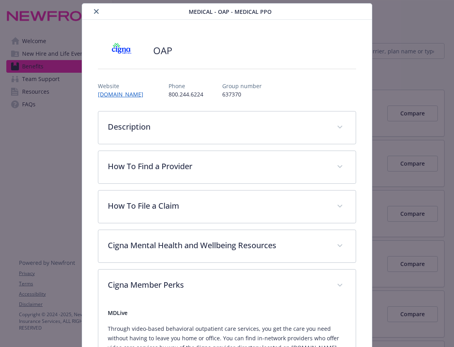
drag, startPoint x: 94, startPoint y: 12, endPoint x: 132, endPoint y: 2, distance: 39.7
click at [94, 12] on icon "close" at bounding box center [96, 11] width 5 height 5
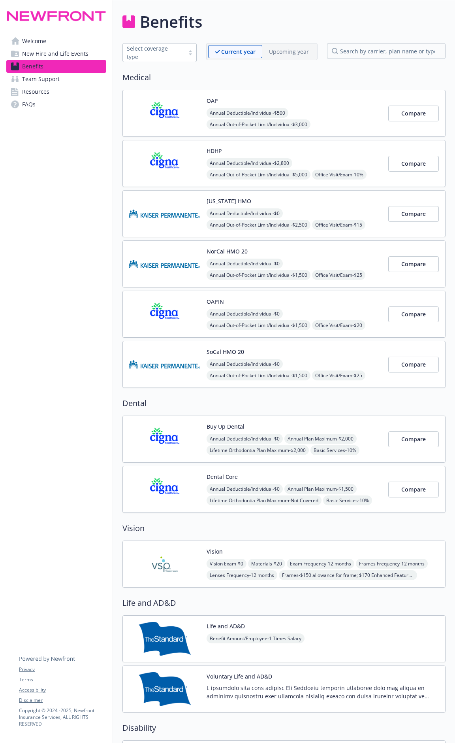
click at [328, 104] on div "OAP Annual Deductible/Individual - $500 Annual Out-of-Pocket Limit/Individual -…" at bounding box center [294, 113] width 175 height 34
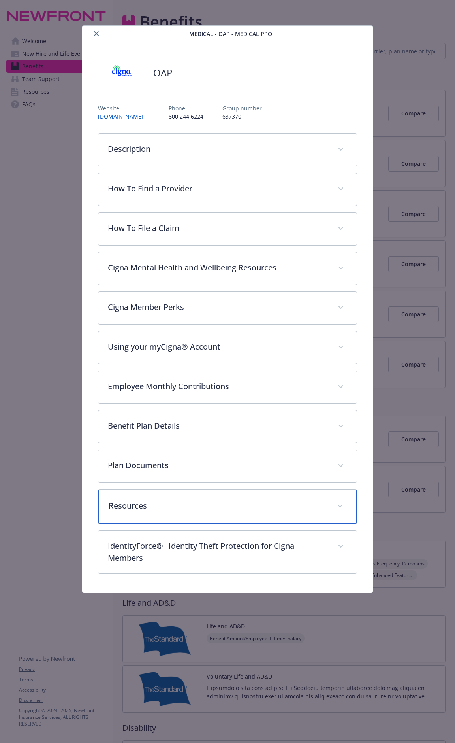
click at [200, 388] on p "Resources" at bounding box center [218, 506] width 219 height 12
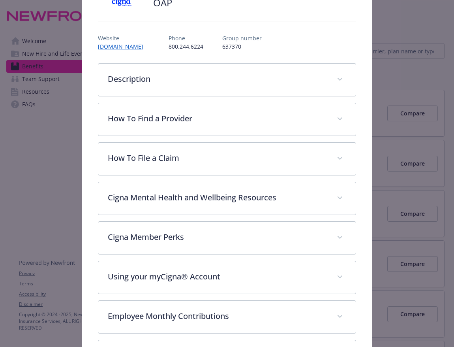
scroll to position [23, 0]
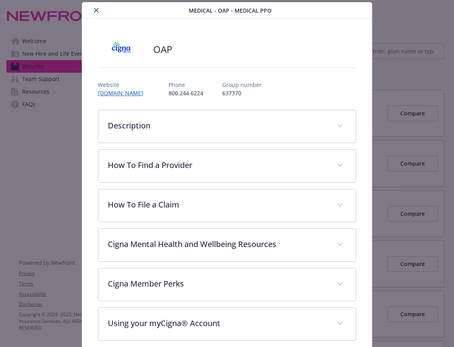
drag, startPoint x: 95, startPoint y: 9, endPoint x: 103, endPoint y: 13, distance: 9.0
click at [95, 9] on icon "close" at bounding box center [96, 10] width 5 height 5
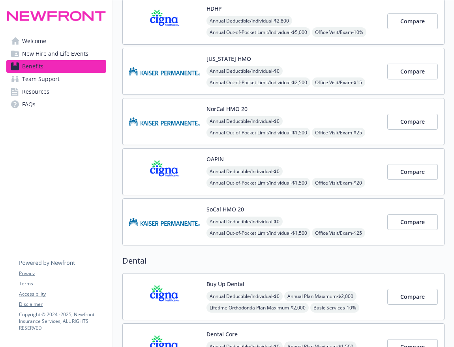
scroll to position [145, 0]
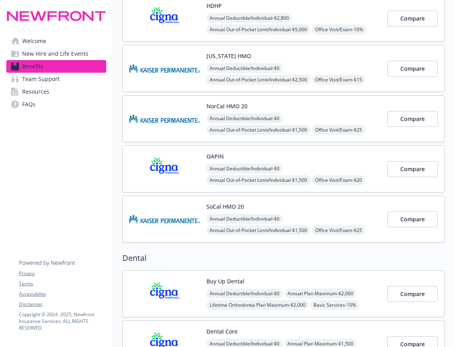
click at [322, 278] on div "Buy Up Dental Annual Deductible/Individual - $0 Annual Plan Maximum - $2,000 Li…" at bounding box center [294, 294] width 175 height 34
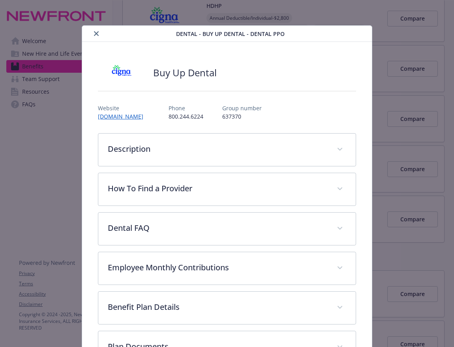
scroll to position [24, 0]
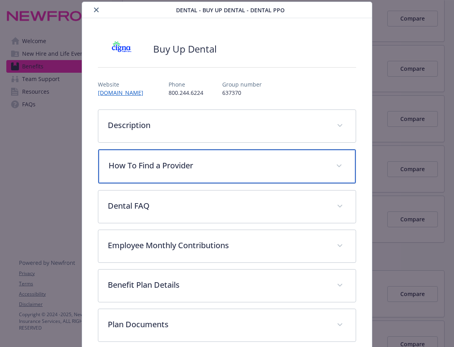
click at [212, 168] on p "How To Find a Provider" at bounding box center [218, 166] width 218 height 12
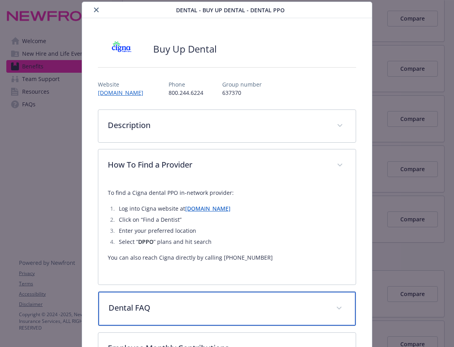
click at [187, 293] on div "Dental FAQ" at bounding box center [227, 309] width 258 height 34
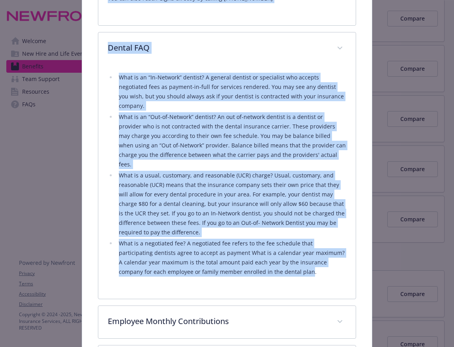
scroll to position [270, 0]
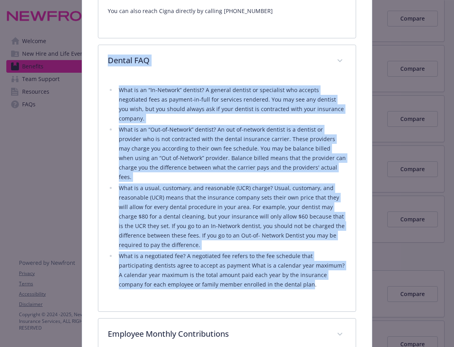
drag, startPoint x: 260, startPoint y: 222, endPoint x: 104, endPoint y: 61, distance: 224.7
click at [104, 61] on div "Dental FAQ What is an “In-Network” dentist? A general dentist or specialist who…" at bounding box center [227, 178] width 258 height 267
copy div "Loremi DOL Sita co ad “El-Seddoei” tempori? U laboree dolorem al enimadmini ven…"
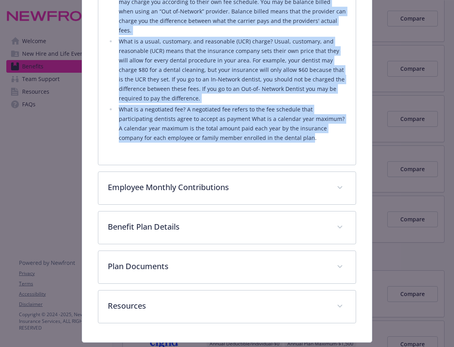
scroll to position [419, 0]
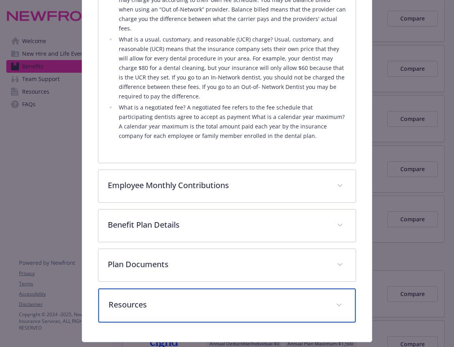
click at [180, 299] on p "Resources" at bounding box center [218, 305] width 218 height 12
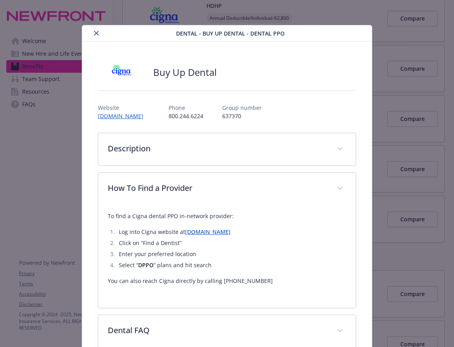
scroll to position [0, 0]
click at [94, 32] on icon "close" at bounding box center [96, 33] width 5 height 5
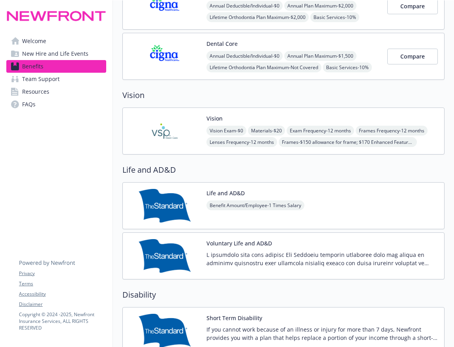
scroll to position [435, 0]
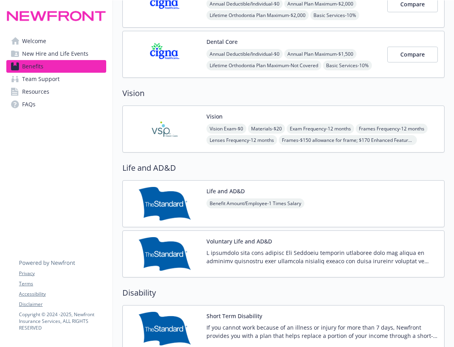
click at [301, 198] on span "Benefit Amount/Employee - 1 Times Salary" at bounding box center [256, 203] width 98 height 10
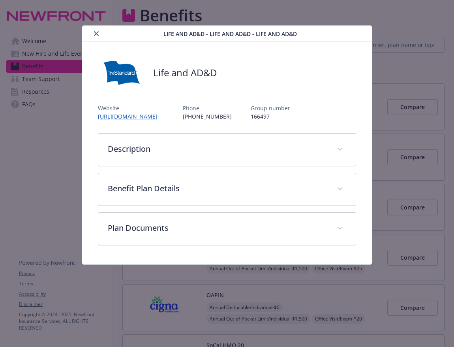
scroll to position [435, 0]
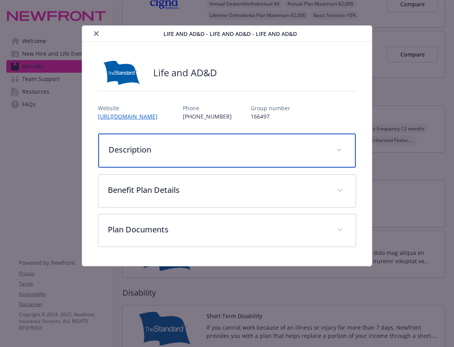
click at [224, 149] on p "Description" at bounding box center [218, 150] width 218 height 12
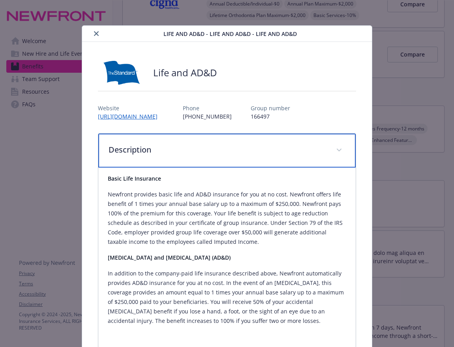
scroll to position [125, 0]
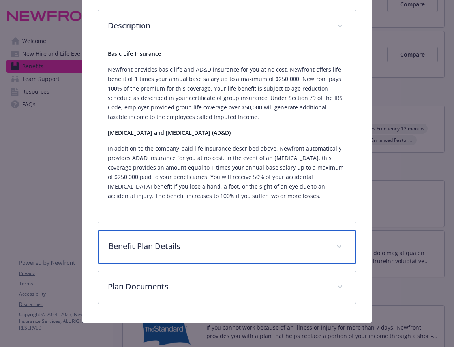
click at [217, 256] on div "Benefit Plan Details" at bounding box center [227, 247] width 258 height 34
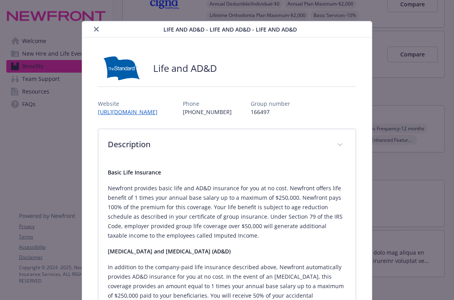
scroll to position [0, 0]
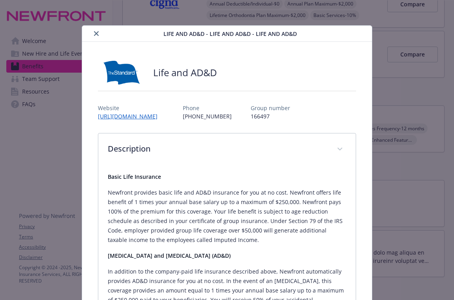
click at [95, 31] on button "close" at bounding box center [96, 33] width 9 height 9
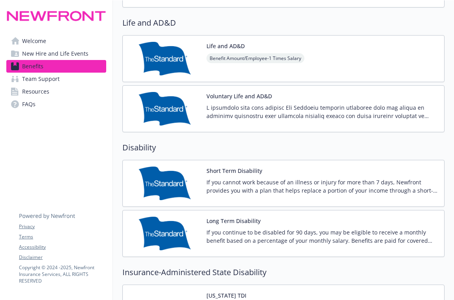
scroll to position [724, 0]
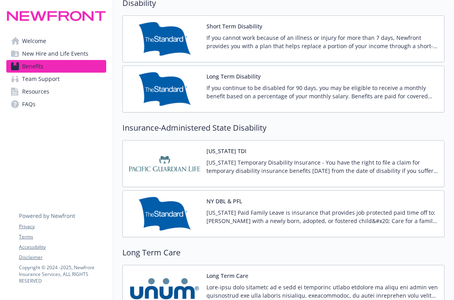
click at [255, 42] on p "If you cannot work because of an illness or injury for more than 7 days, Newfro…" at bounding box center [323, 42] width 232 height 17
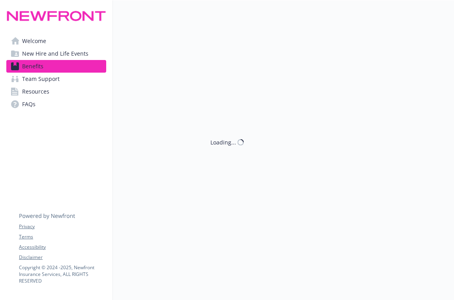
scroll to position [724, 0]
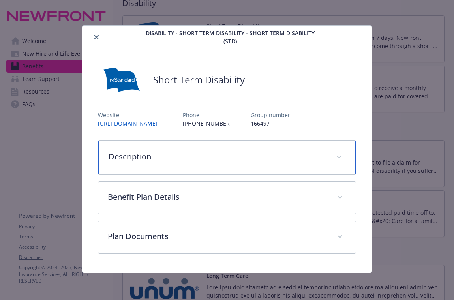
click at [196, 159] on p "Description" at bounding box center [218, 157] width 218 height 12
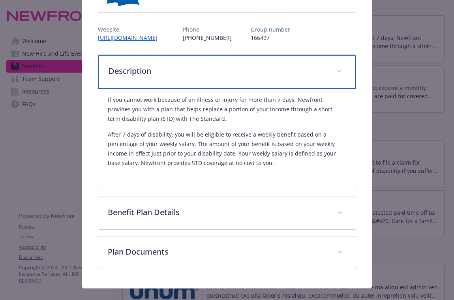
scroll to position [100, 0]
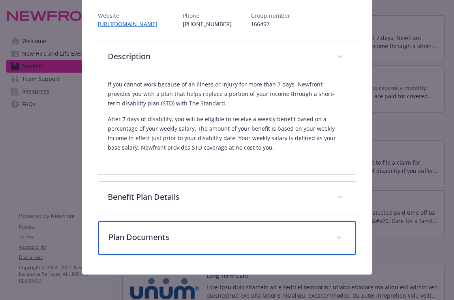
click at [293, 246] on div "Plan Documents" at bounding box center [227, 238] width 258 height 34
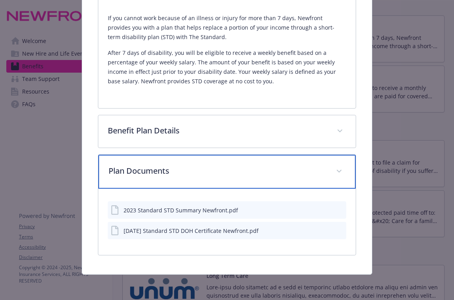
scroll to position [0, 0]
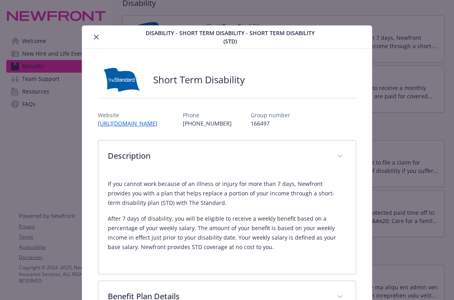
click at [95, 36] on icon "close" at bounding box center [96, 37] width 5 height 5
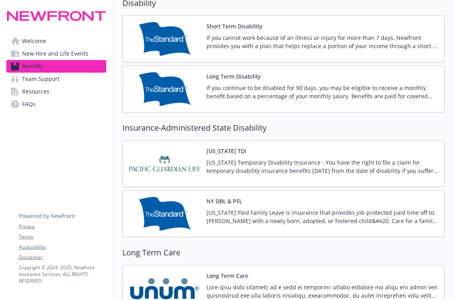
click at [294, 104] on div "Long Term Disability If you continue to be disabled for 90 days, you may be eli…" at bounding box center [284, 89] width 322 height 47
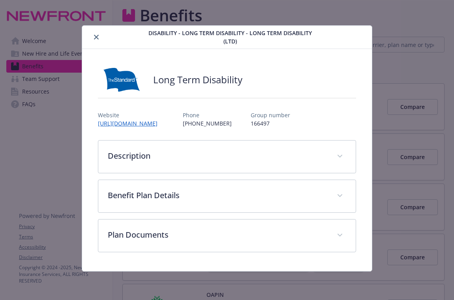
scroll to position [724, 0]
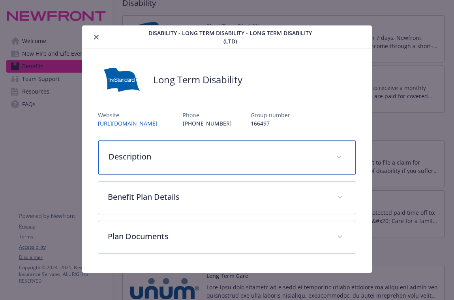
click at [170, 166] on div "Description" at bounding box center [227, 158] width 258 height 34
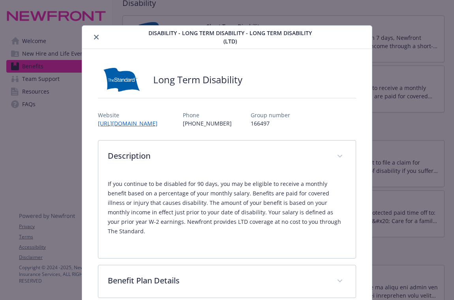
click at [94, 34] on button "close" at bounding box center [96, 36] width 9 height 9
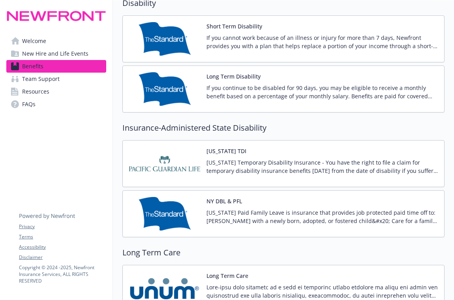
click at [61, 78] on link "Team Support" at bounding box center [56, 79] width 100 height 13
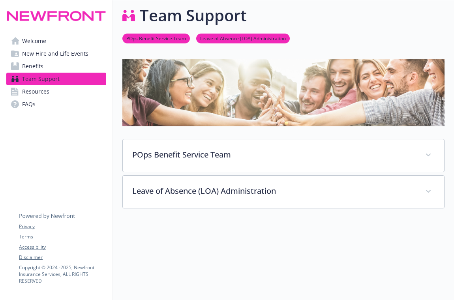
scroll to position [76, 0]
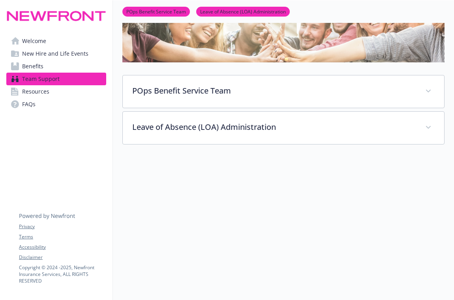
click at [73, 91] on link "Resources" at bounding box center [56, 91] width 100 height 13
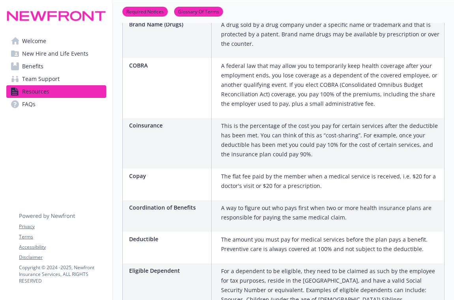
click at [33, 102] on span "FAQs" at bounding box center [28, 104] width 13 height 13
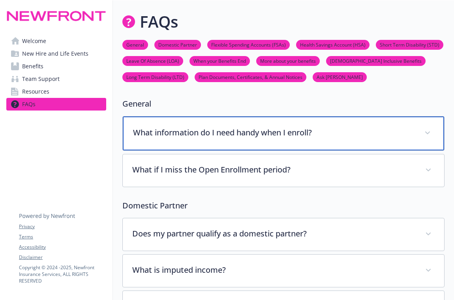
click at [315, 129] on p "What information do I need handy when I enroll?" at bounding box center [274, 133] width 282 height 12
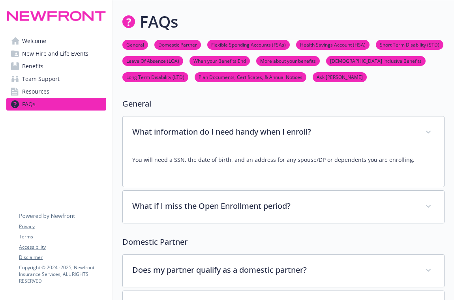
scroll to position [145, 0]
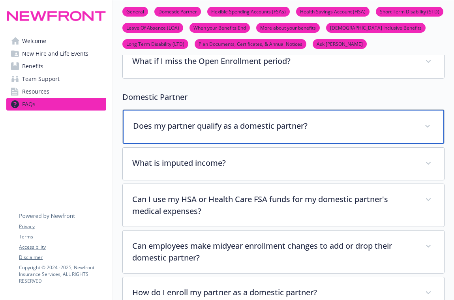
click at [357, 130] on p "Does my partner qualify as a domestic partner?" at bounding box center [274, 126] width 282 height 12
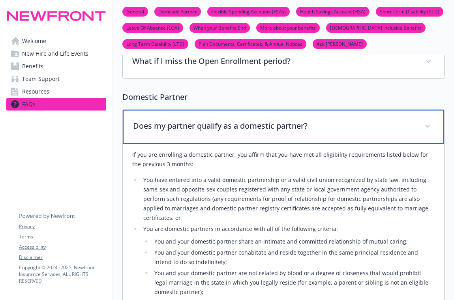
scroll to position [290, 0]
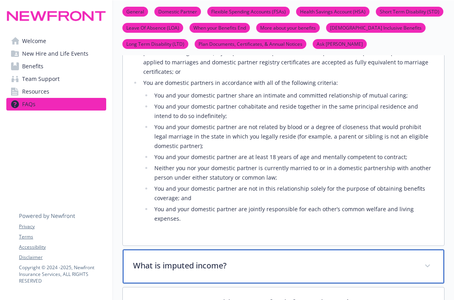
click at [243, 254] on div "What is imputed income?" at bounding box center [284, 267] width 322 height 34
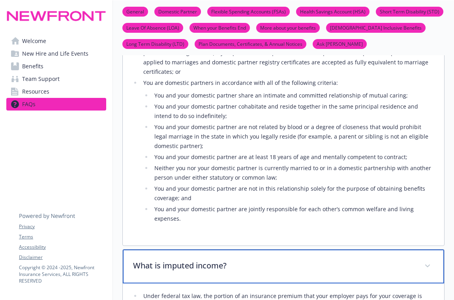
scroll to position [580, 0]
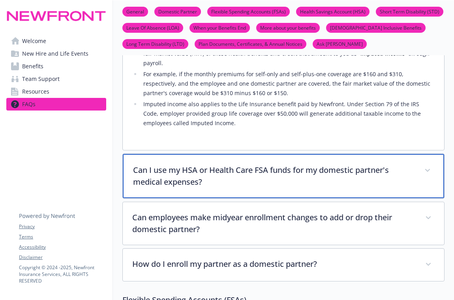
click at [225, 164] on p "Can I use my HSA or Health Care FSA funds for my domestic partner's medical exp…" at bounding box center [274, 176] width 282 height 24
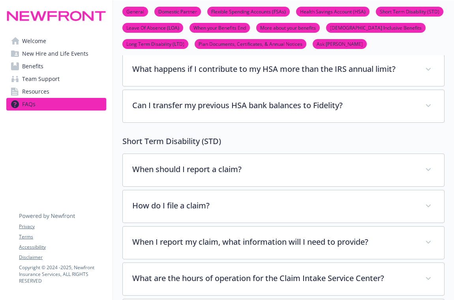
scroll to position [2029, 0]
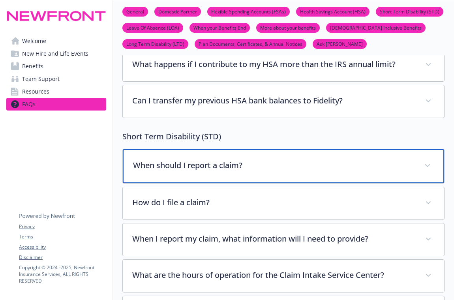
click at [258, 160] on p "When should I report a claim?" at bounding box center [274, 166] width 282 height 12
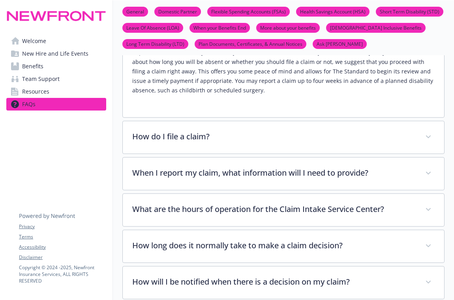
scroll to position [2174, 0]
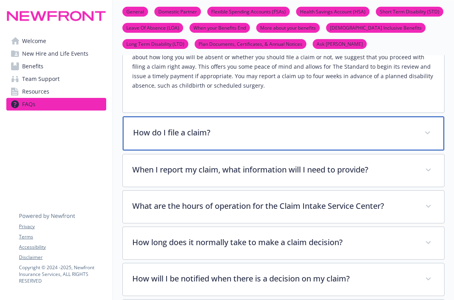
click at [271, 124] on div "How do I file a claim?" at bounding box center [284, 134] width 322 height 34
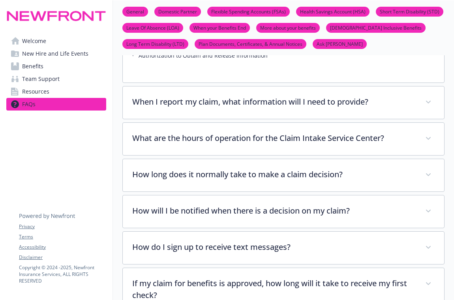
scroll to position [2463, 0]
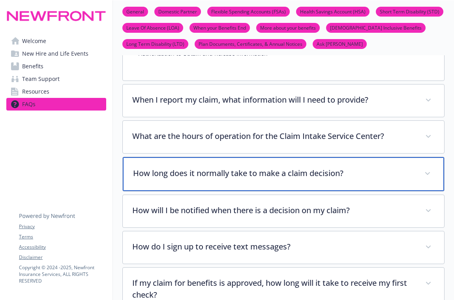
click at [274, 164] on div "How long does it normally take to make a claim decision?" at bounding box center [284, 174] width 322 height 34
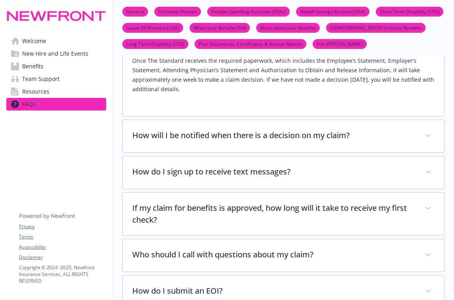
scroll to position [2608, 0]
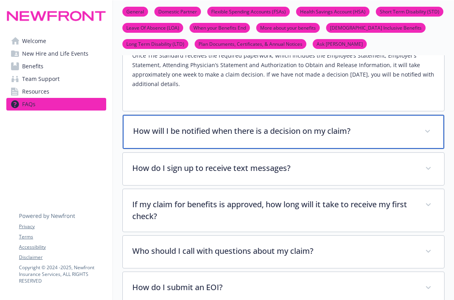
click at [275, 122] on div "How will I be notified when there is a decision on my claim?" at bounding box center [284, 132] width 322 height 34
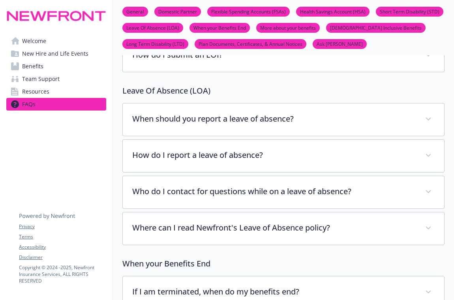
scroll to position [3043, 0]
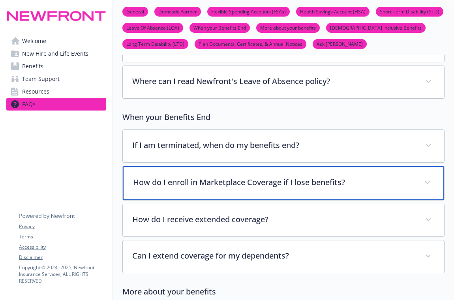
click at [229, 172] on div "How do I enroll in Marketplace Coverage if I lose benefits?" at bounding box center [284, 183] width 322 height 34
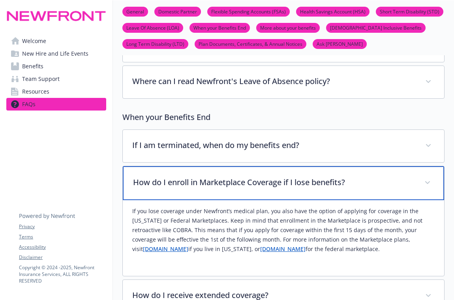
scroll to position [3188, 0]
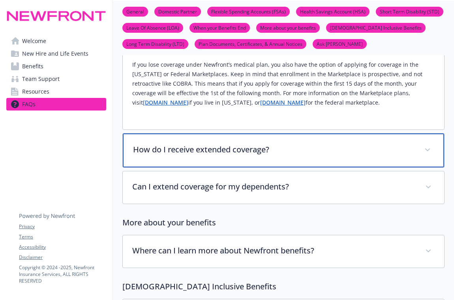
click at [270, 138] on div "How do I receive extended coverage?" at bounding box center [284, 151] width 322 height 34
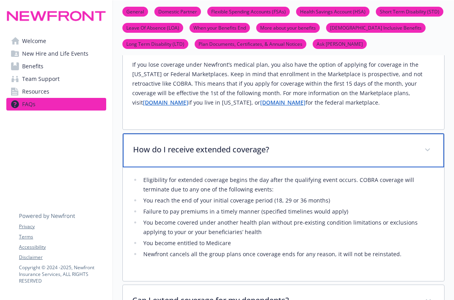
scroll to position [3333, 0]
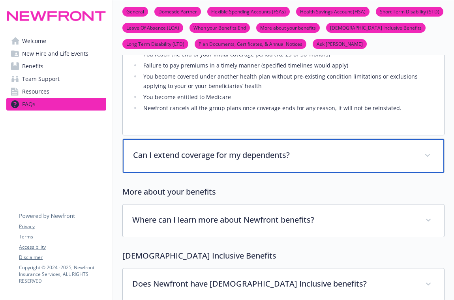
click at [261, 145] on div "Can I extend coverage for my dependents?" at bounding box center [284, 156] width 322 height 34
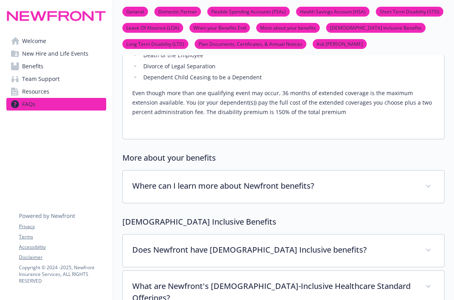
scroll to position [3478, 0]
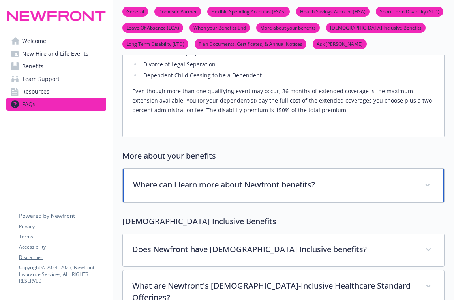
click at [265, 169] on div "Where can I learn more about Newfront benefits?" at bounding box center [284, 186] width 322 height 34
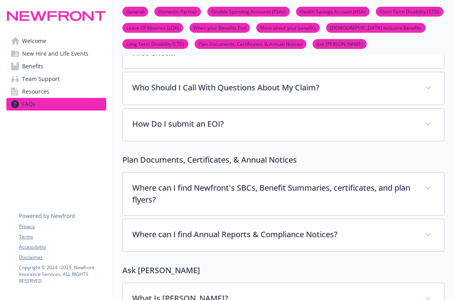
scroll to position [4492, 0]
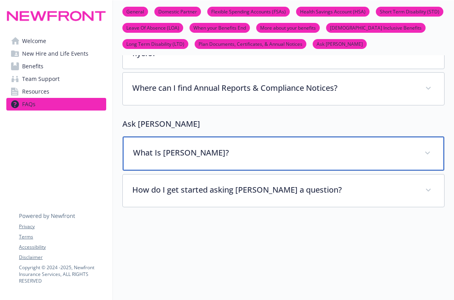
click at [315, 141] on div "What Is [PERSON_NAME]?" at bounding box center [284, 154] width 322 height 34
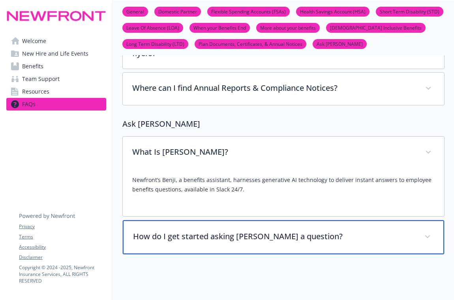
click at [329, 231] on p "How do I get started asking [PERSON_NAME] a question?" at bounding box center [274, 237] width 282 height 12
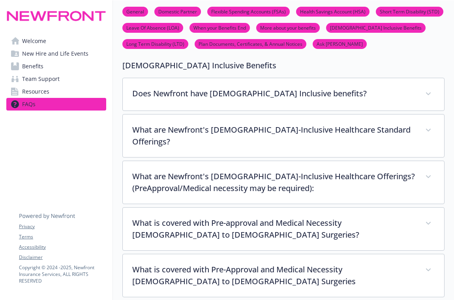
scroll to position [3599, 0]
